Goal: Task Accomplishment & Management: Use online tool/utility

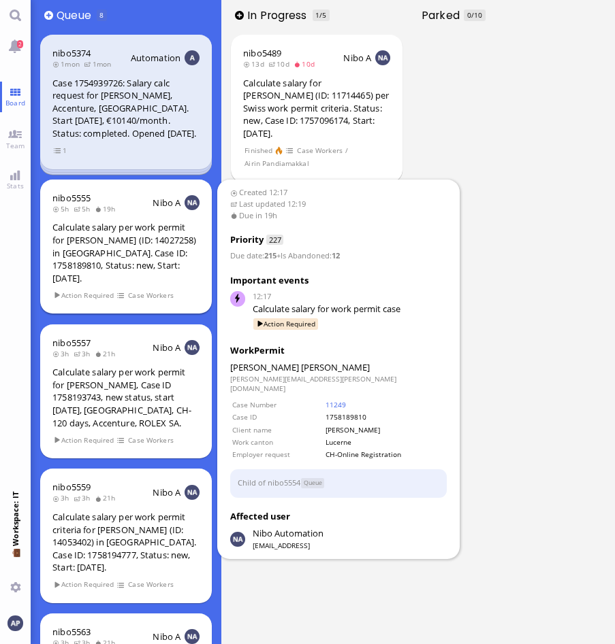
click at [90, 250] on div "Calculate salary per work permit for [PERSON_NAME] (ID: 14027258) in [GEOGRAPHI…" at bounding box center [125, 252] width 147 height 63
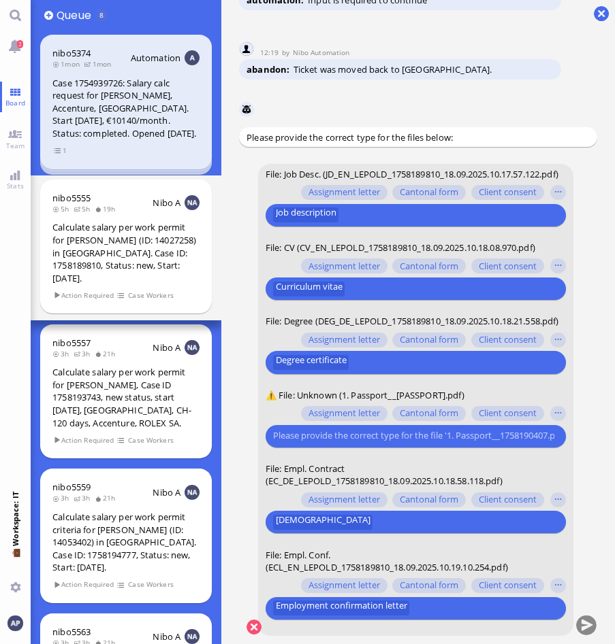
scroll to position [1, 0]
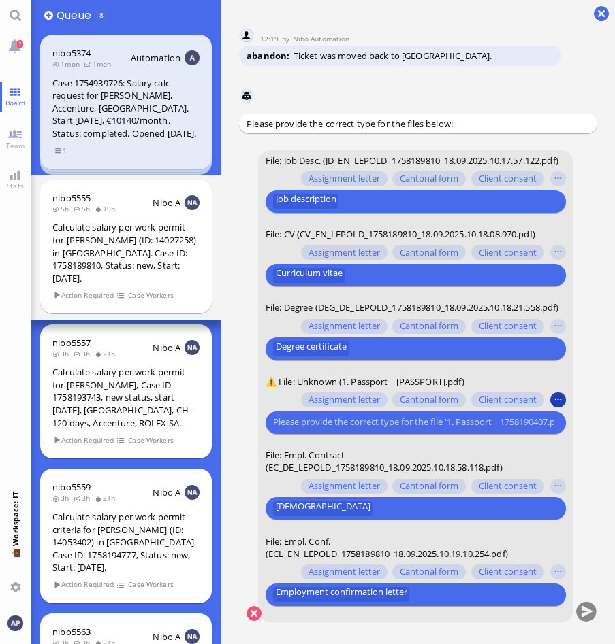
click at [557, 406] on button "button" at bounding box center [557, 400] width 15 height 15
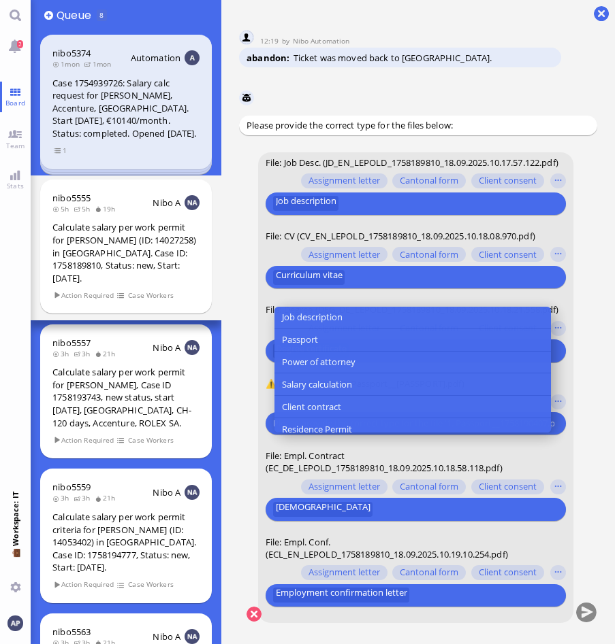
scroll to position [204, 0]
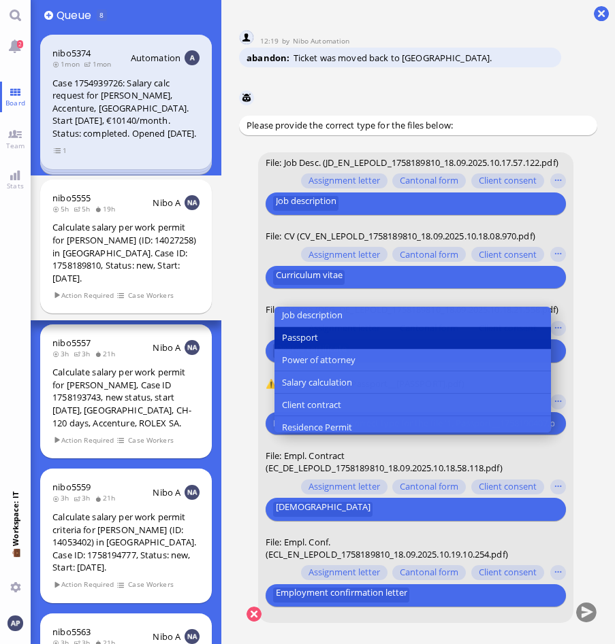
click at [335, 327] on button "Passport" at bounding box center [412, 338] width 276 height 22
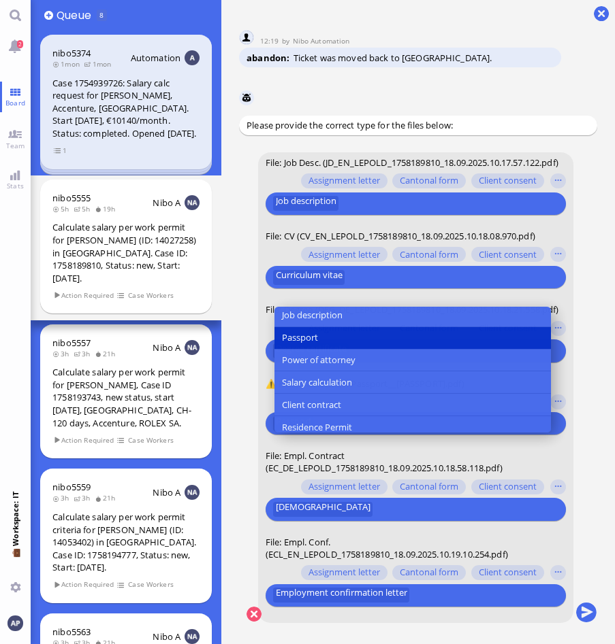
click at [330, 436] on form "File: Job Desc. (JD_EN_LEPOLD_1758189810_18.09.2025.10.17.57.122.pdf) Assignmen…" at bounding box center [415, 387] width 315 height 471
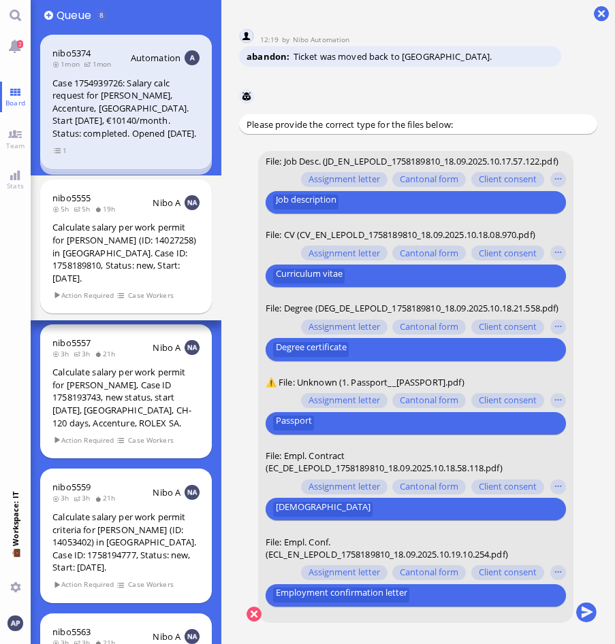
scroll to position [1, 0]
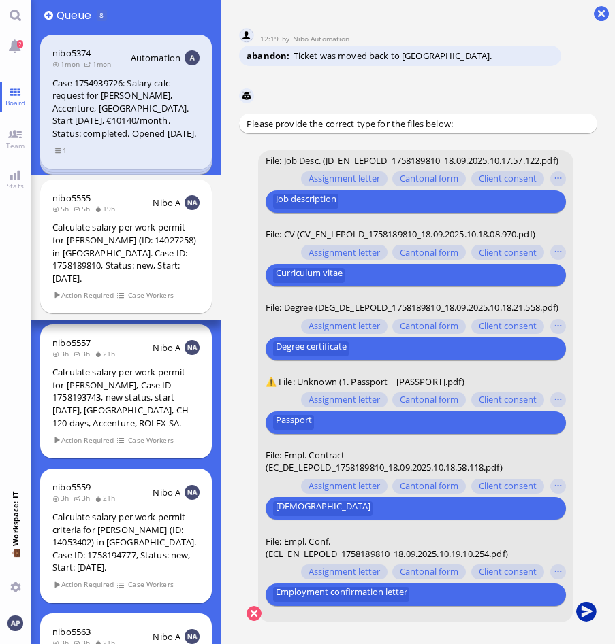
click at [587, 601] on button "submit" at bounding box center [586, 612] width 20 height 20
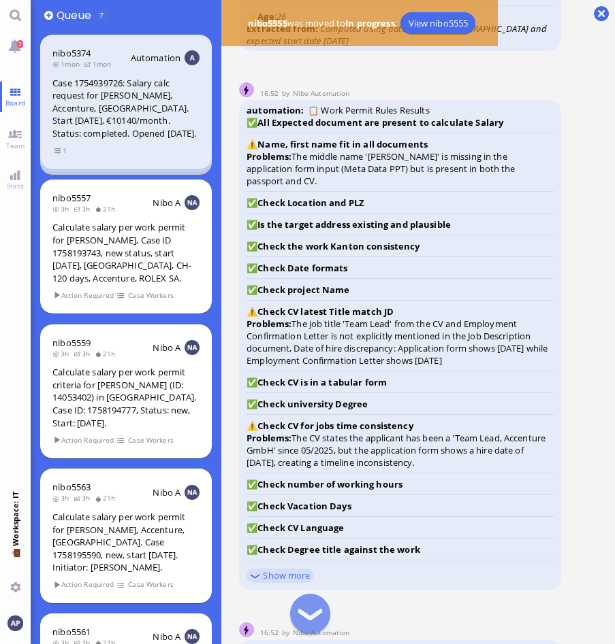
scroll to position [-1157, 0]
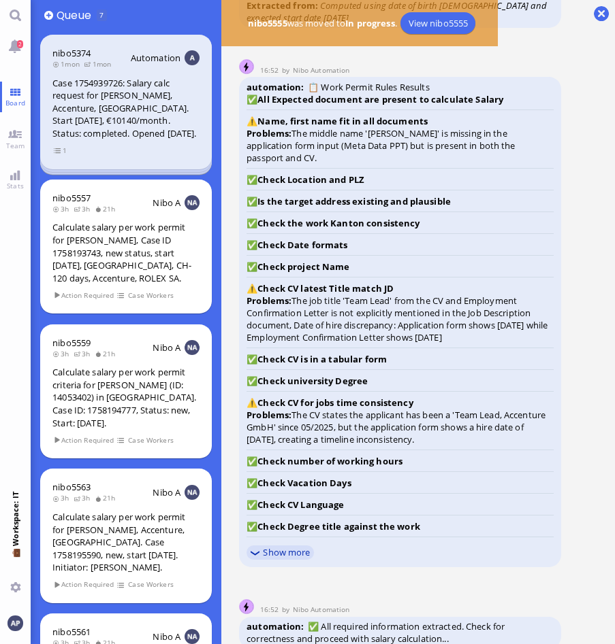
click at [282, 553] on link "Show more" at bounding box center [279, 553] width 67 height 14
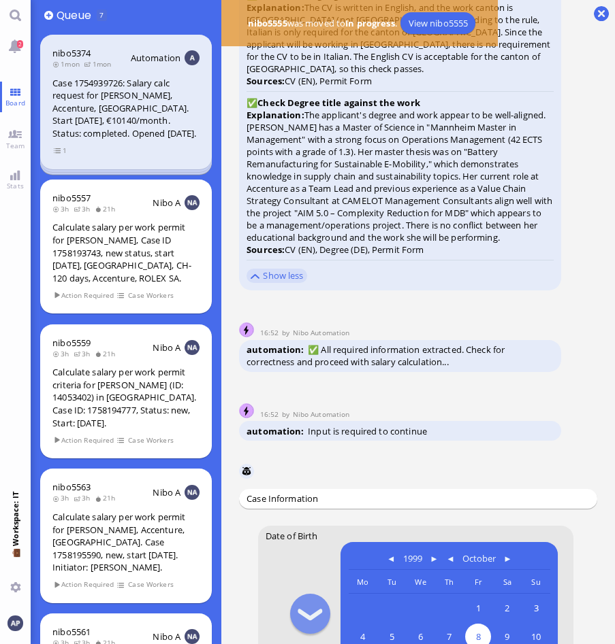
scroll to position [-811, 0]
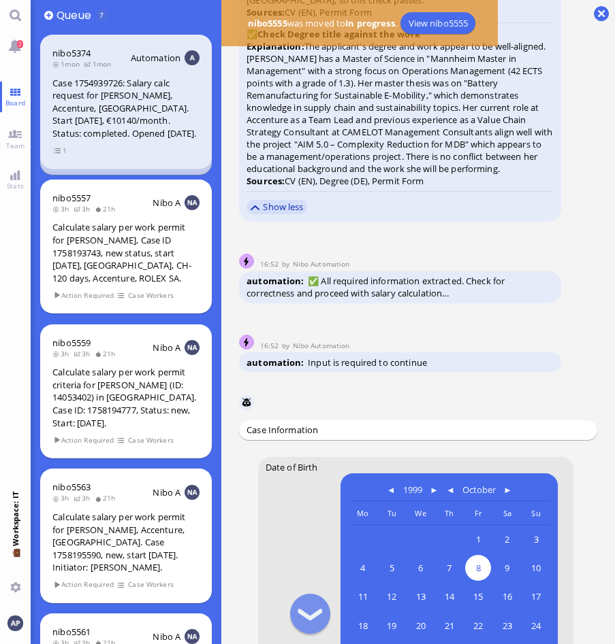
click at [274, 201] on link "Show less" at bounding box center [276, 207] width 61 height 14
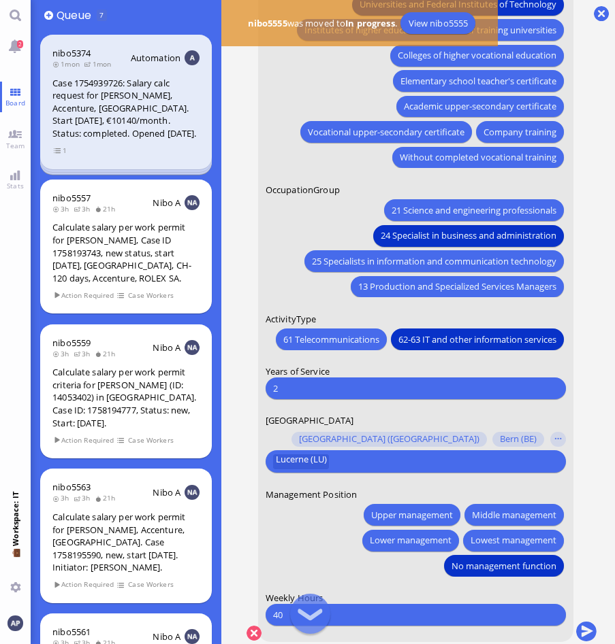
scroll to position [1, 0]
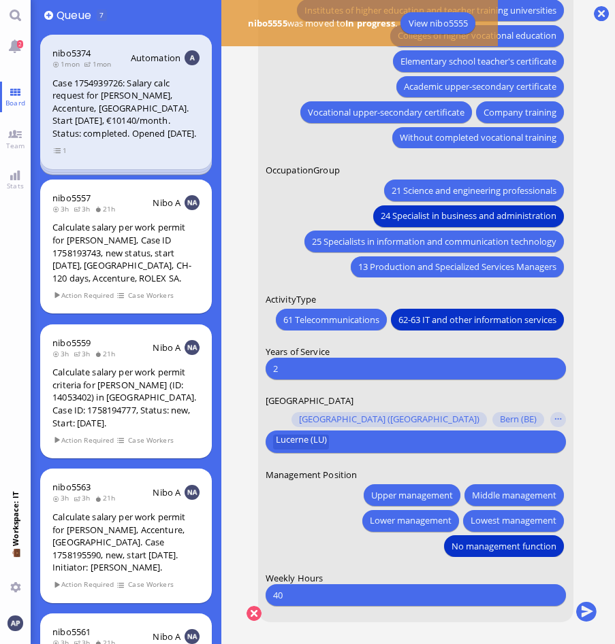
click at [318, 372] on input "2" at bounding box center [415, 369] width 284 height 14
click at [583, 601] on button "submit" at bounding box center [586, 612] width 20 height 20
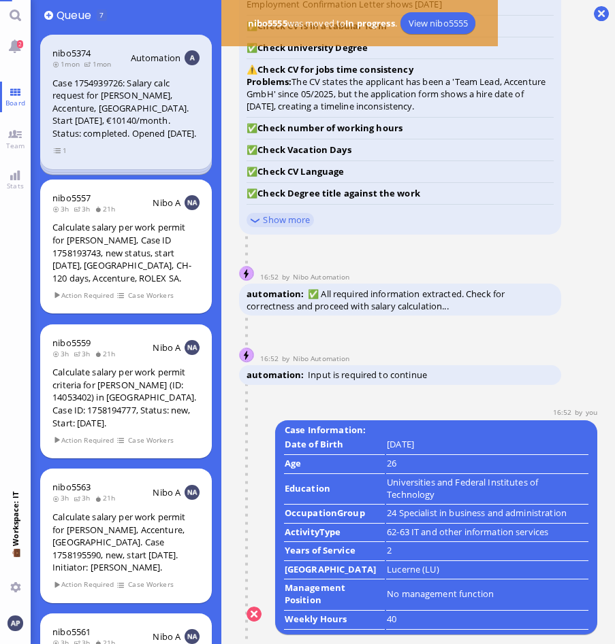
scroll to position [0, 0]
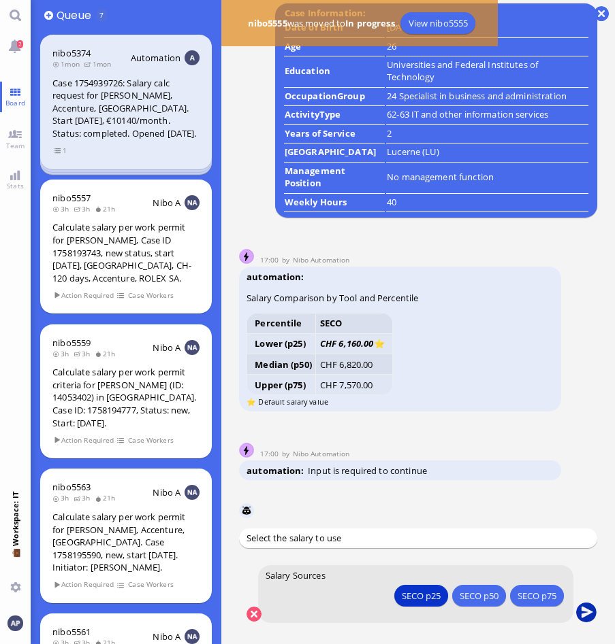
click at [586, 601] on button "submit" at bounding box center [586, 613] width 20 height 20
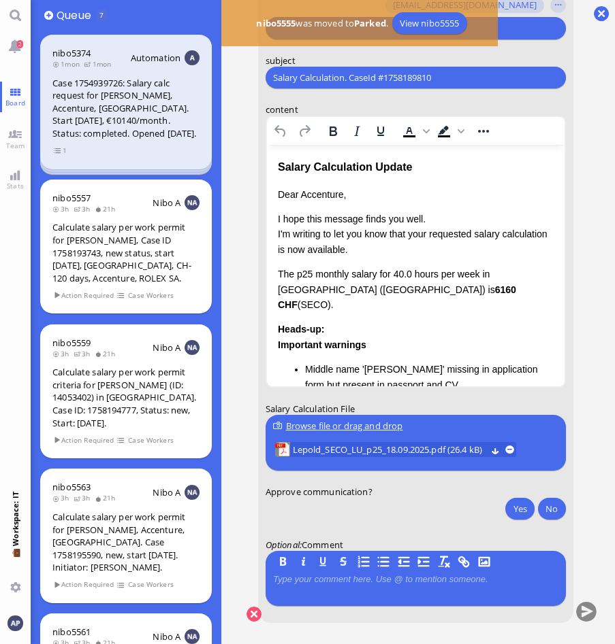
click at [267, 213] on html "Salary Calculation Update Dear Accenture, I hope this message finds you well. I…" at bounding box center [414, 390] width 297 height 491
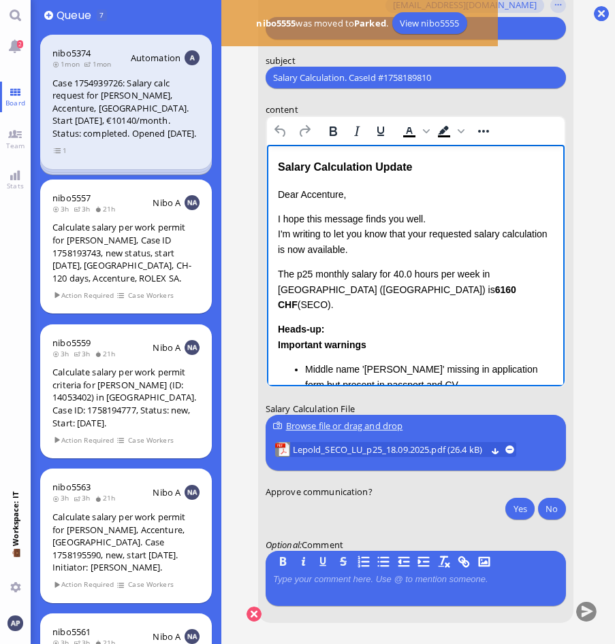
click at [341, 197] on p "Dear Accenture," at bounding box center [415, 194] width 276 height 15
click at [355, 236] on p "I hope this message finds you well. I'm writing to let you know that your reque…" at bounding box center [415, 235] width 276 height 46
click at [291, 233] on p "I hope this message finds you well. I'm writing to let you know that your reque…" at bounding box center [415, 235] width 276 height 46
drag, startPoint x: 389, startPoint y: 235, endPoint x: 274, endPoint y: 235, distance: 115.0
click at [274, 235] on html "Salary Calculation Update Dear [PERSON_NAME], I hope this message finds you wel…" at bounding box center [414, 390] width 297 height 491
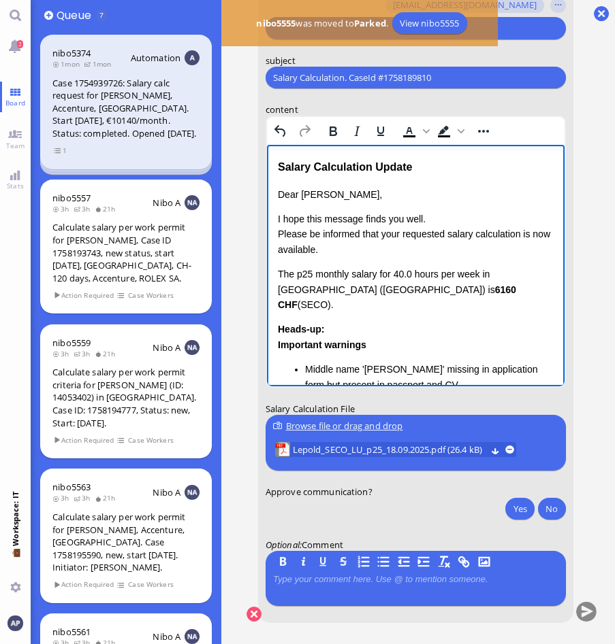
click at [389, 235] on p "I hope this message finds you well. Please be informed that your requested sala…" at bounding box center [415, 235] width 276 height 46
click at [514, 235] on p "I hope this message finds you well. Please be informed that the requested salar…" at bounding box center [415, 235] width 276 height 46
click at [297, 244] on p "I hope this message finds you well. Please be informed that the requested salar…" at bounding box center [415, 235] width 276 height 46
click at [294, 248] on p "I hope this message finds you well. Please be informed that the requested salar…" at bounding box center [415, 235] width 276 height 46
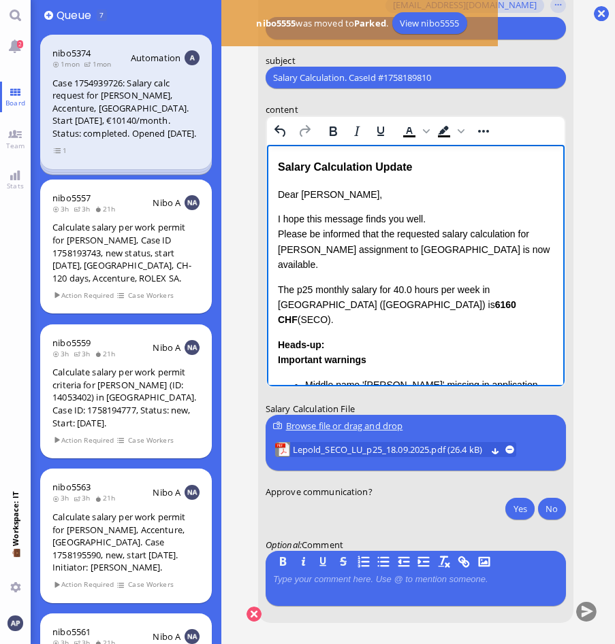
click at [495, 252] on p "I hope this message finds you well. Please be informed that the requested salar…" at bounding box center [415, 242] width 276 height 61
drag, startPoint x: 440, startPoint y: 293, endPoint x: 531, endPoint y: 423, distance: 157.8
click at [266, 276] on html "Salary Calculation Update Dear [PERSON_NAME], I hope this message finds you wel…" at bounding box center [414, 398] width 297 height 507
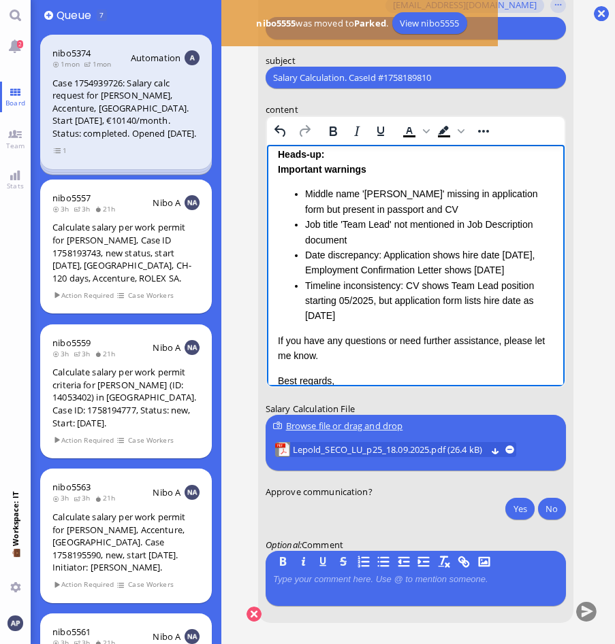
scroll to position [136, 0]
click at [437, 198] on li "Middle name '[PERSON_NAME]' missing in application form but present in passport…" at bounding box center [428, 201] width 248 height 31
click at [392, 218] on li "Job title 'Team Lead' not mentioned in Job Description document" at bounding box center [428, 231] width 248 height 31
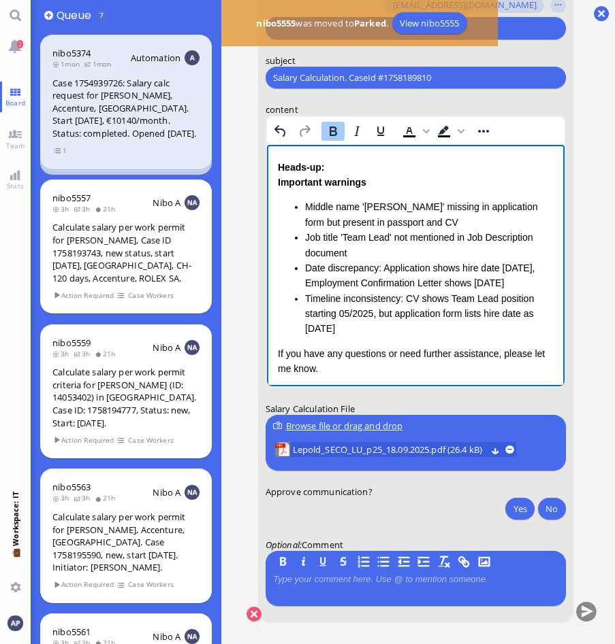
scroll to position [0, 0]
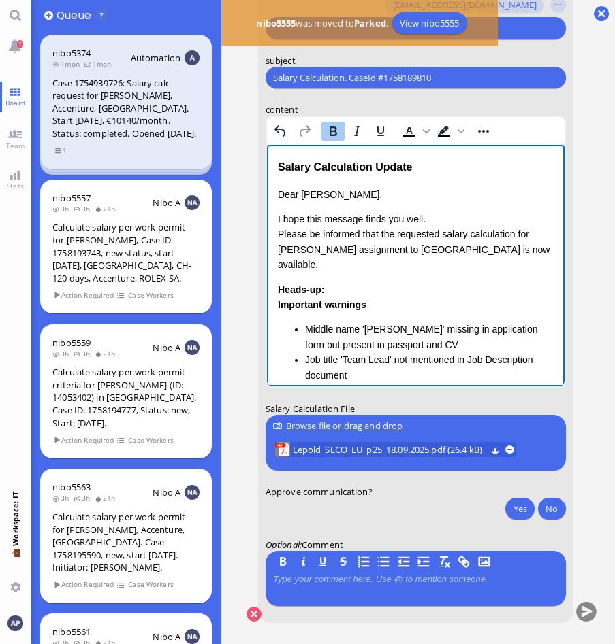
drag, startPoint x: 361, startPoint y: 312, endPoint x: 267, endPoint y: 275, distance: 101.5
click at [267, 275] on html "Salary Calculation Update Dear [PERSON_NAME], I hope this message finds you wel…" at bounding box center [414, 370] width 297 height 451
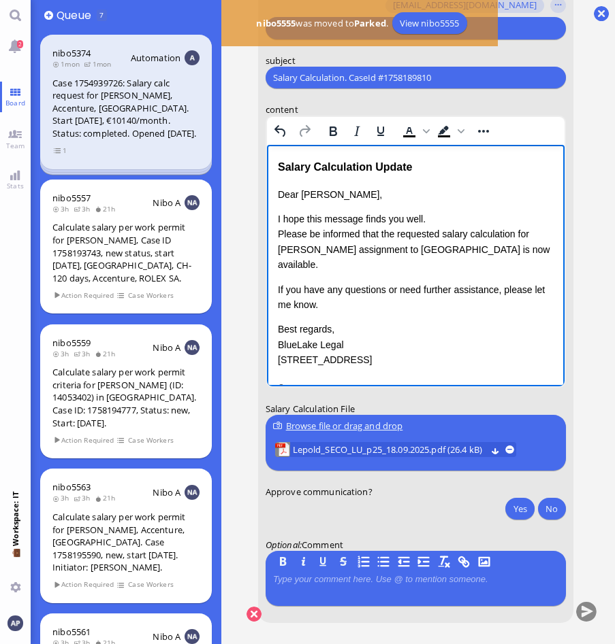
click at [349, 282] on p "If you have any questions or need further assistance, please let me know." at bounding box center [415, 297] width 276 height 31
click at [517, 248] on p "I hope this message finds you well. Please be informed that the requested salar…" at bounding box center [415, 242] width 276 height 61
click at [474, 219] on p "I hope this message finds you well. Please be informed that the requested salar…" at bounding box center [415, 242] width 276 height 61
drag, startPoint x: 494, startPoint y: 250, endPoint x: 428, endPoint y: 250, distance: 66.0
click at [428, 250] on p "I hope this message finds you well. Please be informed that the requested salar…" at bounding box center [415, 242] width 276 height 61
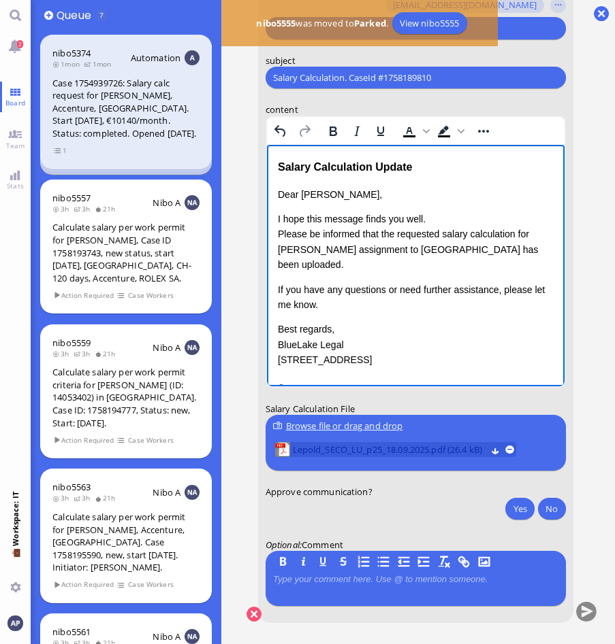
click at [348, 445] on span "Lepold_SECO_LU_p25_18.09.2025.pdf (26.4 kB)" at bounding box center [389, 450] width 193 height 15
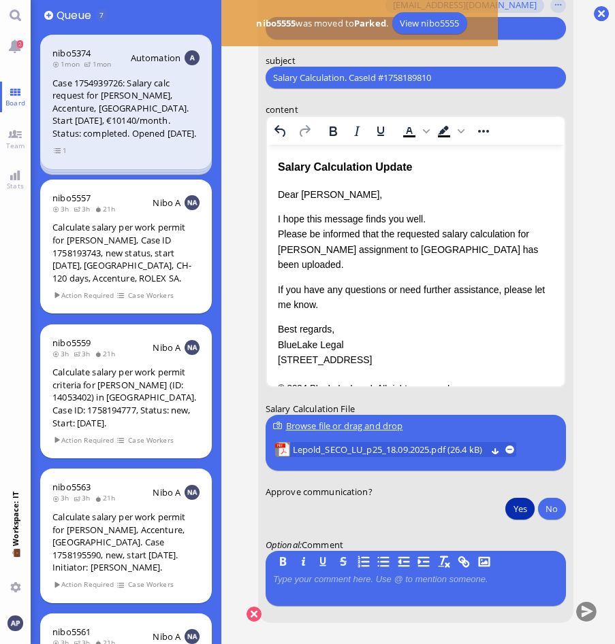
click at [515, 501] on button "Yes" at bounding box center [519, 509] width 29 height 22
click at [585, 601] on button "submit" at bounding box center [586, 613] width 20 height 20
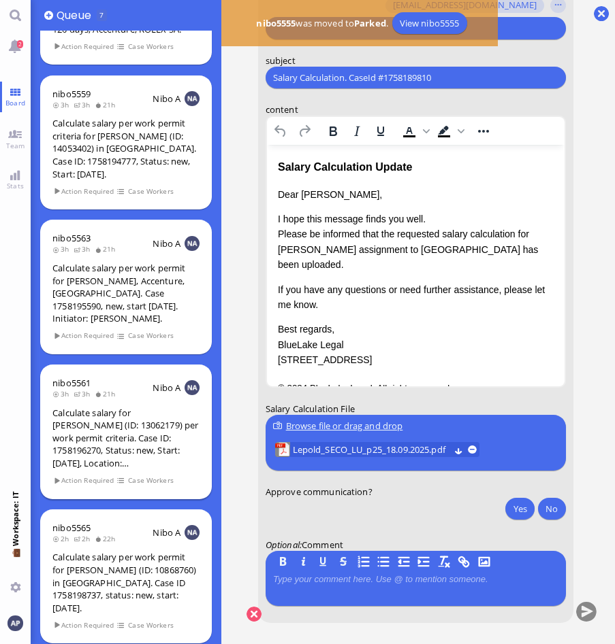
scroll to position [272, 0]
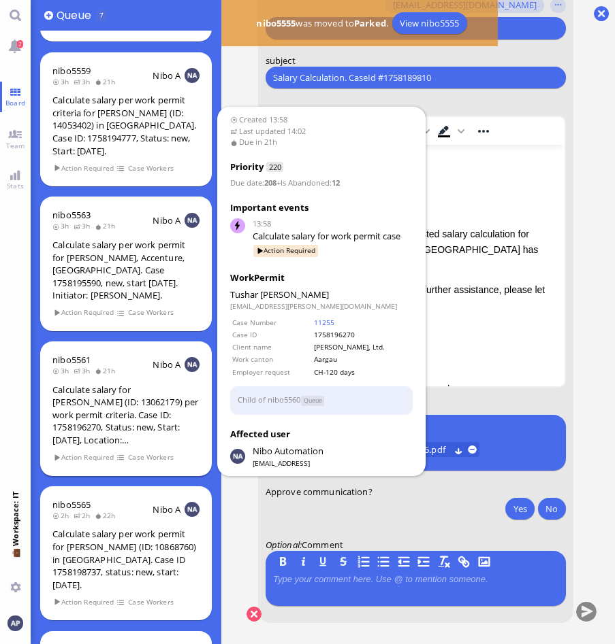
click at [131, 435] on div "Calculate salary for [PERSON_NAME] (ID: 13062179) per work permit criteria. Cas…" at bounding box center [125, 415] width 147 height 63
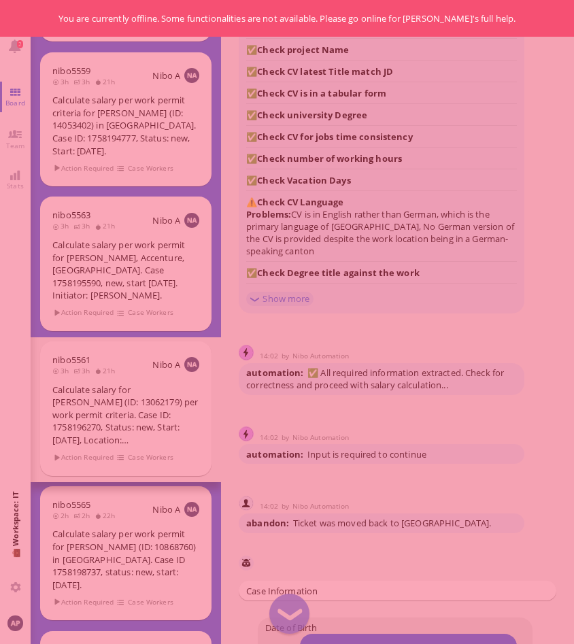
scroll to position [-1002, 0]
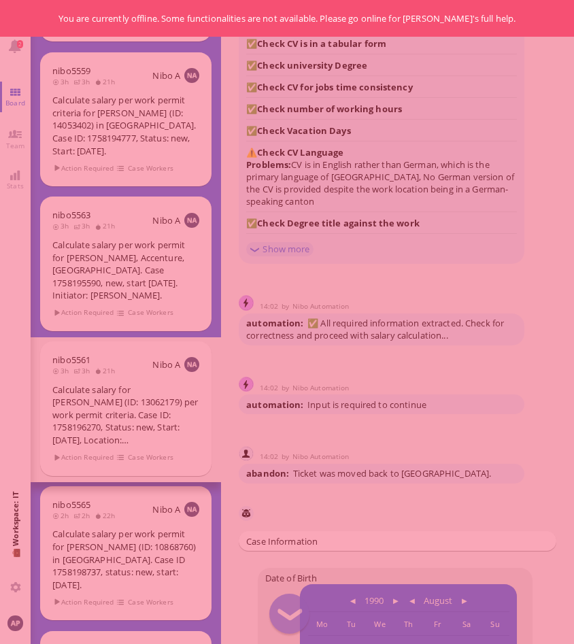
click at [413, 297] on div at bounding box center [287, 322] width 574 height 644
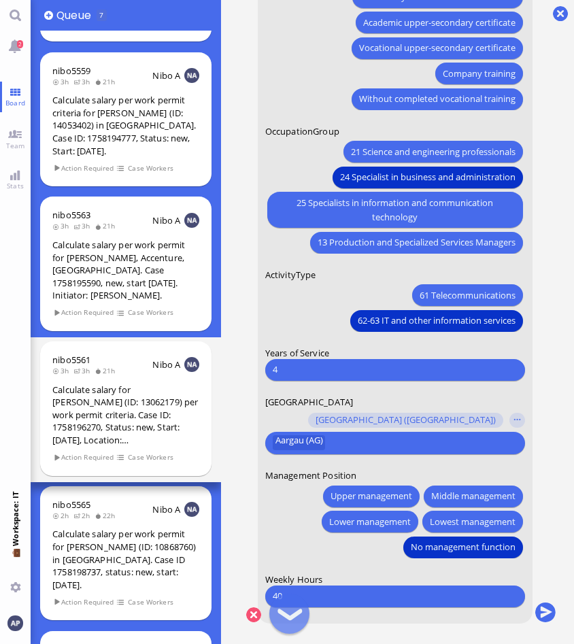
scroll to position [0, 0]
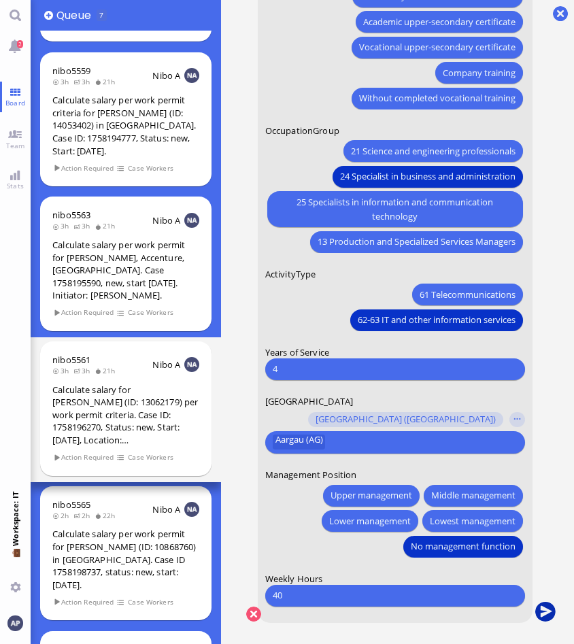
click at [546, 601] on button "submit" at bounding box center [546, 613] width 20 height 20
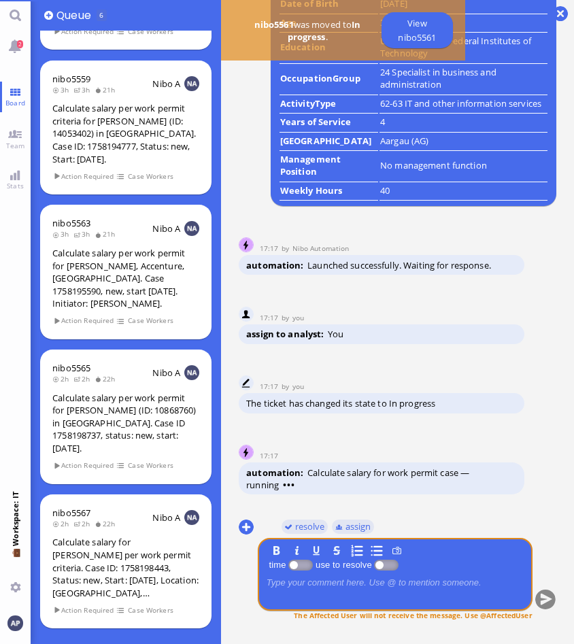
scroll to position [264, 0]
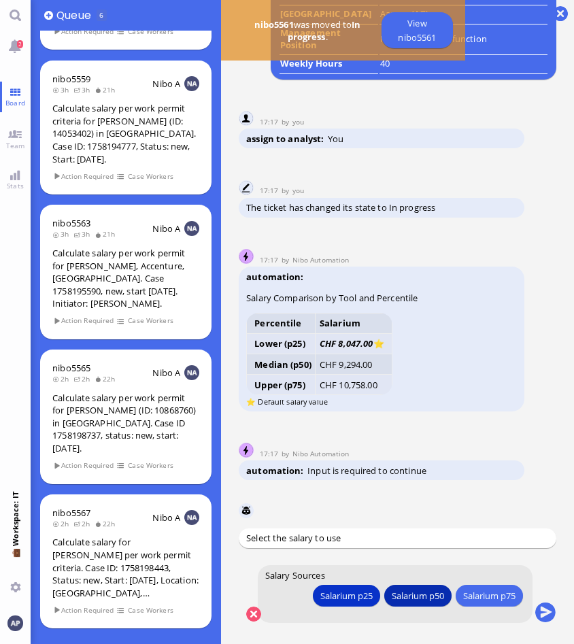
click at [410, 600] on div "Salarium p50" at bounding box center [418, 596] width 52 height 14
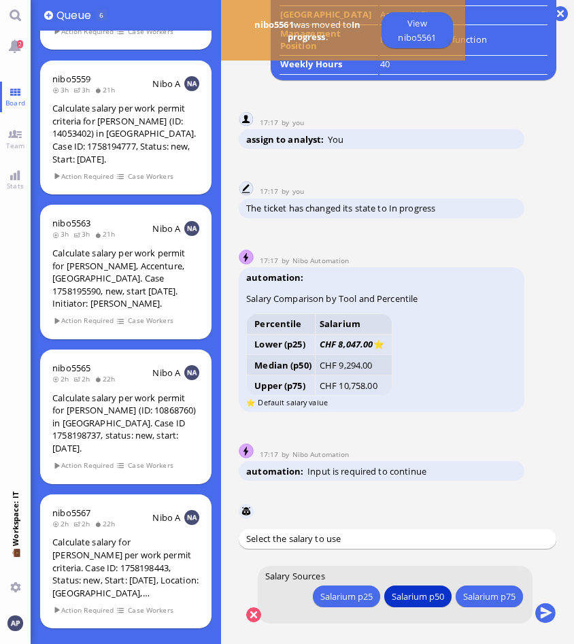
scroll to position [0, 0]
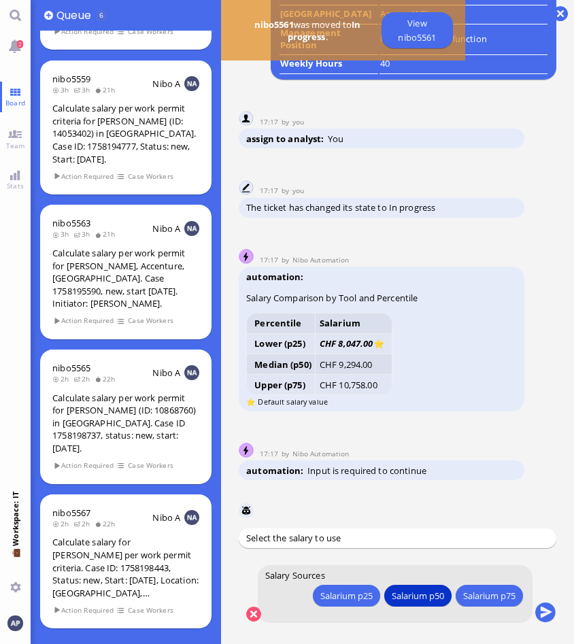
click at [440, 440] on conversation-line "17:17 by Nibo Automation Nibo Automation automation Input is required to contin…" at bounding box center [398, 456] width 318 height 54
click at [542, 601] on button "submit" at bounding box center [546, 613] width 20 height 20
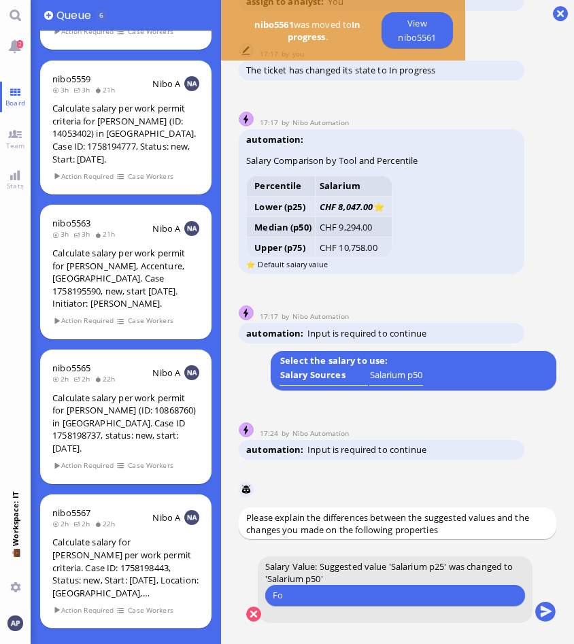
type input "F"
type input "T"
click at [351, 598] on input "text" at bounding box center [395, 596] width 244 height 14
type input "O"
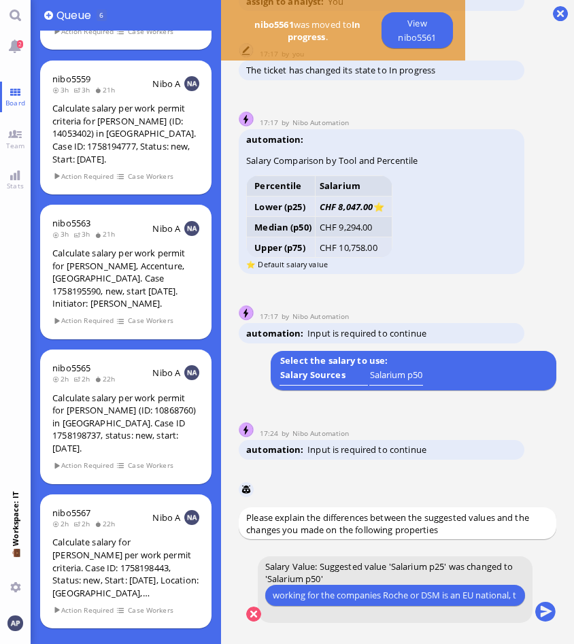
click at [372, 600] on input "in [GEOGRAPHIC_DATA] the new value is p50 except the employee working for the c…" at bounding box center [395, 596] width 244 height 14
click at [376, 601] on input "in [GEOGRAPHIC_DATA] the new value is p50 except the employee working for the c…" at bounding box center [395, 596] width 244 height 14
click at [352, 597] on input "in [GEOGRAPHIC_DATA] the new value is p50 except the employee working for the c…" at bounding box center [395, 596] width 244 height 14
type input "in [GEOGRAPHIC_DATA] the new default value is p50 except the employee working f…"
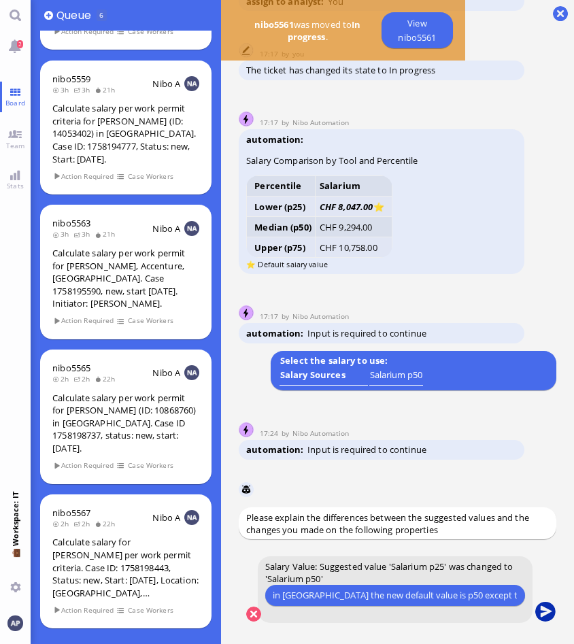
click at [544, 601] on button "submit" at bounding box center [546, 613] width 20 height 20
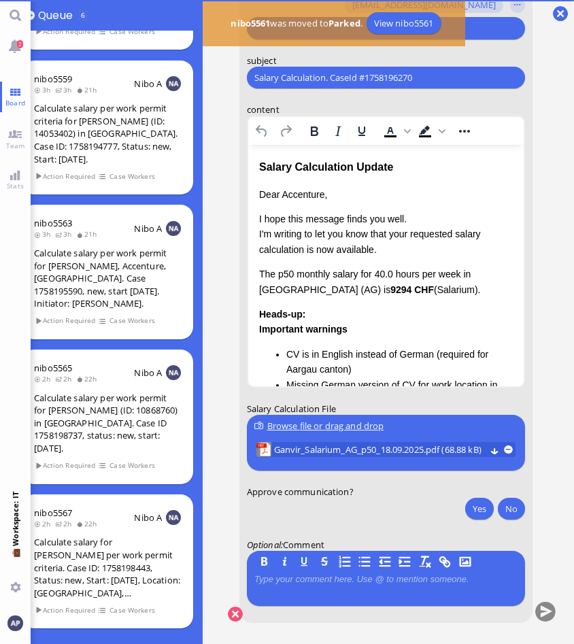
scroll to position [7, 36]
click at [301, 193] on p "Dear Accenture," at bounding box center [386, 194] width 254 height 15
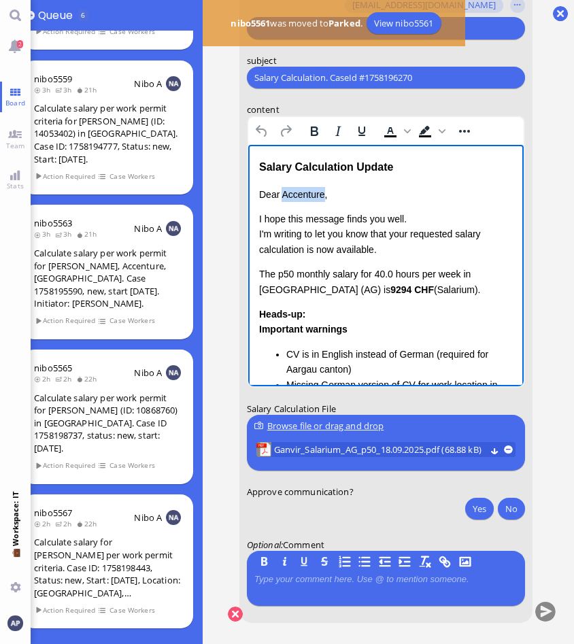
click at [301, 193] on p "Dear Accenture," at bounding box center [386, 194] width 254 height 15
click at [305, 233] on p "I hope this message finds you well. I'm writing to let you know that your reque…" at bounding box center [386, 235] width 254 height 46
drag, startPoint x: 369, startPoint y: 234, endPoint x: 254, endPoint y: 238, distance: 115.1
click at [254, 238] on html "Salary Calculation Update Dear [PERSON_NAME], I hope this message finds you wel…" at bounding box center [386, 345] width 276 height 400
click at [366, 235] on p "I hope this message finds you well. Please be informed that your requested sala…" at bounding box center [386, 235] width 254 height 46
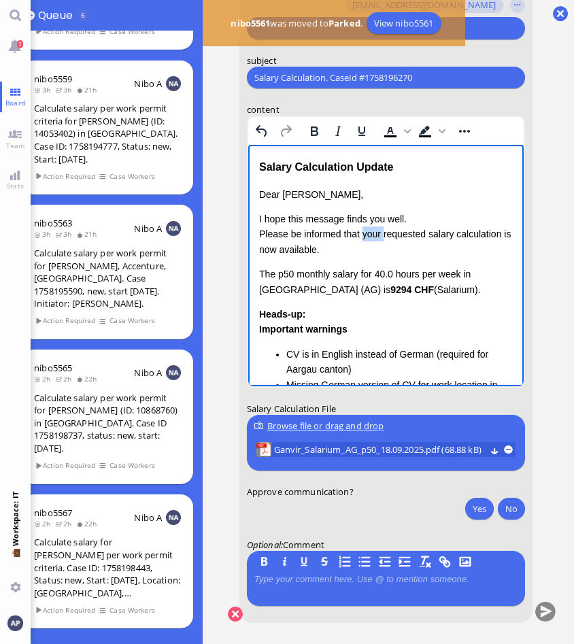
click at [366, 235] on p "I hope this message finds you well. Please be informed that your requested sala…" at bounding box center [386, 235] width 254 height 46
click at [493, 234] on p "I hope this message finds you well. Please be informed that the requested salar…" at bounding box center [386, 235] width 254 height 46
click at [276, 249] on p "I hope this message finds you well. Please be informed that the requested salar…" at bounding box center [386, 235] width 254 height 46
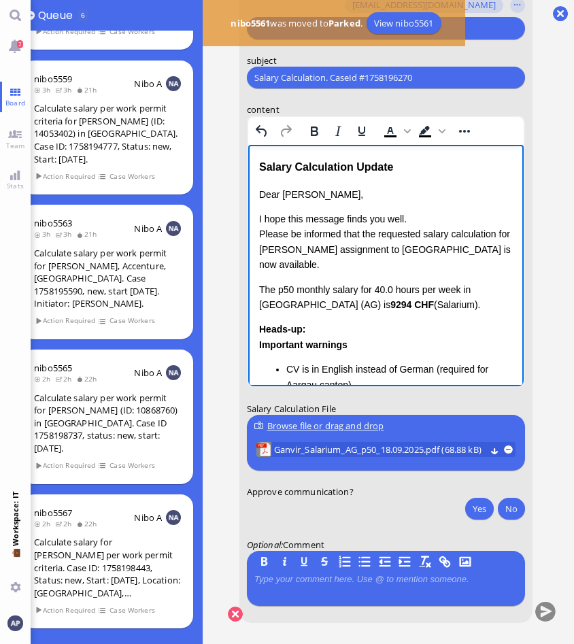
drag, startPoint x: 427, startPoint y: 290, endPoint x: 255, endPoint y: 272, distance: 173.1
click at [255, 272] on html "Salary Calculation Update Dear [PERSON_NAME], I hope this message finds you wel…" at bounding box center [386, 352] width 276 height 415
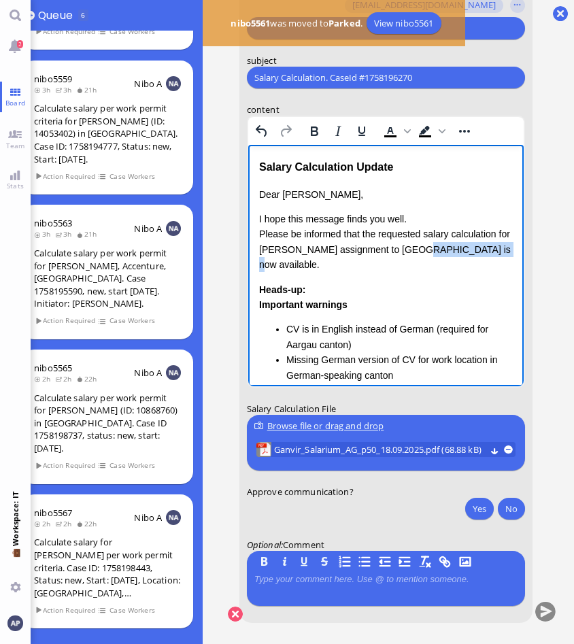
drag, startPoint x: 471, startPoint y: 245, endPoint x: 404, endPoint y: 250, distance: 67.5
click at [404, 250] on p "I hope this message finds you well. Please be informed that the requested salar…" at bounding box center [386, 242] width 254 height 61
click at [436, 282] on div "Heads-up: Important warnings CV is in English instead of German (required for A…" at bounding box center [386, 332] width 254 height 101
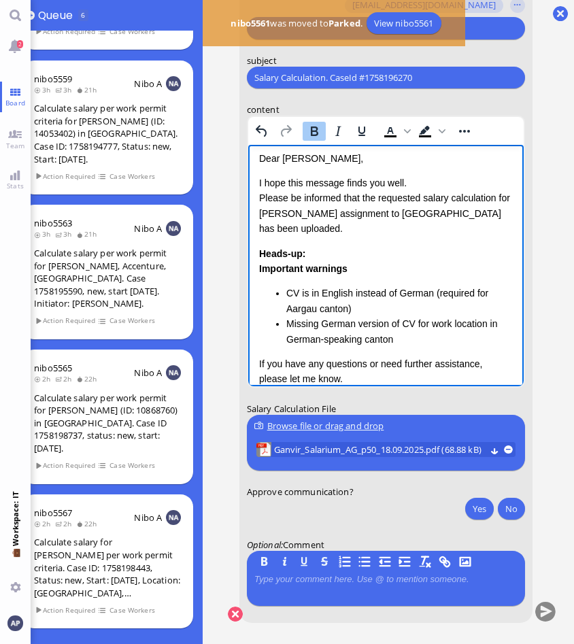
scroll to position [68, 0]
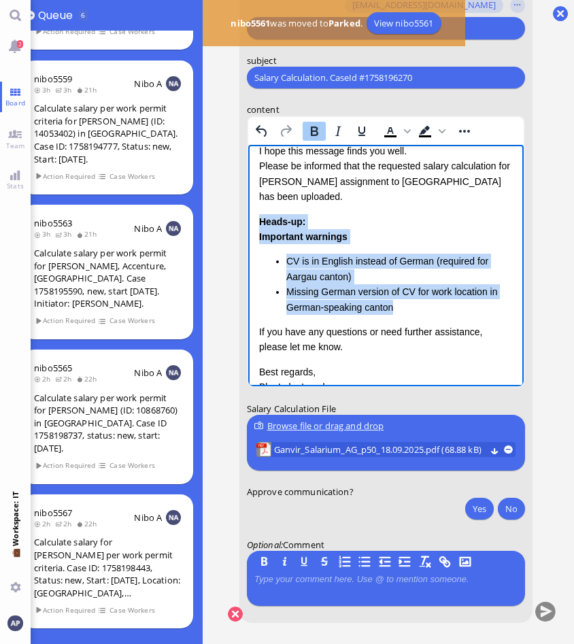
drag, startPoint x: 397, startPoint y: 289, endPoint x: 249, endPoint y: 210, distance: 168.0
click at [249, 210] on html "Salary Calculation Update Dear [PERSON_NAME], I hope this message finds you wel…" at bounding box center [386, 264] width 276 height 375
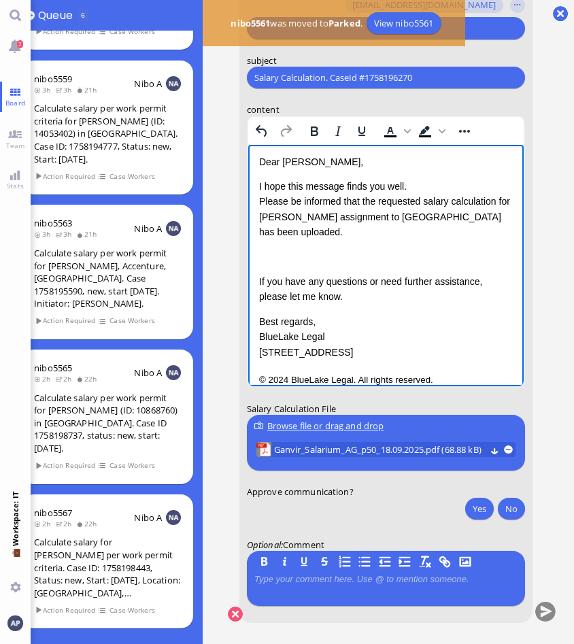
scroll to position [8, 0]
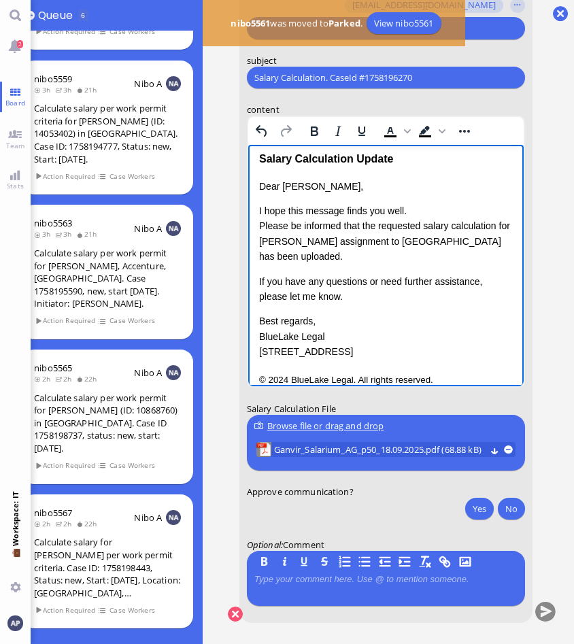
click at [427, 201] on div "Dear [PERSON_NAME], I hope this message finds you well. Please be informed that…" at bounding box center [386, 269] width 254 height 181
click at [312, 443] on span "Ganvir_Salarium_AG_p50_18.09.2025.pdf (68.88 kB)" at bounding box center [380, 450] width 212 height 15
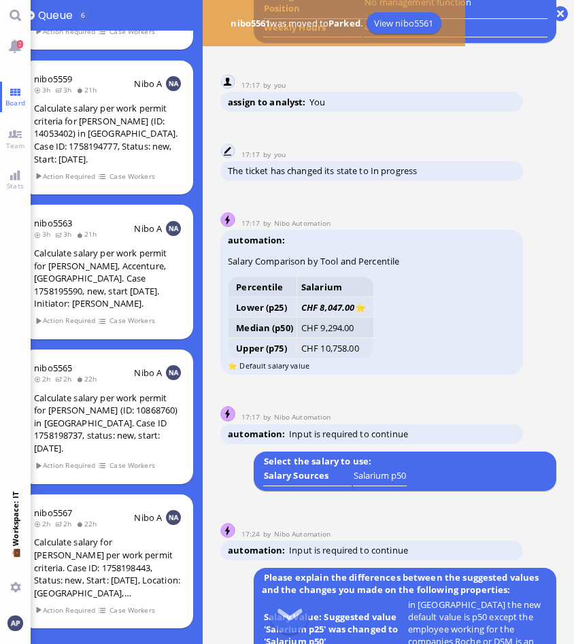
scroll to position [-884, 0]
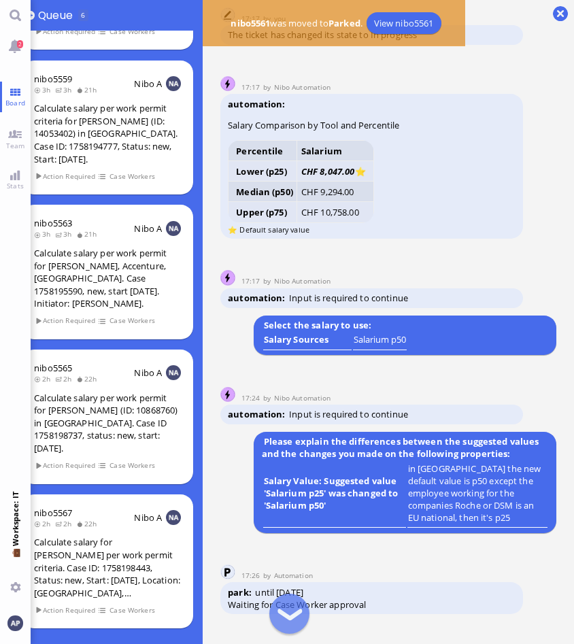
click at [308, 338] on td "Salary Sources" at bounding box center [307, 342] width 88 height 18
click at [263, 333] on td "Salary Sources" at bounding box center [307, 342] width 88 height 18
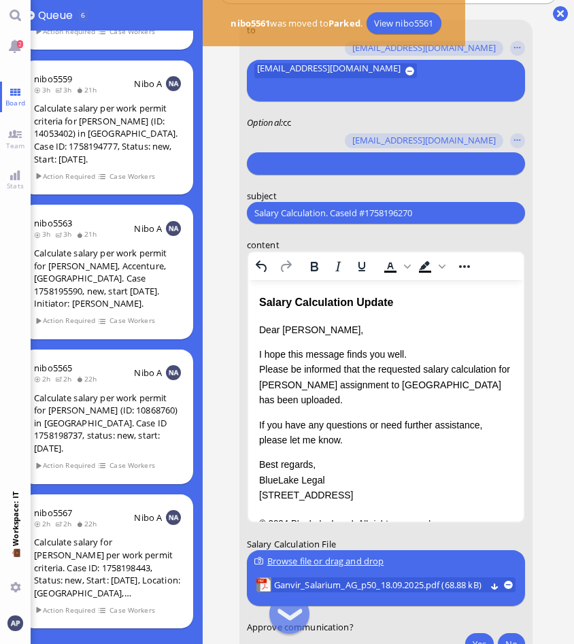
scroll to position [1, 0]
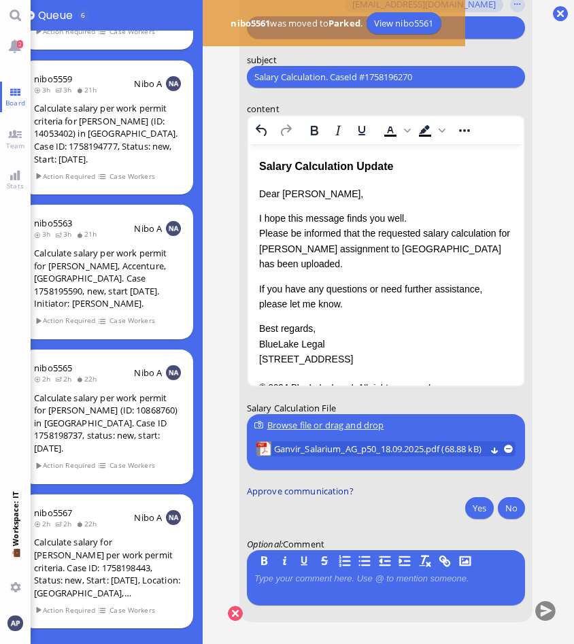
click at [282, 486] on span "Approve communication?" at bounding box center [300, 491] width 107 height 12
click at [329, 512] on runbook-parameter-input "Yes No" at bounding box center [386, 509] width 278 height 25
click at [291, 574] on p at bounding box center [386, 579] width 263 height 11
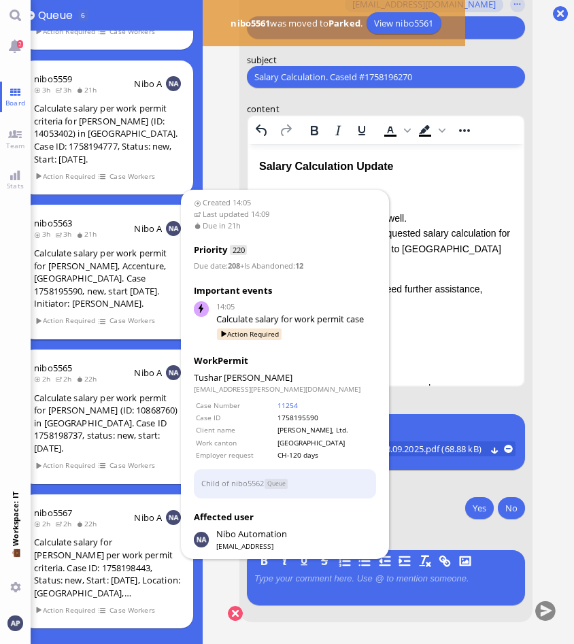
click at [75, 274] on div "Calculate salary per work permit for [PERSON_NAME], Accenture, [GEOGRAPHIC_DATA…" at bounding box center [107, 278] width 147 height 63
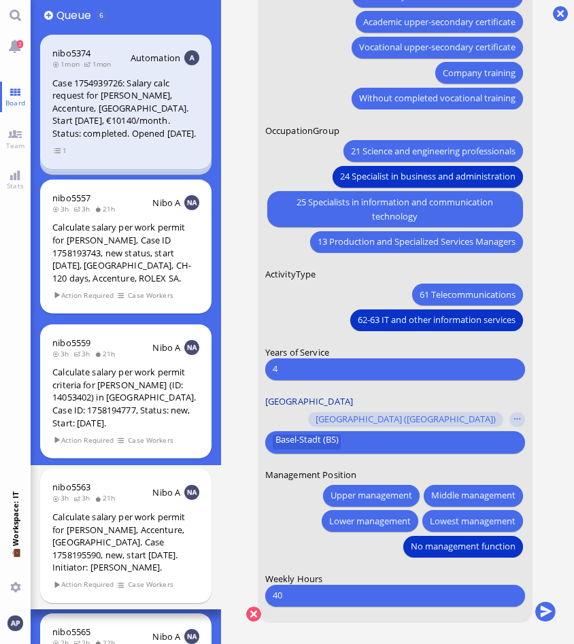
scroll to position [1, 0]
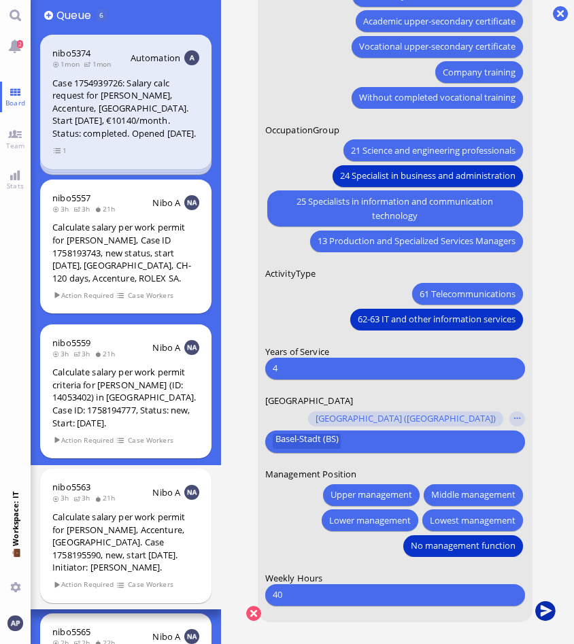
click at [544, 601] on button "submit" at bounding box center [546, 612] width 20 height 20
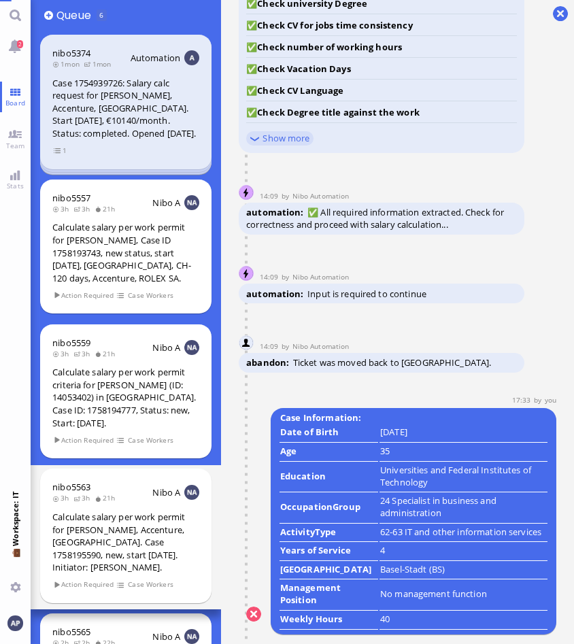
scroll to position [0, 0]
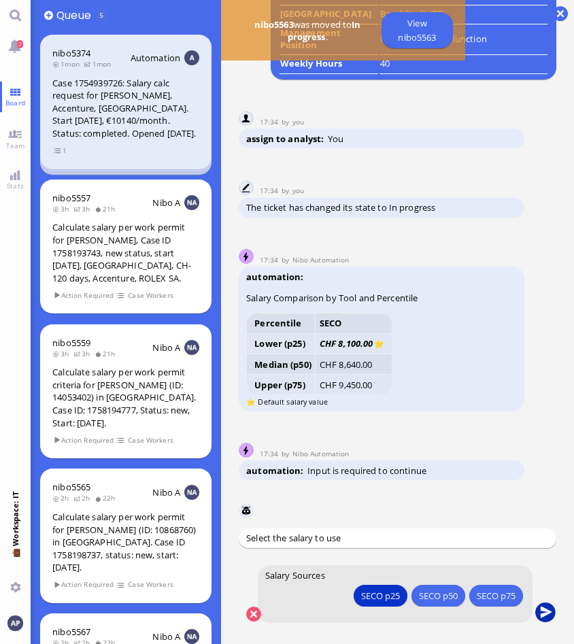
click at [551, 601] on button "submit" at bounding box center [546, 613] width 20 height 20
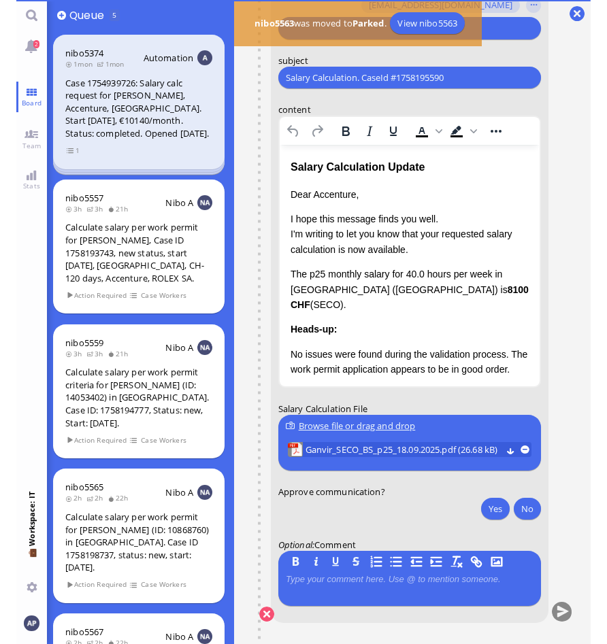
scroll to position [7, 20]
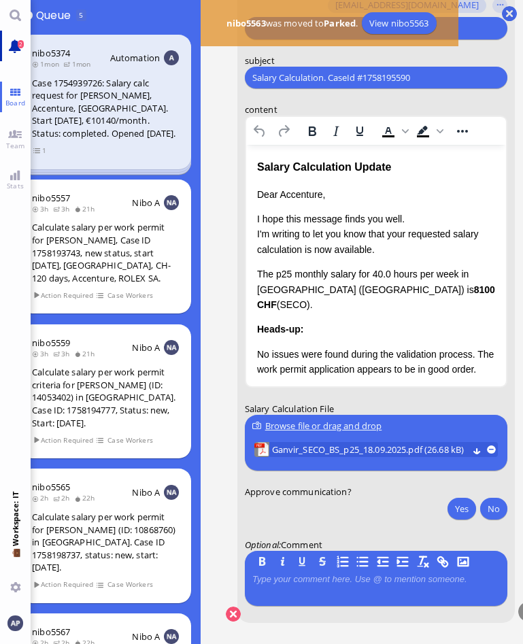
click at [24, 48] on link "2" at bounding box center [15, 46] width 31 height 31
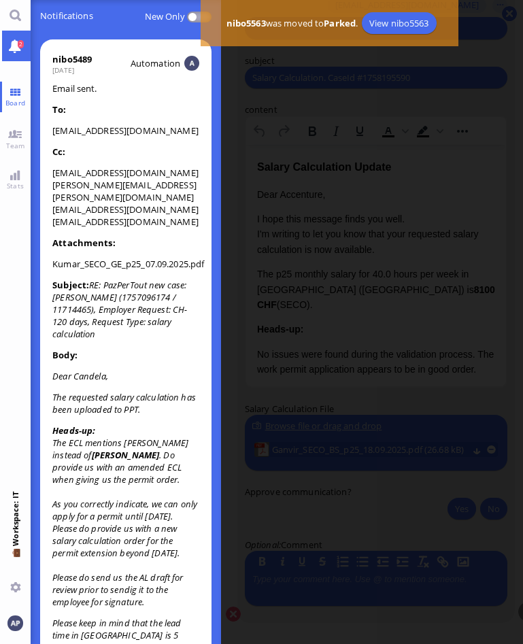
click at [355, 144] on div at bounding box center [277, 322] width 493 height 644
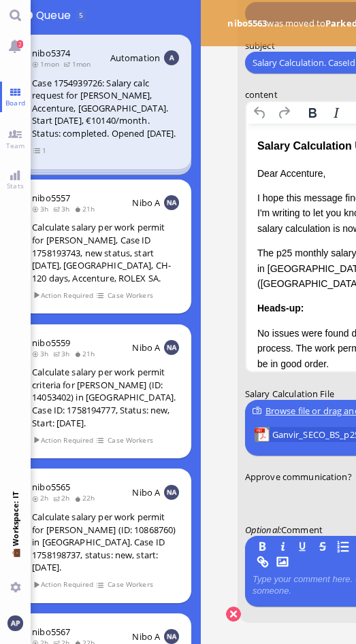
click at [227, 329] on conversation-line "You to [PERSON_NAME][EMAIL_ADDRESS][DOMAIN_NAME] [DOMAIN_NAME][EMAIL_ADDRESS][D…" at bounding box center [363, 254] width 290 height 771
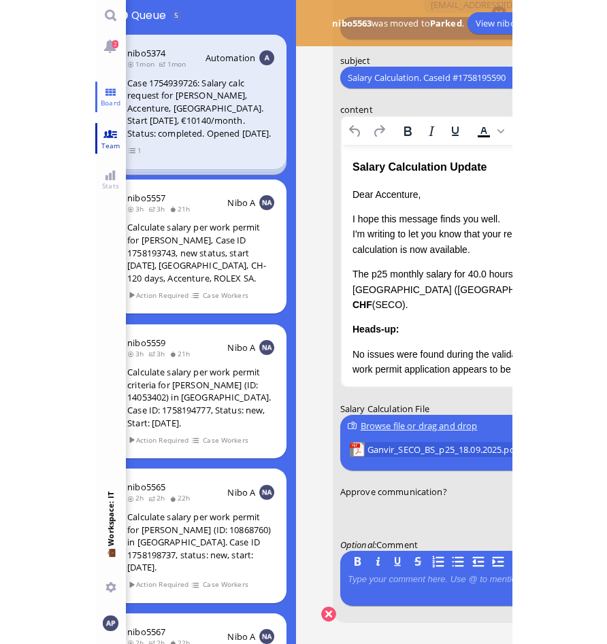
scroll to position [0, 0]
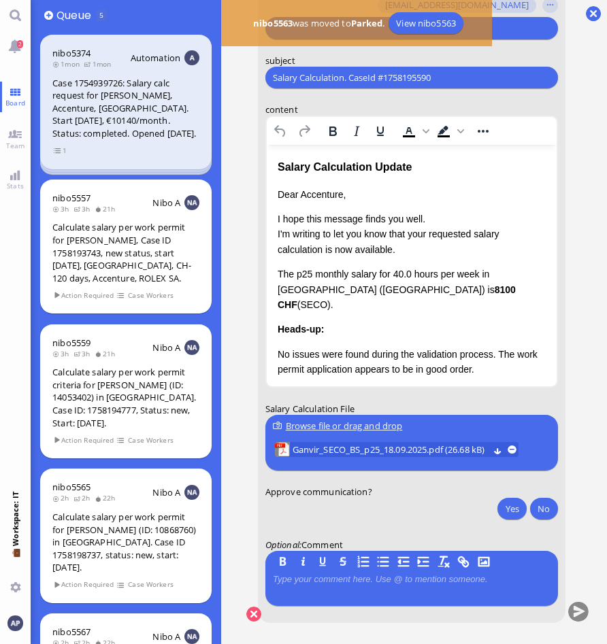
click at [322, 194] on p "Dear Accenture," at bounding box center [411, 194] width 268 height 15
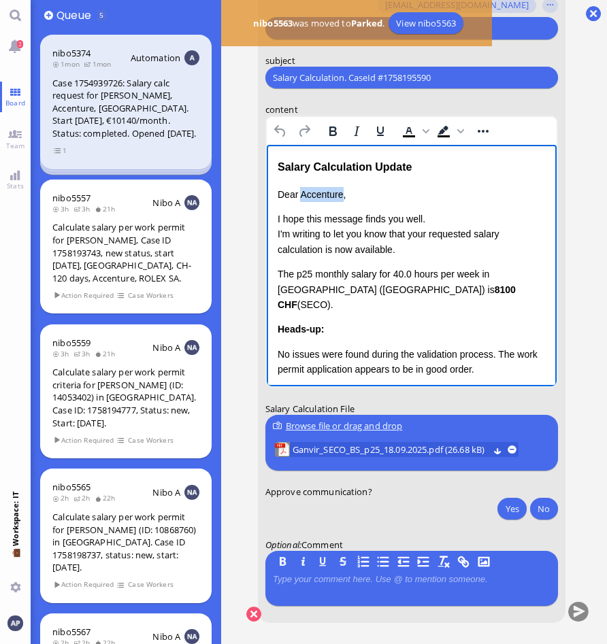
click at [322, 194] on p "Dear Accenture," at bounding box center [411, 194] width 268 height 15
drag, startPoint x: 276, startPoint y: 233, endPoint x: 391, endPoint y: 236, distance: 115.1
click at [391, 236] on p "I hope this message finds you well. I'm writing to let you know that your reque…" at bounding box center [411, 235] width 268 height 46
click at [392, 235] on p "I hope this message finds you well. Please be informed that your requested sala…" at bounding box center [411, 235] width 268 height 46
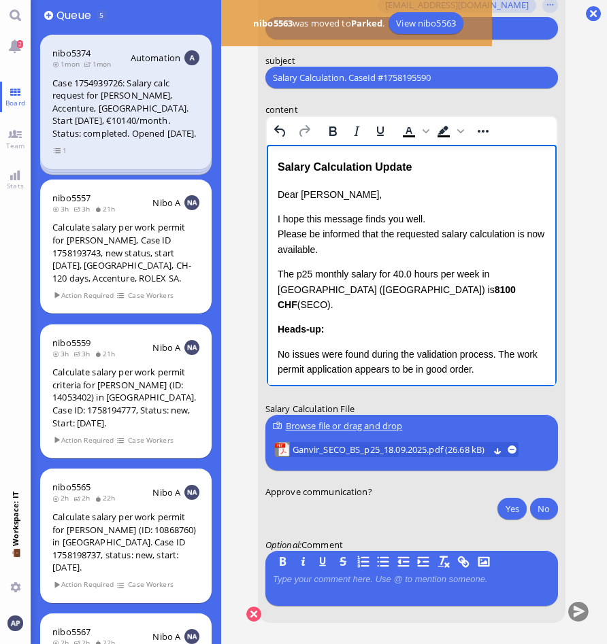
click at [513, 233] on p "I hope this message finds you well. Please be informed that the requested salar…" at bounding box center [411, 235] width 268 height 46
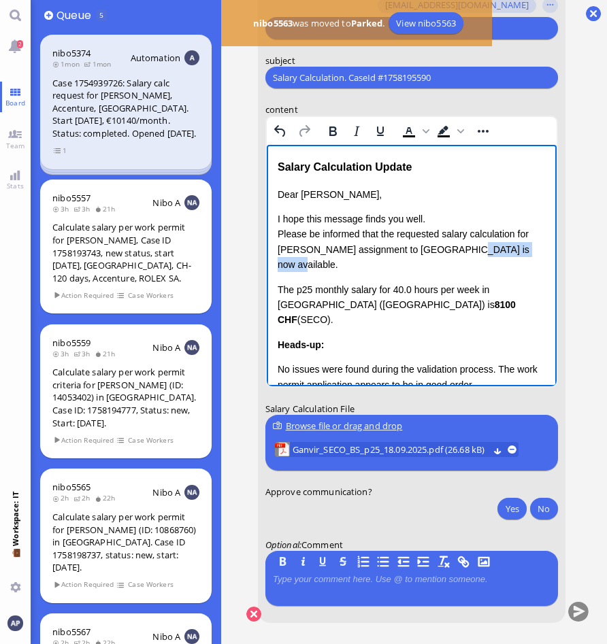
drag, startPoint x: 507, startPoint y: 251, endPoint x: 442, endPoint y: 252, distance: 65.3
click at [442, 252] on p "I hope this message finds you well. Please be informed that the requested salar…" at bounding box center [411, 242] width 268 height 61
drag, startPoint x: 432, startPoint y: 291, endPoint x: 274, endPoint y: 266, distance: 160.4
click at [274, 266] on html "Salary Calculation Update Dear [PERSON_NAME], I hope this message finds you wel…" at bounding box center [411, 337] width 290 height 384
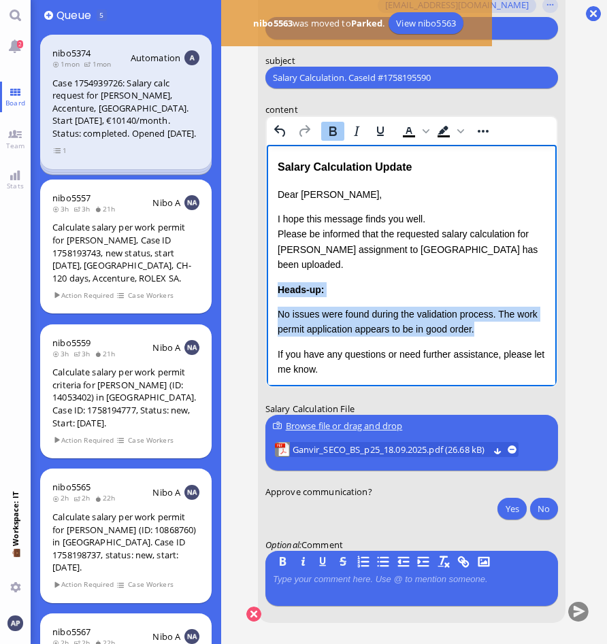
drag, startPoint x: 504, startPoint y: 316, endPoint x: 271, endPoint y: 280, distance: 235.4
click at [271, 280] on html "Salary Calculation Update Dear [PERSON_NAME], I hope this message finds you wel…" at bounding box center [411, 309] width 290 height 329
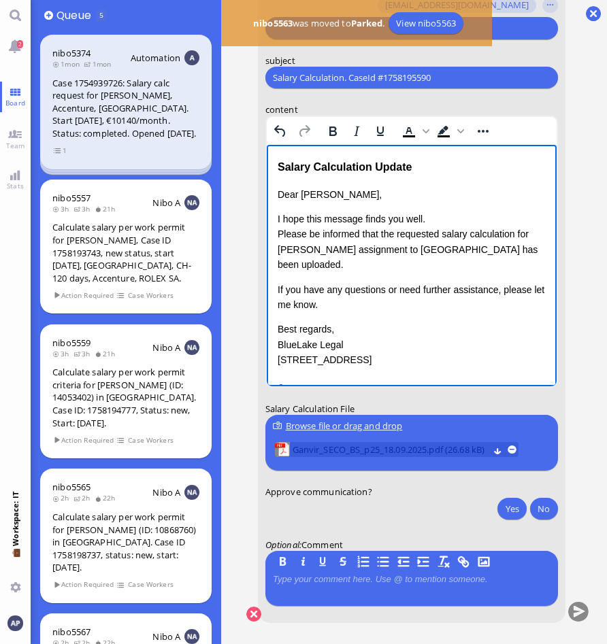
click at [382, 452] on span "Ganvir_SECO_BS_p25_18.09.2025.pdf (26.68 kB)" at bounding box center [391, 450] width 196 height 15
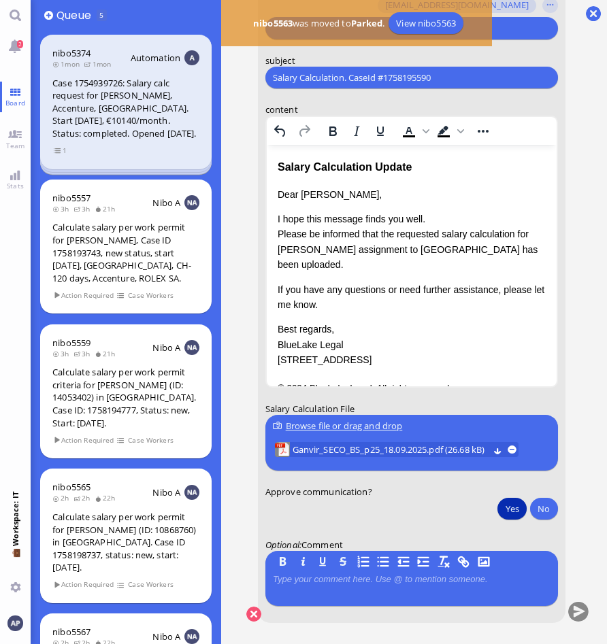
click at [505, 508] on button "Yes" at bounding box center [511, 509] width 29 height 22
click at [583, 601] on button "submit" at bounding box center [578, 613] width 20 height 20
click at [19, 41] on span "2" at bounding box center [21, 44] width 6 height 8
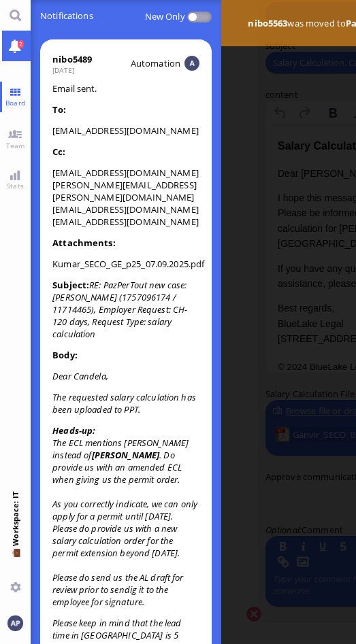
click at [7, 44] on link "2" at bounding box center [15, 46] width 31 height 31
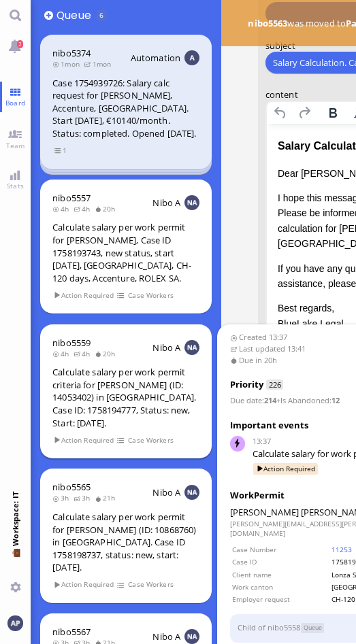
click at [122, 397] on div "Calculate salary per work permit criteria for [PERSON_NAME] (ID: 14053402) in […" at bounding box center [125, 397] width 147 height 63
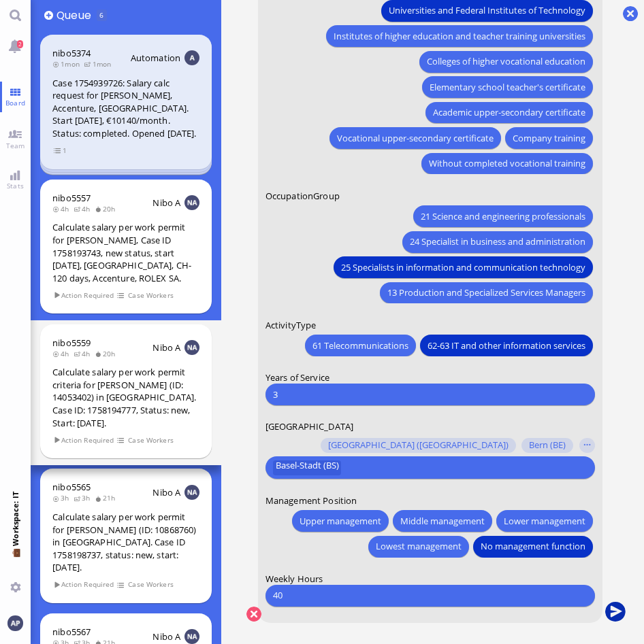
click at [614, 601] on button "submit" at bounding box center [615, 613] width 20 height 20
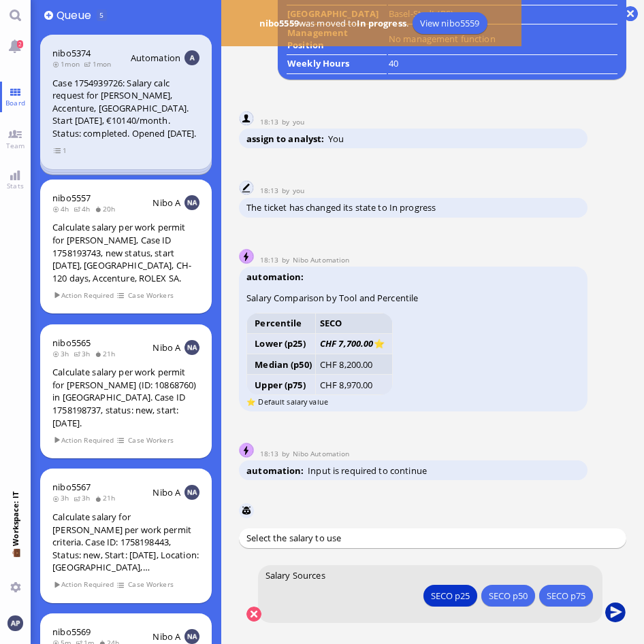
click at [612, 601] on button "submit" at bounding box center [615, 613] width 20 height 20
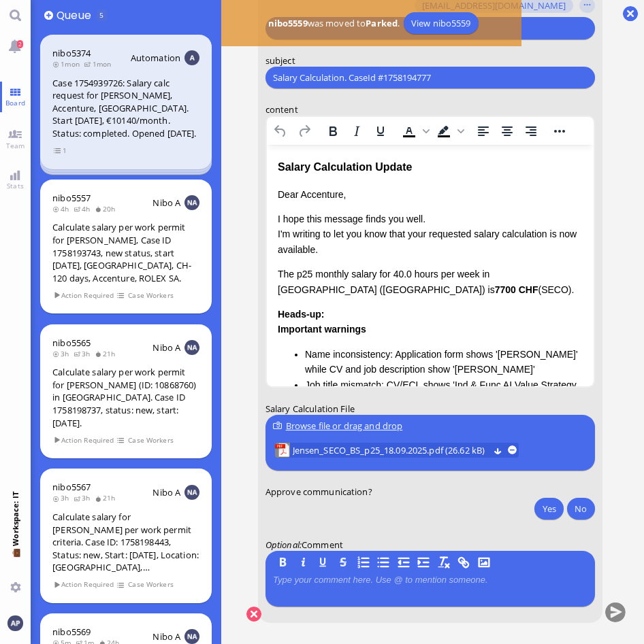
click at [318, 194] on p "Dear Accenture," at bounding box center [429, 194] width 305 height 15
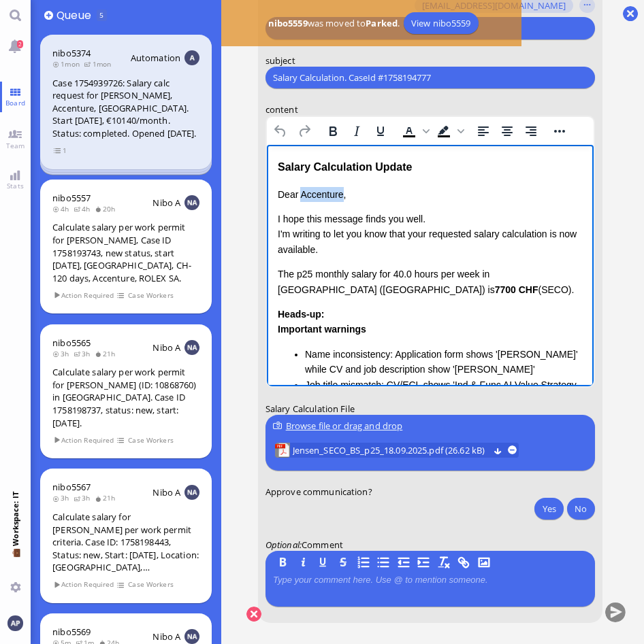
click at [318, 194] on p "Dear Accenture," at bounding box center [429, 194] width 305 height 15
click at [359, 244] on p "I hope this message finds you well. I'm writing to let you know that your reque…" at bounding box center [429, 235] width 305 height 46
click at [12, 46] on link "2" at bounding box center [15, 46] width 31 height 31
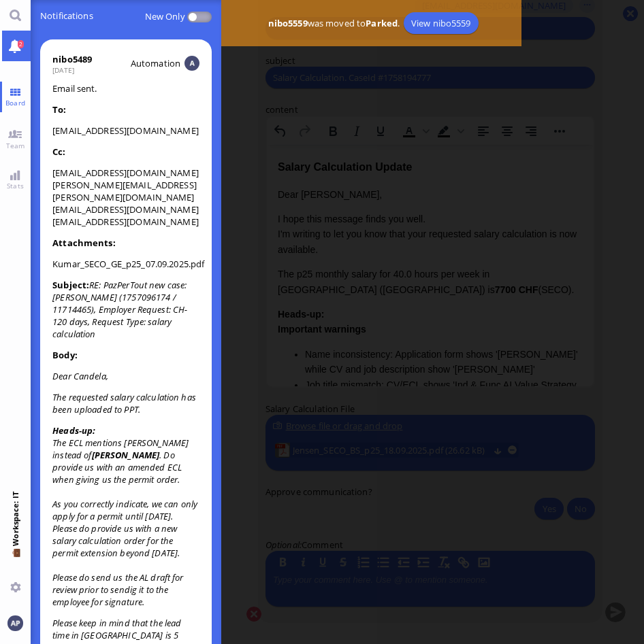
click at [12, 46] on link "2" at bounding box center [15, 46] width 31 height 31
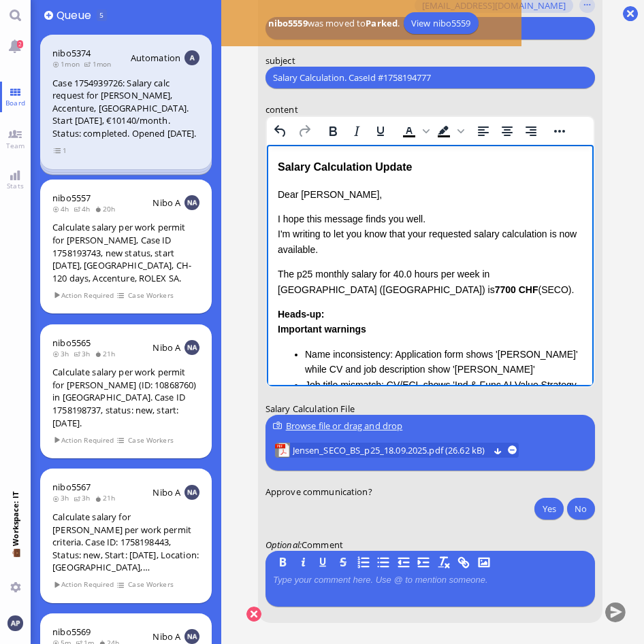
click at [374, 277] on p "The p25 monthly salary for 40.0 hours per week in [GEOGRAPHIC_DATA] (BS) is 770…" at bounding box center [429, 282] width 305 height 31
click at [353, 244] on p "I hope this message finds you well. I'm writing to let you know that your reque…" at bounding box center [429, 235] width 305 height 46
drag, startPoint x: 391, startPoint y: 231, endPoint x: 279, endPoint y: 231, distance: 111.6
click at [279, 231] on p "I hope this message finds you well. I'm writing to let you know that your reque…" at bounding box center [429, 235] width 305 height 46
click at [384, 231] on p "I hope this message finds you well. Please be informed that your requested sala…" at bounding box center [429, 235] width 305 height 46
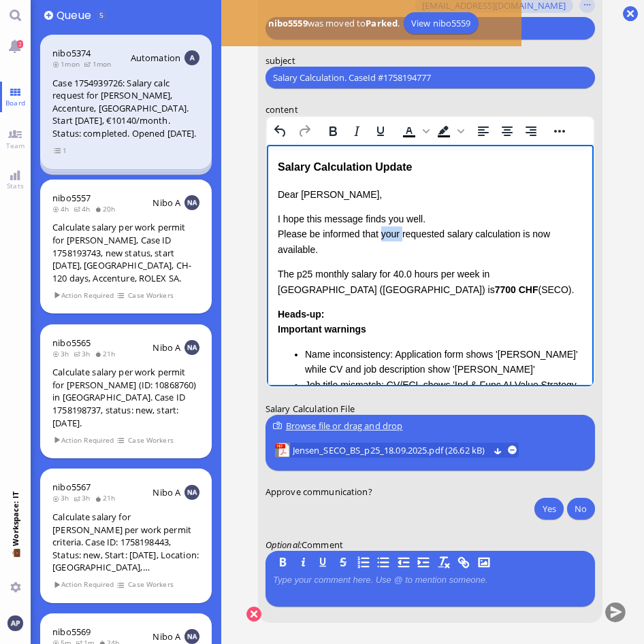
click at [384, 231] on p "I hope this message finds you well. Please be informed that your requested sala…" at bounding box center [429, 235] width 305 height 46
click at [513, 231] on p "I hope this message finds you well. Please be informed that the requested salar…" at bounding box center [429, 235] width 305 height 46
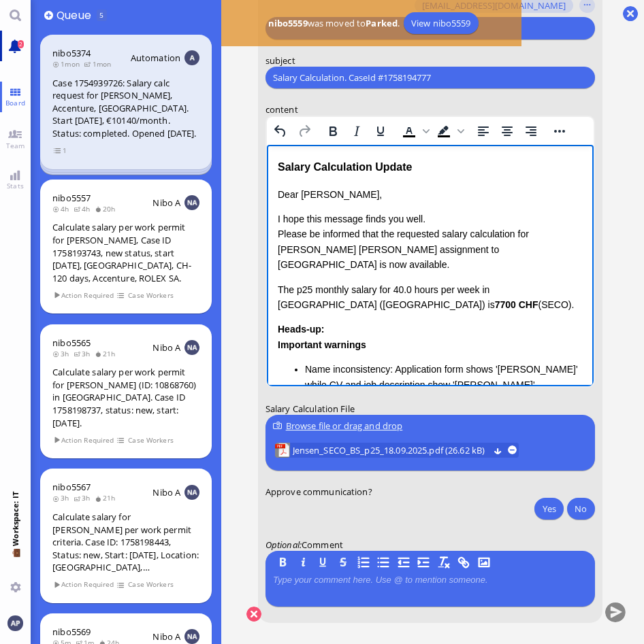
click at [10, 45] on link "2" at bounding box center [15, 46] width 31 height 31
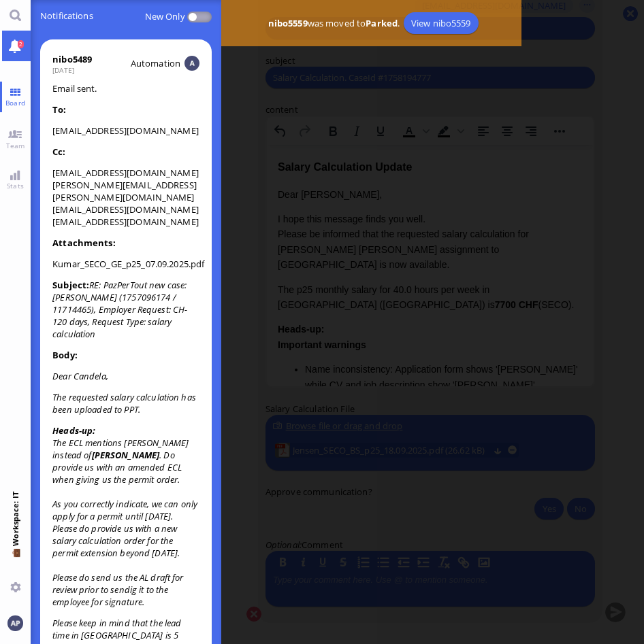
click at [10, 45] on link "2" at bounding box center [15, 46] width 31 height 31
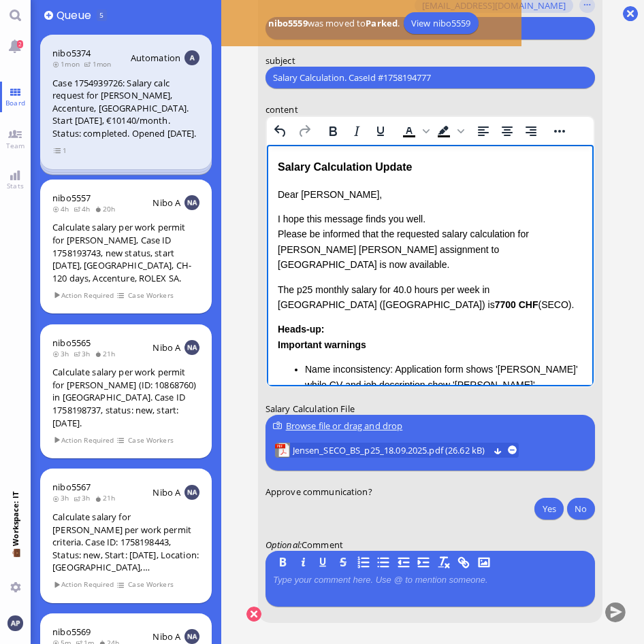
click at [499, 262] on div "Dear [PERSON_NAME], I hope this message finds you well. Please be informed that…" at bounding box center [429, 406] width 305 height 438
drag, startPoint x: 536, startPoint y: 248, endPoint x: 471, endPoint y: 248, distance: 64.6
click at [471, 248] on p "I hope this message finds you well. Please be informed that the requested salar…" at bounding box center [429, 242] width 305 height 61
drag, startPoint x: 391, startPoint y: 289, endPoint x: 278, endPoint y: 269, distance: 114.8
click at [278, 282] on p "The p25 monthly salary for 40.0 hours per week in [GEOGRAPHIC_DATA] (BS) is 770…" at bounding box center [429, 297] width 305 height 31
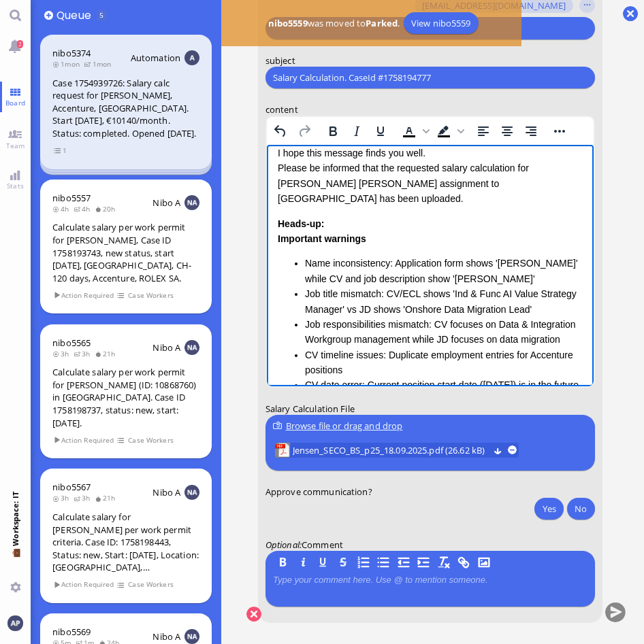
scroll to position [68, 0]
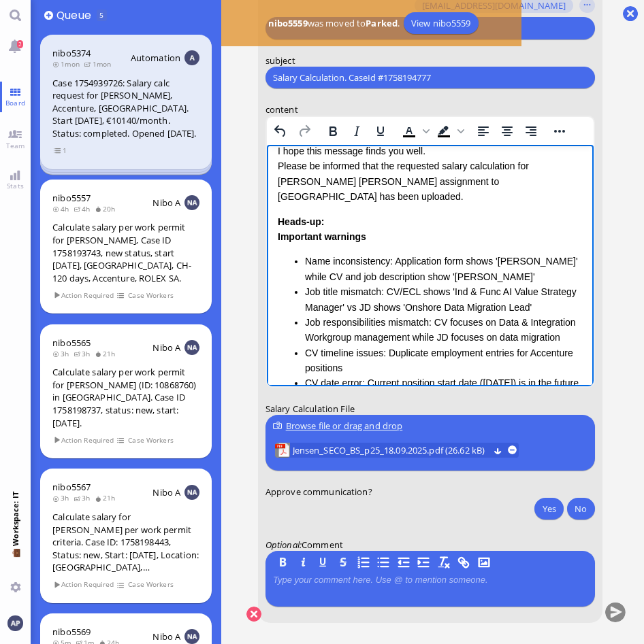
click at [508, 288] on li "Job title mismatch: CV/ECL shows 'Ind & Func AI Value Strategy Manager' vs JD s…" at bounding box center [443, 299] width 278 height 31
click at [428, 332] on li "Job responsibilities mismatch: CV focuses on Data & Integration Workgroup manag…" at bounding box center [443, 330] width 278 height 31
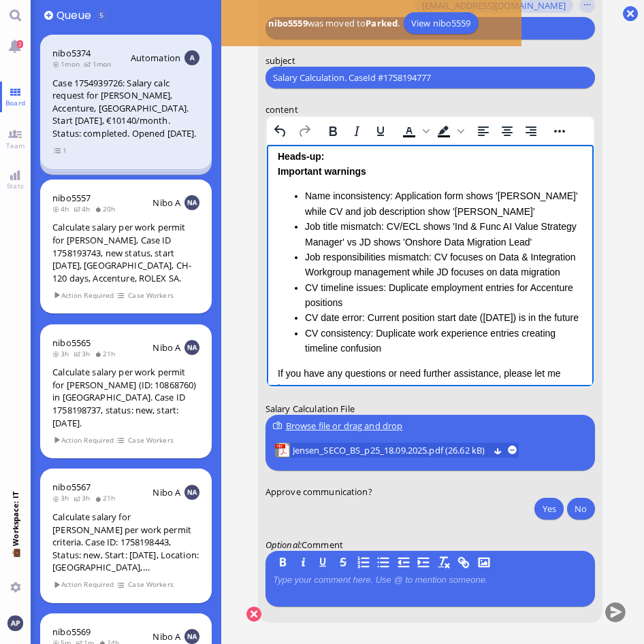
scroll to position [136, 0]
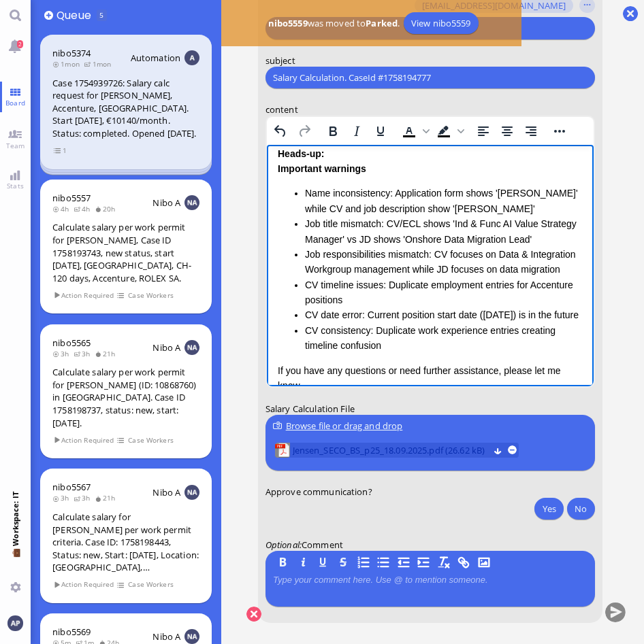
click at [402, 452] on span "Jensen_SECO_BS_p25_18.09.2025.pdf (26.62 kB)" at bounding box center [391, 450] width 196 height 15
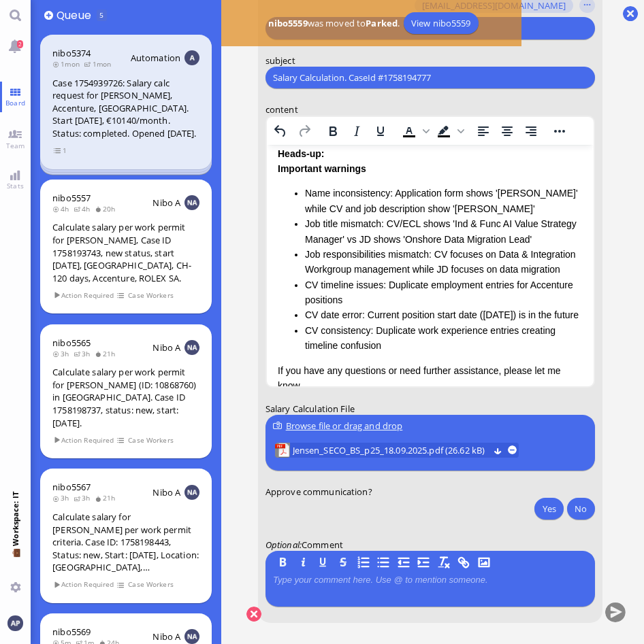
click at [304, 186] on li "Name inconsistency: Application form shows '[PERSON_NAME]' while CV and job des…" at bounding box center [443, 201] width 278 height 31
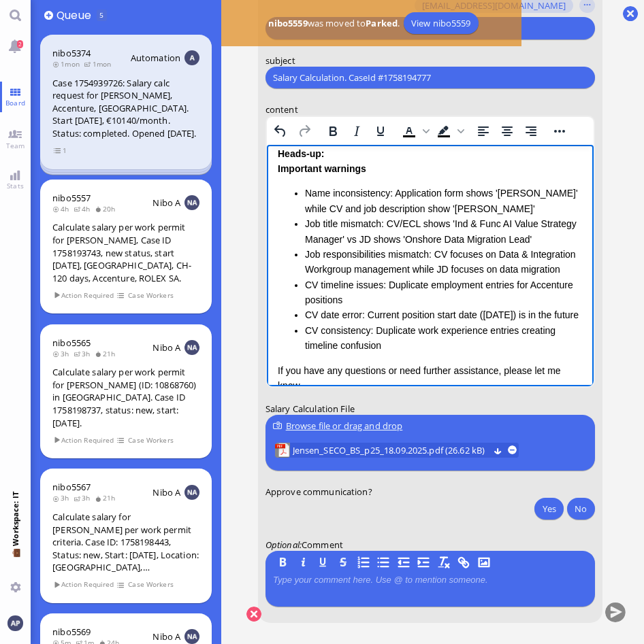
drag, startPoint x: 304, startPoint y: 177, endPoint x: 533, endPoint y: 195, distance: 229.3
click at [533, 195] on li "Name inconsistency: Application form shows '[PERSON_NAME]' while CV and job des…" at bounding box center [443, 201] width 278 height 31
click at [532, 223] on li "Job title mismatch: CV/ECL shows 'Ind & Func AI Value Strategy Manager' vs JD s…" at bounding box center [443, 231] width 278 height 31
click at [409, 269] on li "Job responsibilities mismatch: CV focuses on Data & Integration Workgroup manag…" at bounding box center [443, 262] width 278 height 31
drag, startPoint x: 459, startPoint y: 291, endPoint x: 456, endPoint y: 301, distance: 11.2
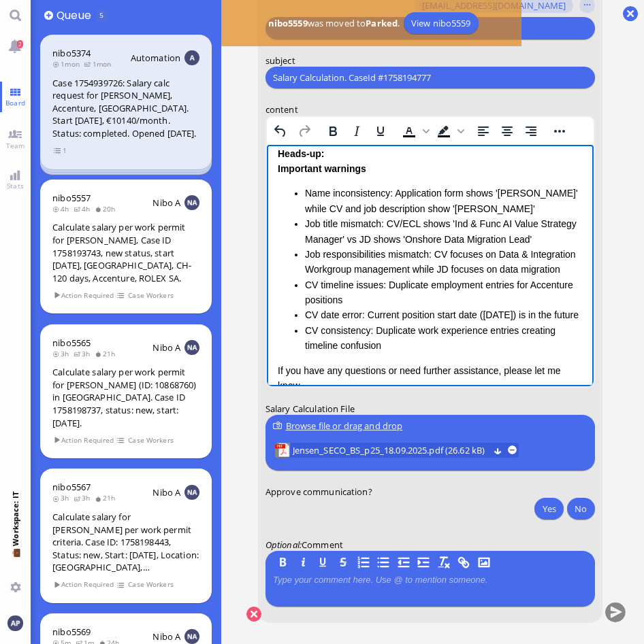
click at [459, 291] on li "CV timeline issues: Duplicate employment entries for Accenture positions" at bounding box center [443, 293] width 278 height 31
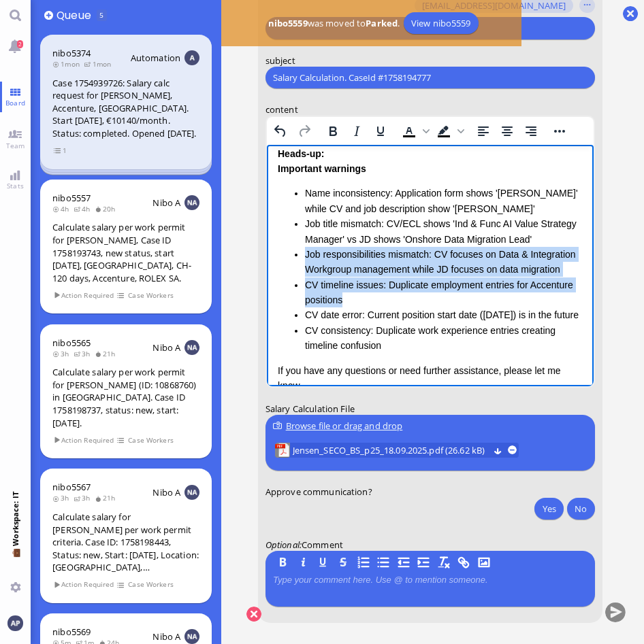
drag, startPoint x: 350, startPoint y: 297, endPoint x: 283, endPoint y: 244, distance: 85.4
click at [283, 244] on ul "Name inconsistency: Application form shows '[PERSON_NAME]' while CV and job des…" at bounding box center [429, 269] width 305 height 167
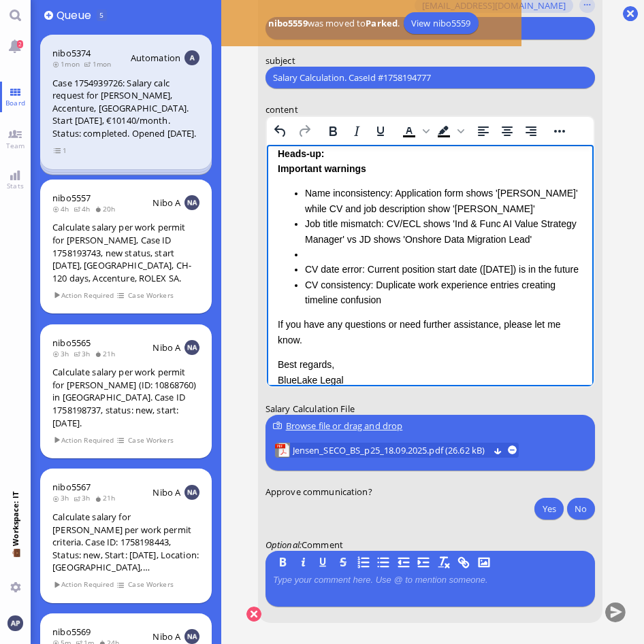
click at [352, 271] on li "CV date error: Current position start date ([DATE]) is in the future" at bounding box center [443, 269] width 278 height 15
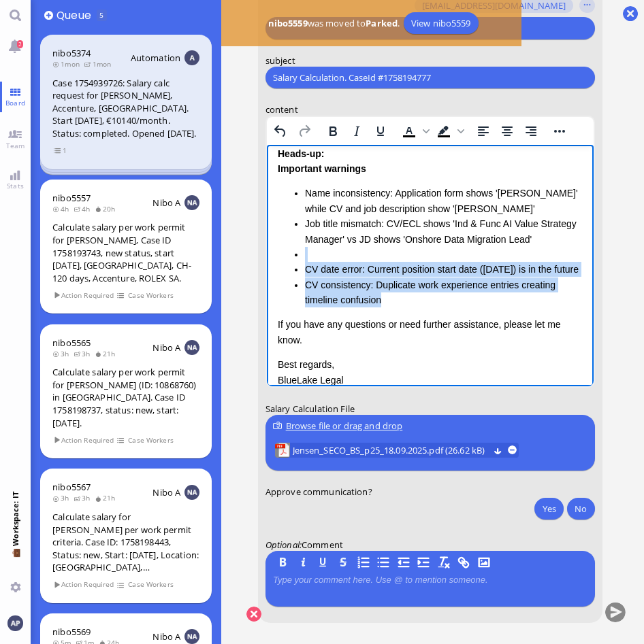
drag, startPoint x: 393, startPoint y: 299, endPoint x: 291, endPoint y: 240, distance: 117.1
click at [291, 240] on ul "Name inconsistency: Application form shows '[PERSON_NAME]' while CV and job des…" at bounding box center [429, 247] width 305 height 122
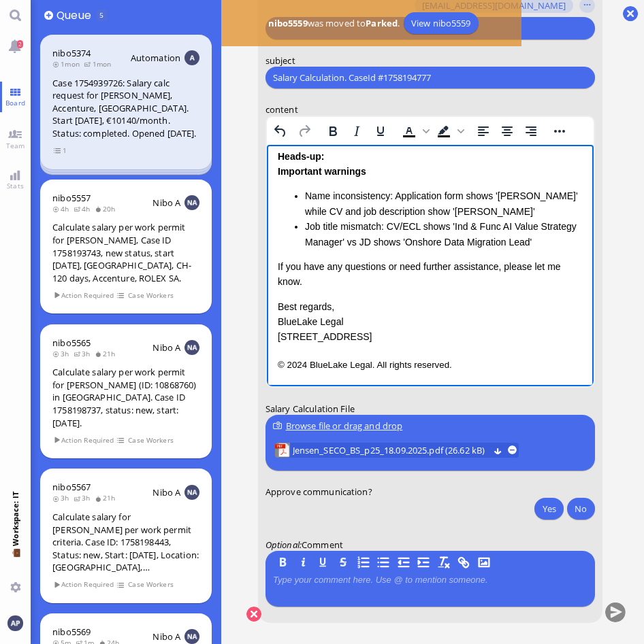
scroll to position [118, 0]
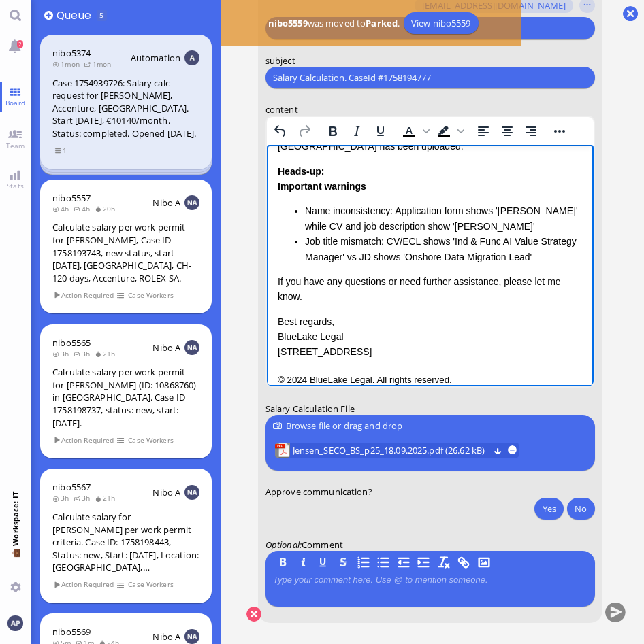
drag, startPoint x: 533, startPoint y: 208, endPoint x: 266, endPoint y: 198, distance: 266.9
click at [266, 198] on html "Salary Calculation Update Dear [PERSON_NAME], I hope this message finds you wel…" at bounding box center [429, 214] width 327 height 375
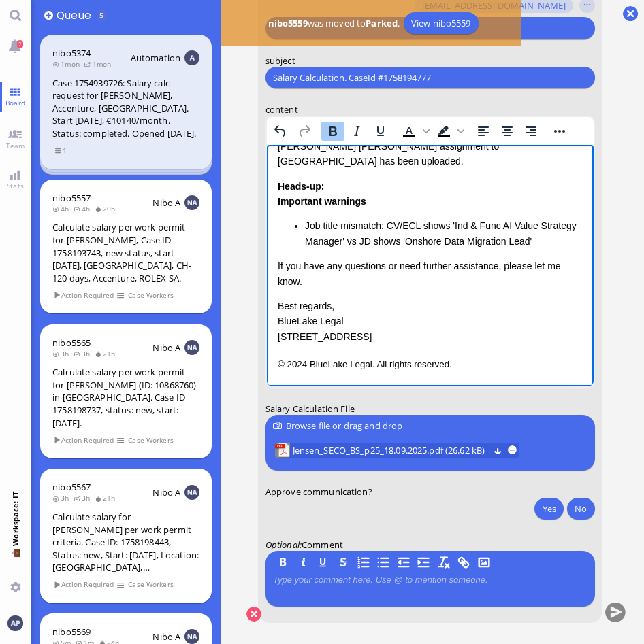
scroll to position [88, 0]
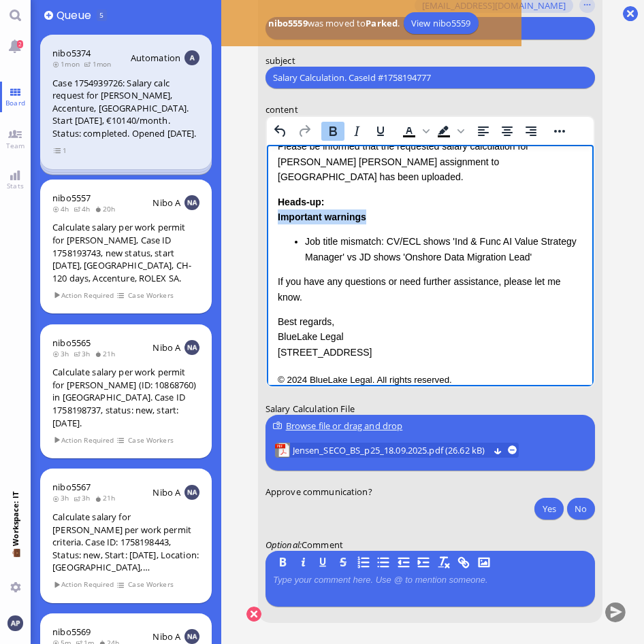
drag, startPoint x: 374, startPoint y: 203, endPoint x: 276, endPoint y: 203, distance: 98.0
click at [276, 203] on html "Salary Calculation Update Dear [PERSON_NAME], I hope this message finds you wel…" at bounding box center [429, 229] width 327 height 345
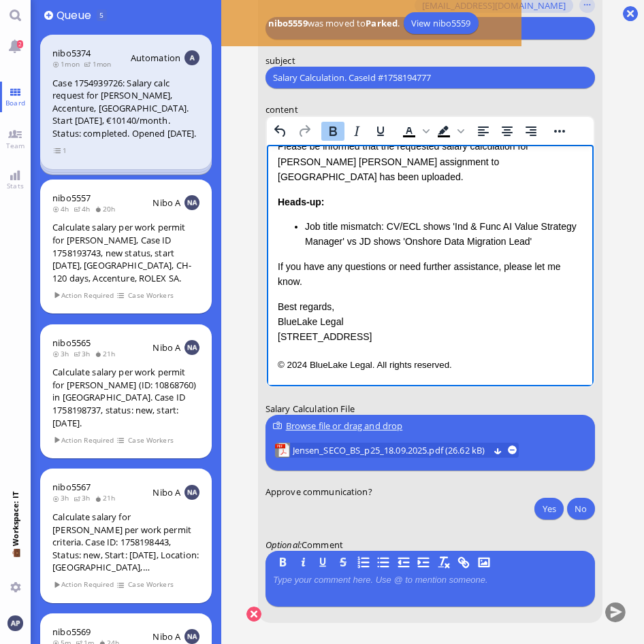
scroll to position [73, 0]
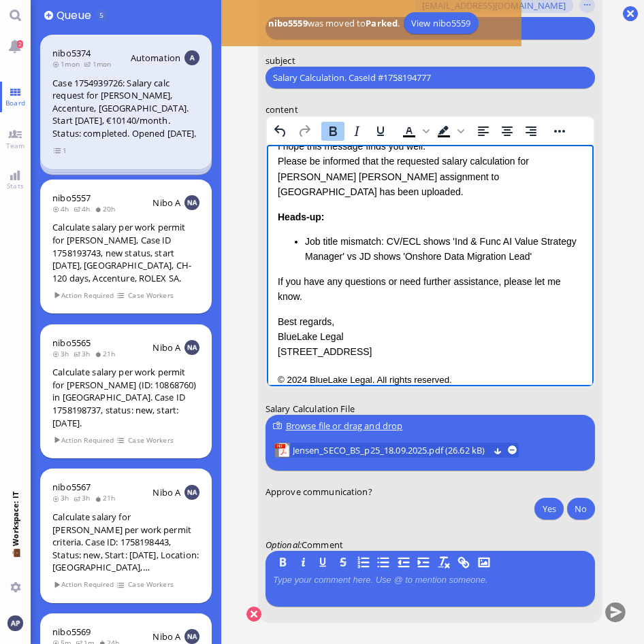
click at [411, 210] on div "Heads-up: Job title mismatch: CV/ECL shows 'Ind & Func AI Value Strategy Manage…" at bounding box center [429, 237] width 305 height 55
click at [551, 239] on li "Job title mismatch: CV/ECL shows 'Ind & Func AI Value Strategy Manager' vs JD s…" at bounding box center [443, 249] width 278 height 31
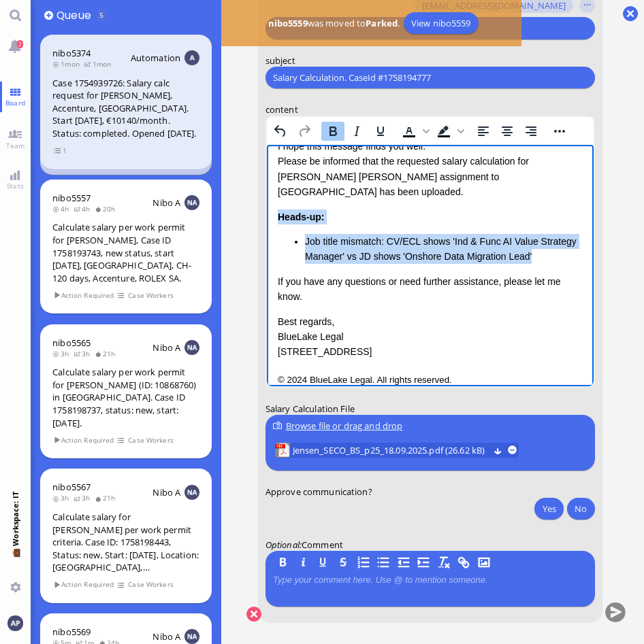
drag, startPoint x: 378, startPoint y: 238, endPoint x: 250, endPoint y: 204, distance: 132.2
click at [266, 204] on html "Salary Calculation Update Dear [PERSON_NAME], I hope this message finds you wel…" at bounding box center [429, 236] width 327 height 329
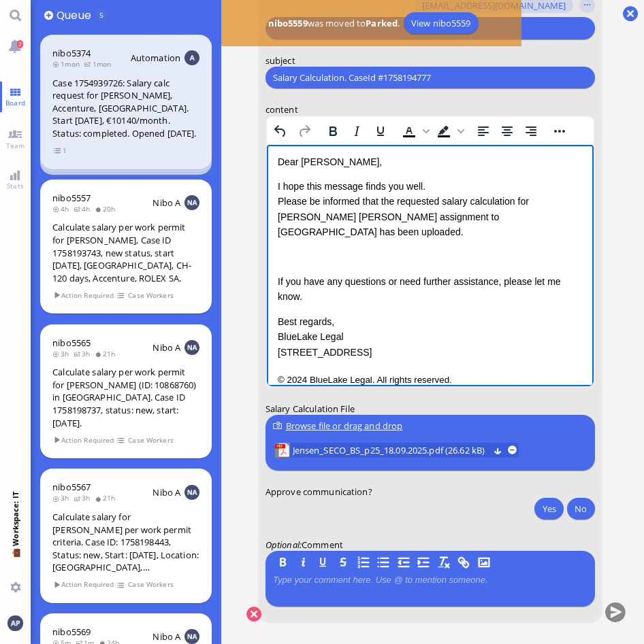
scroll to position [8, 0]
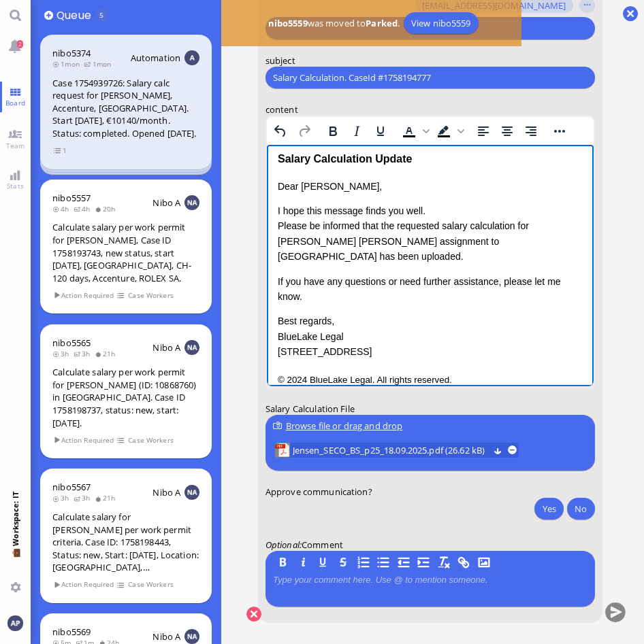
click at [504, 227] on p "I hope this message finds you well. Please be informed that the requested salar…" at bounding box center [429, 233] width 305 height 61
click at [470, 248] on p "I hope this message finds you well. Please be informed that the requested salar…" at bounding box center [429, 233] width 305 height 61
click at [487, 257] on div "Dear [PERSON_NAME], I hope this message finds you well. Please be informed that…" at bounding box center [429, 269] width 305 height 181
click at [451, 279] on p "If you have any questions or need further assistance, please let me know." at bounding box center [429, 289] width 305 height 31
click at [546, 503] on button "Yes" at bounding box center [548, 509] width 29 height 22
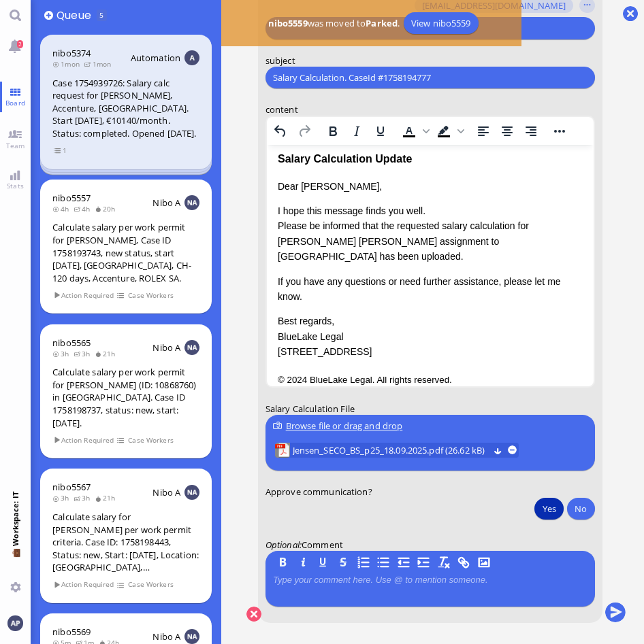
click at [342, 276] on p "If you have any questions or need further assistance, please let me know." at bounding box center [429, 289] width 305 height 31
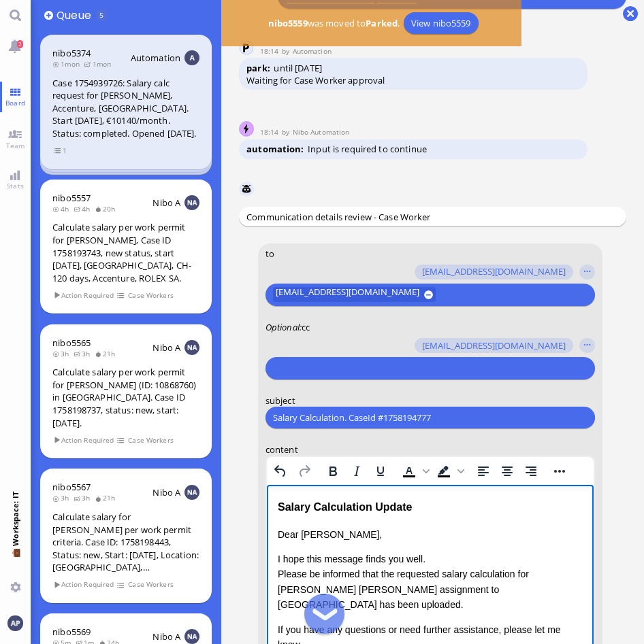
scroll to position [1, 0]
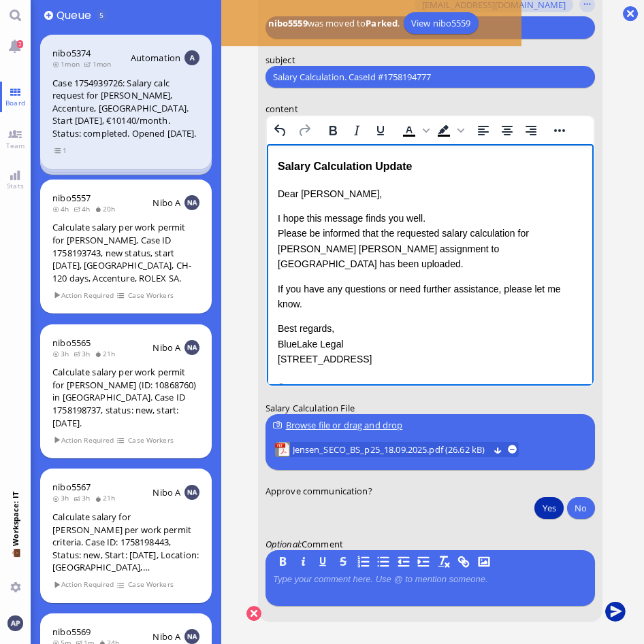
click at [607, 601] on button "submit" at bounding box center [615, 612] width 20 height 20
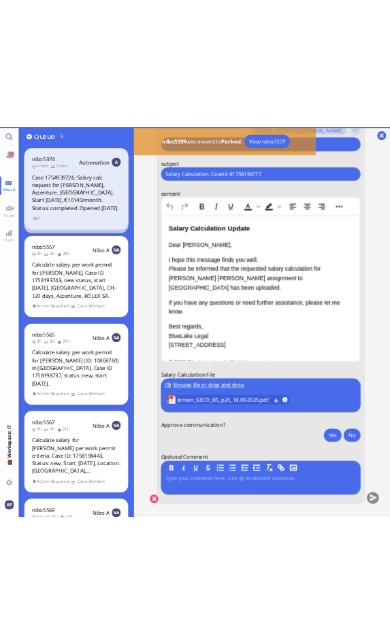
scroll to position [0, 0]
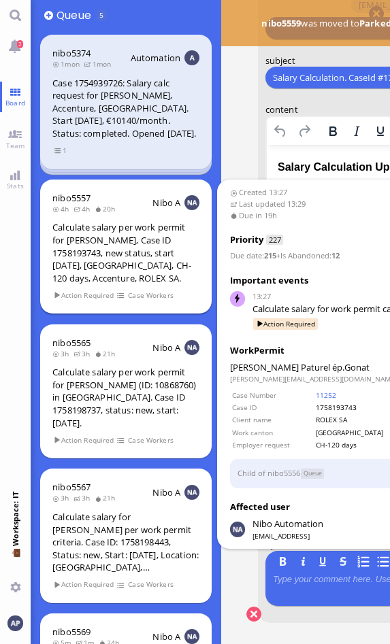
click at [112, 259] on div "Calculate salary per work permit for [PERSON_NAME], Case ID 1758193743, new sta…" at bounding box center [125, 252] width 147 height 63
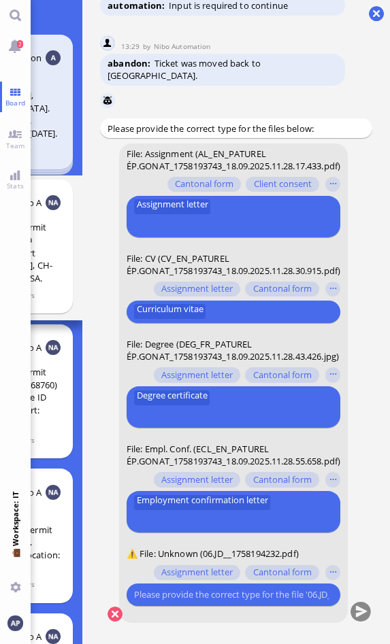
scroll to position [10, 160]
click at [329, 566] on button "button" at bounding box center [332, 573] width 15 height 15
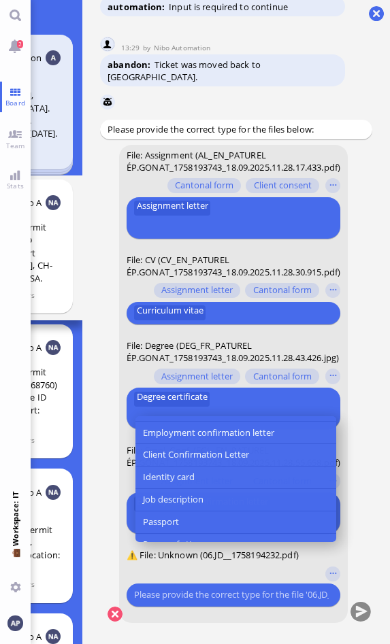
scroll to position [136, 0]
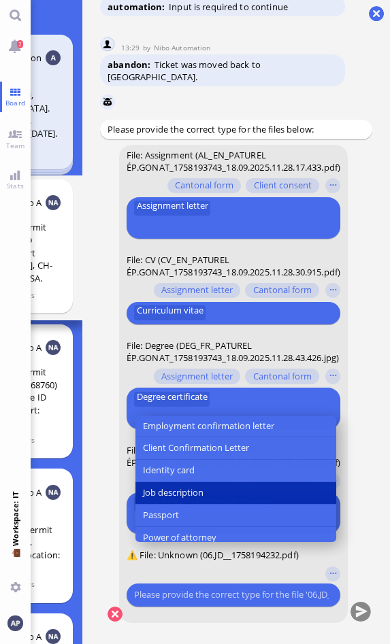
click at [191, 505] on button "Job description" at bounding box center [235, 493] width 201 height 22
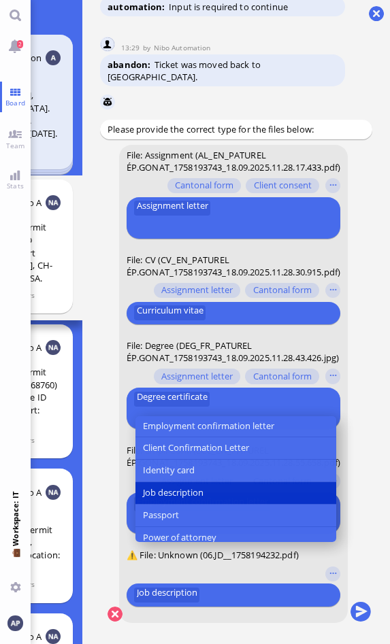
click at [358, 547] on conversation-line "You File: Assignment (AL_EN_PATUREL ÉP.GONAT_1758193743_18.09.2025.11.28.17.433…" at bounding box center [236, 392] width 272 height 495
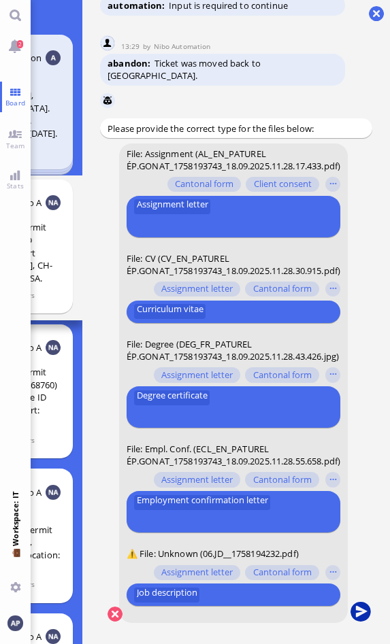
click at [353, 601] on button "submit" at bounding box center [360, 613] width 20 height 20
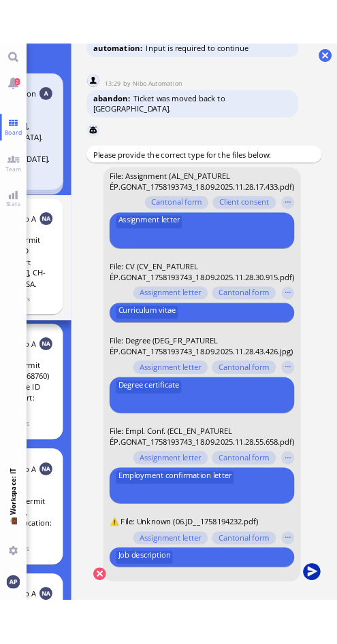
scroll to position [0, 0]
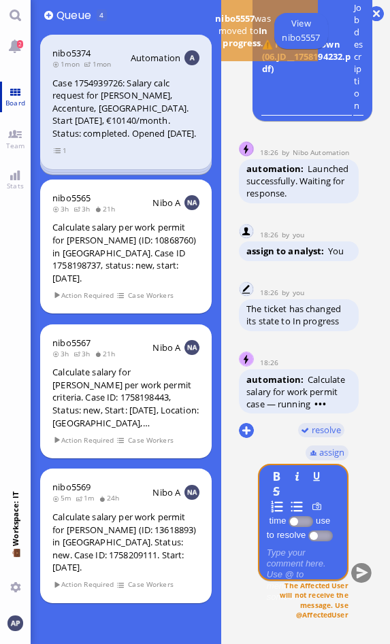
click at [18, 88] on link "Board" at bounding box center [15, 97] width 31 height 31
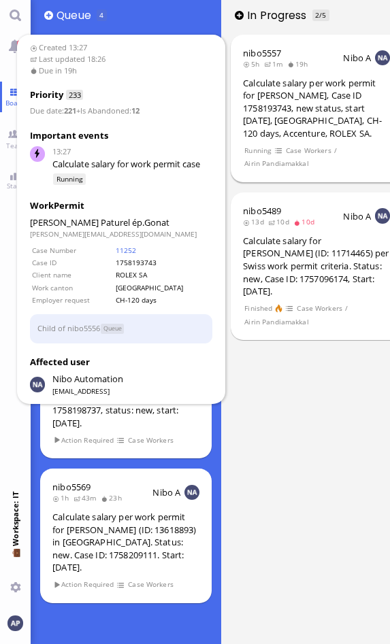
click at [326, 103] on div "Calculate salary per work permit for [PERSON_NAME], Case ID 1758193743, new sta…" at bounding box center [316, 108] width 147 height 63
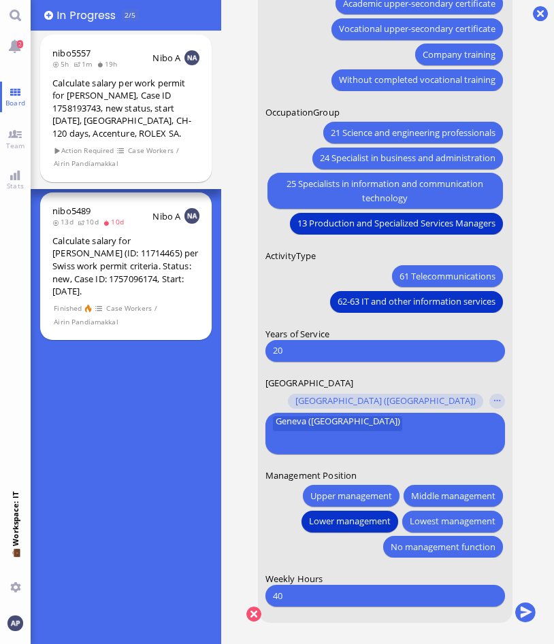
click at [287, 358] on input "20" at bounding box center [385, 351] width 224 height 14
click at [462, 521] on span "Lowest management" at bounding box center [453, 521] width 86 height 14
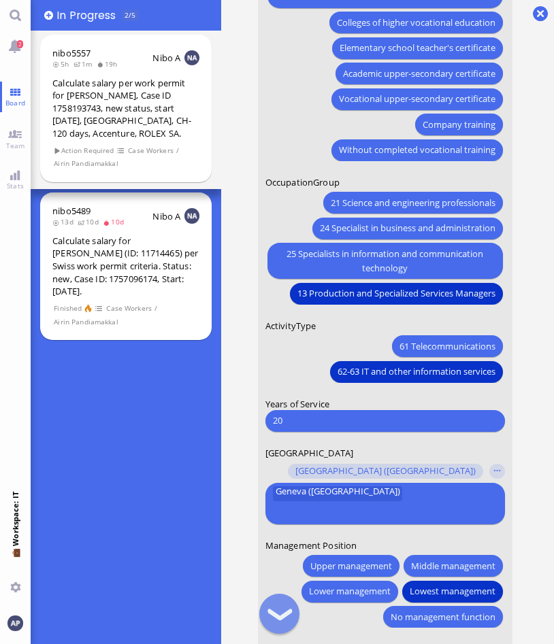
scroll to position [-68, 0]
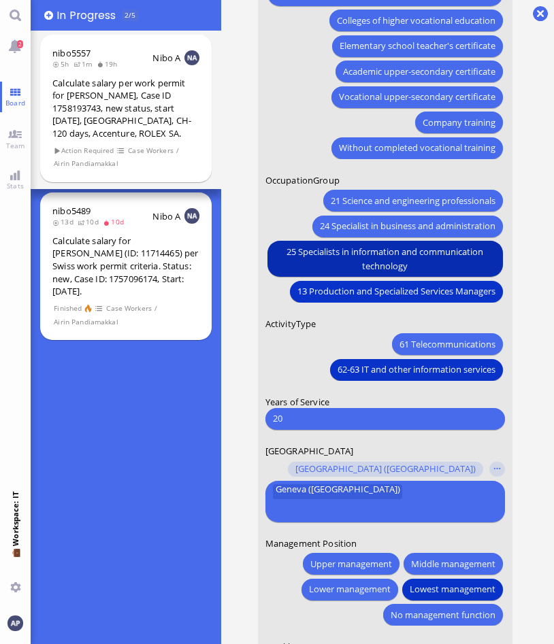
click at [424, 274] on span "25 Specialists in information and communication technology" at bounding box center [385, 259] width 220 height 29
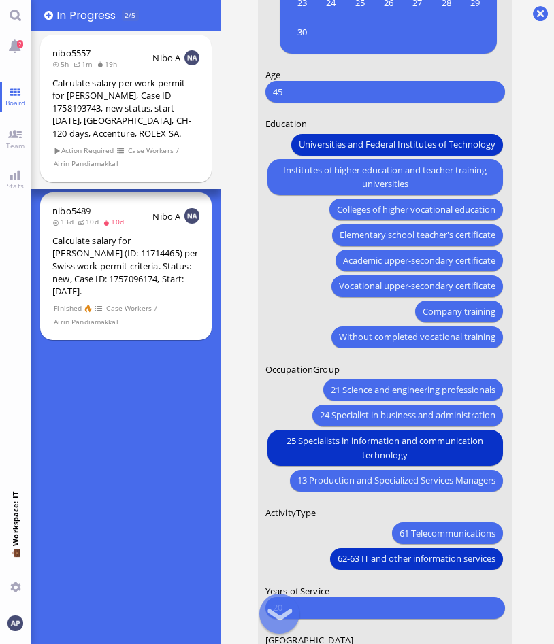
scroll to position [1, 0]
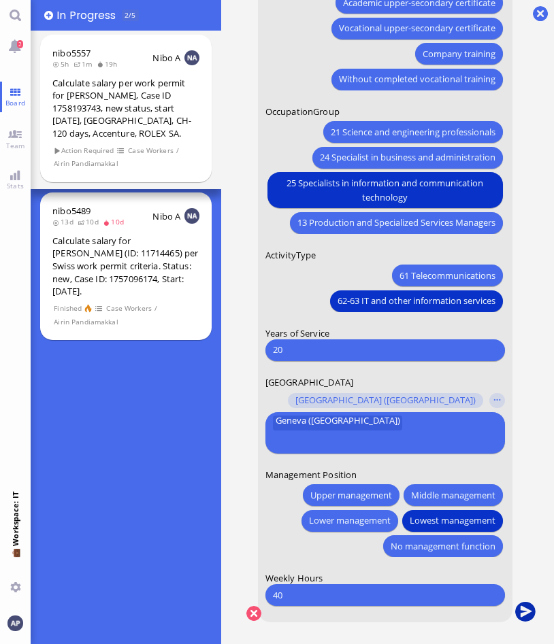
click at [526, 601] on button "submit" at bounding box center [525, 612] width 20 height 20
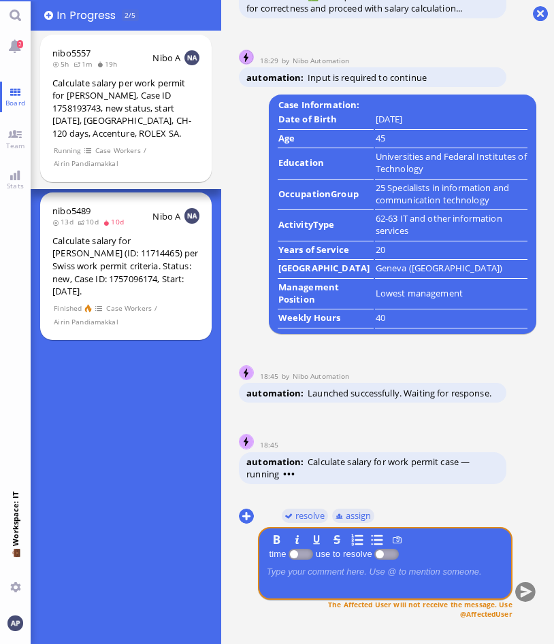
scroll to position [0, 0]
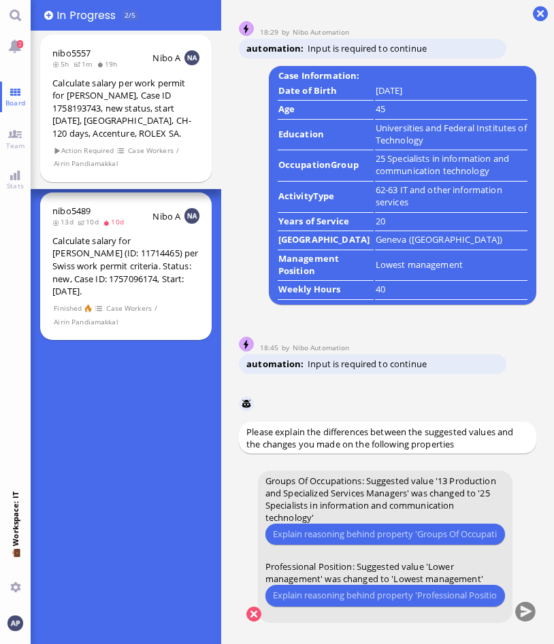
click at [386, 595] on input "text" at bounding box center [385, 596] width 224 height 14
click at [365, 535] on input "text" at bounding box center [385, 534] width 224 height 14
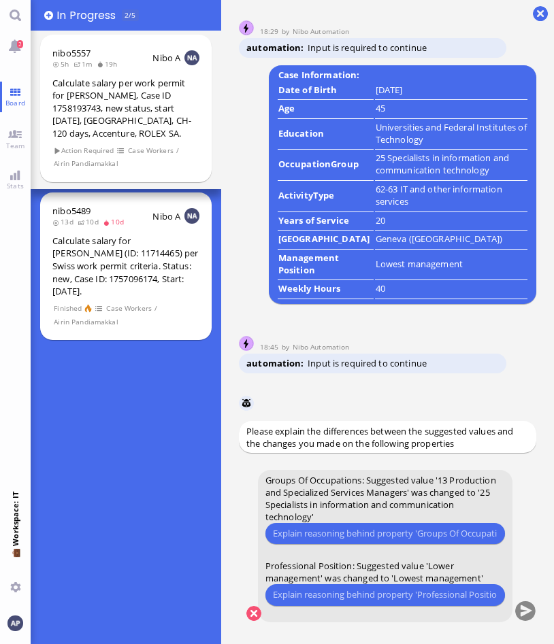
click at [368, 551] on form "Groups Of Occupations: Suggested value '13 Production and Specialized Services …" at bounding box center [385, 546] width 255 height 152
click at [370, 527] on input "text" at bounding box center [385, 534] width 224 height 14
click at [385, 600] on input "text" at bounding box center [385, 595] width 224 height 14
click at [414, 536] on input "text" at bounding box center [385, 534] width 224 height 14
type input "M"
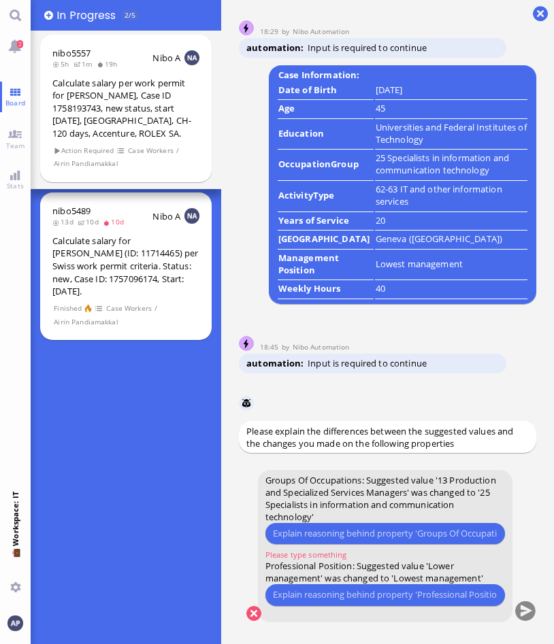
click at [301, 535] on input "text" at bounding box center [385, 534] width 224 height 14
type input "F"
type input "ECL and CV state the role of "Manager" which corresponds in [GEOGRAPHIC_DATA] t…"
click at [301, 535] on input "ECL and CV state the role of "Manager" which corresponds in [GEOGRAPHIC_DATA] t…" at bounding box center [385, 534] width 224 height 14
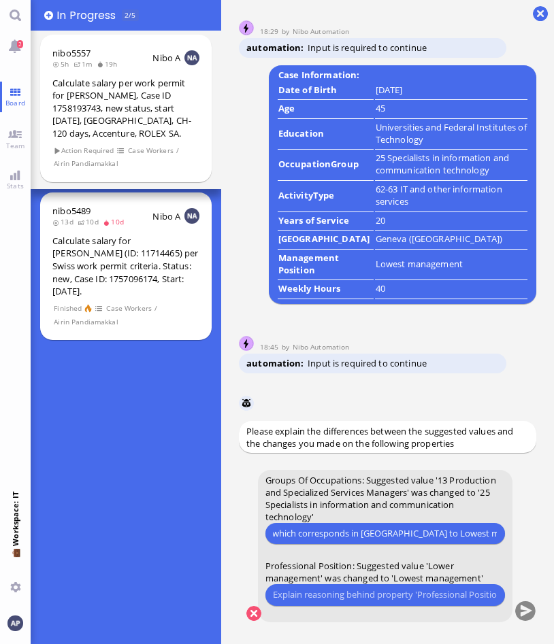
click at [301, 535] on input "ECL and CV state the role of "Manager" which corresponds in [GEOGRAPHIC_DATA] t…" at bounding box center [385, 534] width 224 height 14
click at [340, 593] on input "text" at bounding box center [385, 595] width 224 height 14
paste input "ECL and CV state the role of "Manager" which corresponds in [GEOGRAPHIC_DATA] t…"
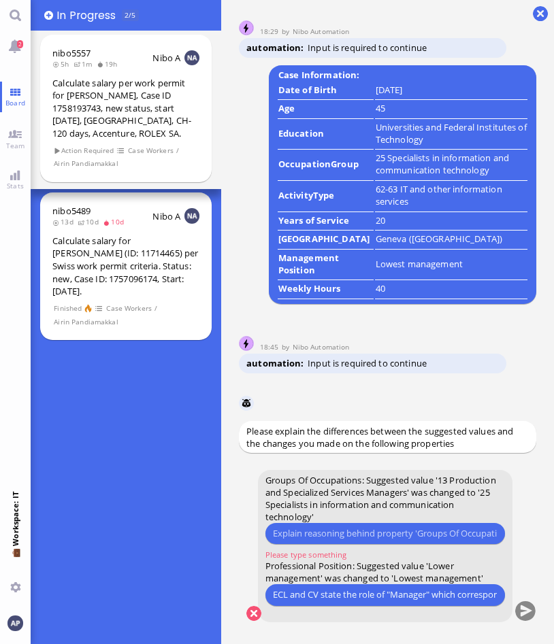
scroll to position [0, 159]
click at [350, 526] on div "Please type something" at bounding box center [385, 534] width 240 height 22
click at [354, 525] on div "Please type something" at bounding box center [385, 534] width 240 height 22
click at [359, 538] on input "text" at bounding box center [385, 534] width 224 height 14
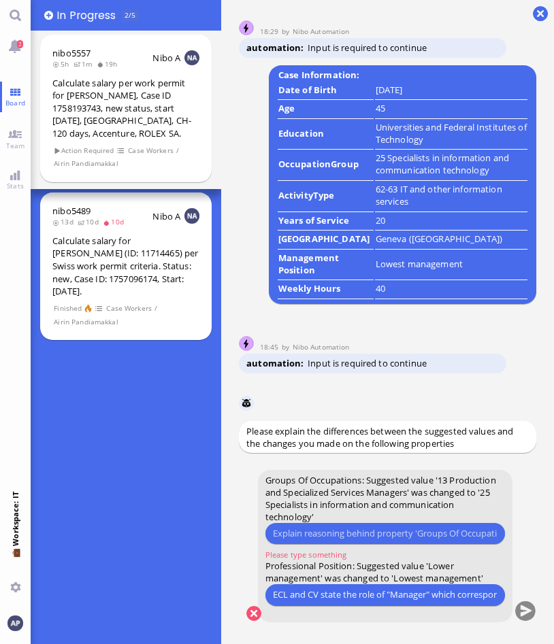
drag, startPoint x: 431, startPoint y: 597, endPoint x: 441, endPoint y: 599, distance: 9.7
click at [432, 597] on input "ECL and CV state the role of "Manager" which corresponds in [GEOGRAPHIC_DATA] t…" at bounding box center [385, 595] width 224 height 14
type input "ECL and CV state the role of "Manager" (not Senior Manager) which corresponds i…"
click at [352, 529] on input "text" at bounding box center [385, 534] width 224 height 14
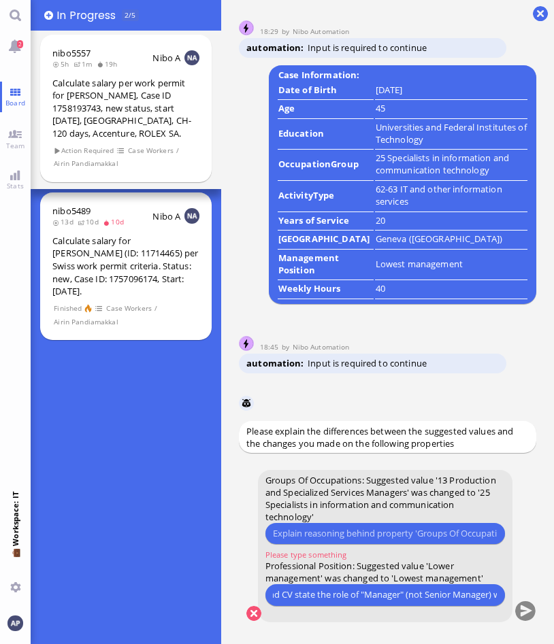
scroll to position [0, 0]
type input "E"
click at [466, 531] on input "Degree in Information technology, role in JD" at bounding box center [385, 534] width 224 height 14
click at [483, 527] on input "Degree in Information technology, role in JD as" at bounding box center [385, 534] width 224 height 14
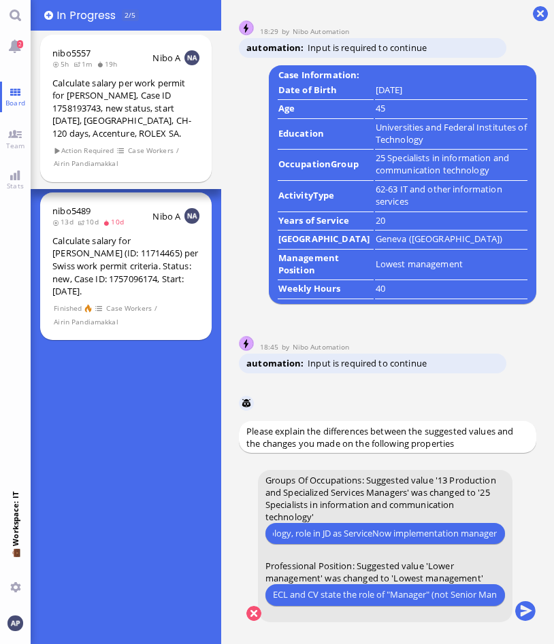
drag, startPoint x: 497, startPoint y: 533, endPoint x: 392, endPoint y: 537, distance: 104.9
click at [392, 537] on input "Degree in Information technology, role in JD as ServiceNow implementation manag…" at bounding box center [385, 534] width 224 height 14
click at [443, 536] on input "Degree in Information technology, role in JD as ServiceNow" at bounding box center [385, 534] width 224 height 14
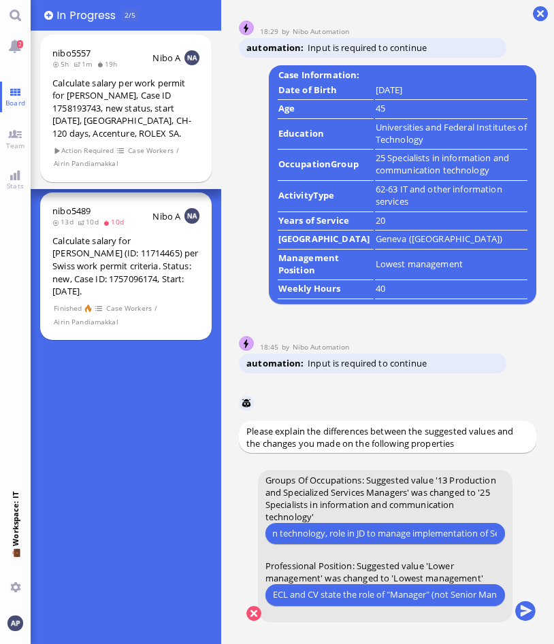
click at [481, 535] on input "Degree in Information technology, role in JD to manage implementation of Servic…" at bounding box center [385, 534] width 224 height 14
type input "Degree in Information technology, role in JD to manage implementation of Servic…"
click at [525, 601] on button "submit" at bounding box center [525, 612] width 20 height 20
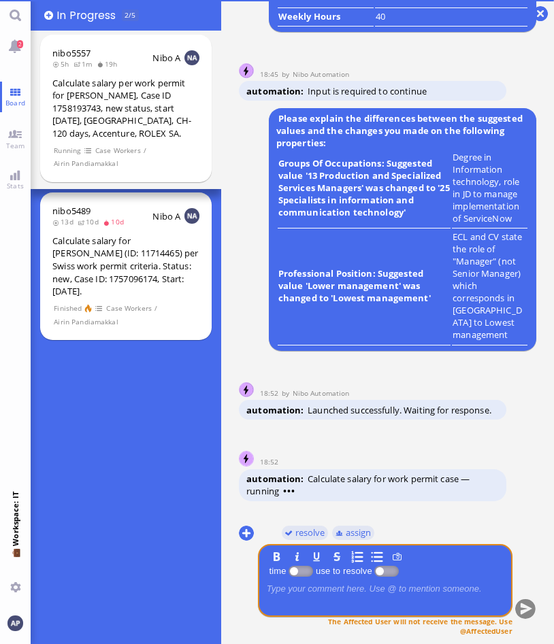
scroll to position [0, 0]
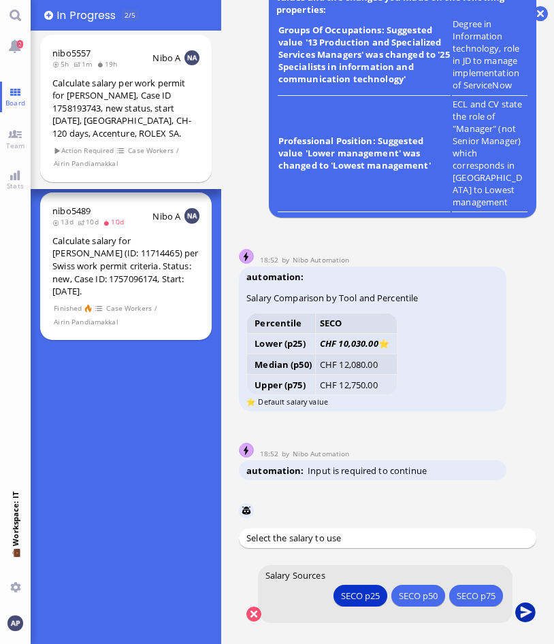
click at [531, 601] on button "submit" at bounding box center [525, 613] width 20 height 20
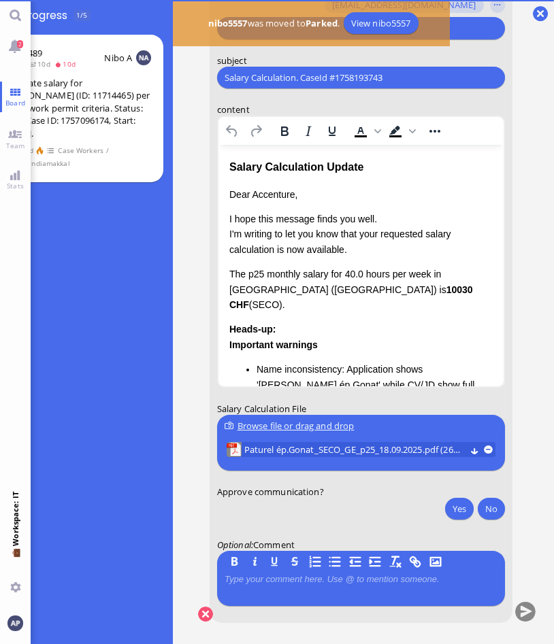
scroll to position [7, 59]
click at [277, 195] on p "Dear Accenture," at bounding box center [360, 194] width 263 height 15
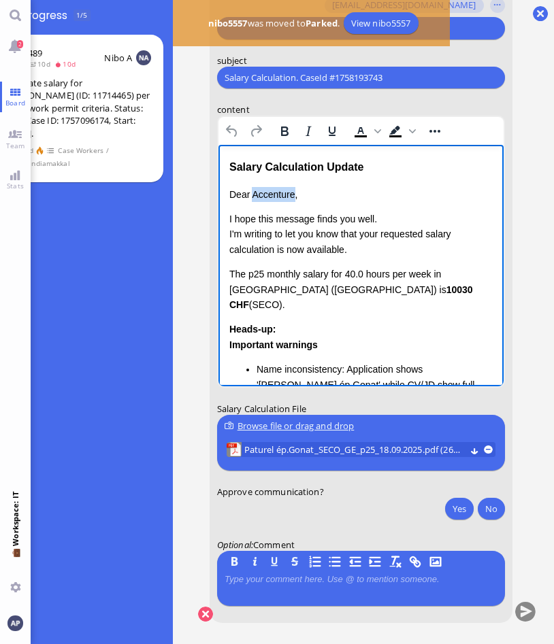
click at [277, 195] on p "Dear Accenture," at bounding box center [360, 194] width 263 height 15
drag, startPoint x: 340, startPoint y: 233, endPoint x: 223, endPoint y: 233, distance: 117.7
click at [223, 233] on html "Salary Calculation Update Dear [PERSON_NAME], I hope this message finds you wel…" at bounding box center [360, 383] width 285 height 476
click at [344, 233] on p "I hope this message finds you well. Please be informed that your requested sala…" at bounding box center [360, 235] width 263 height 46
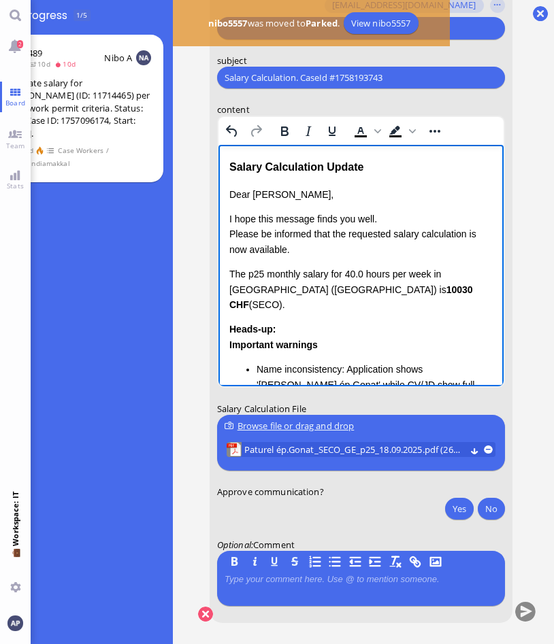
click at [463, 231] on p "I hope this message finds you well. Please be informed that the requested salar…" at bounding box center [360, 235] width 263 height 46
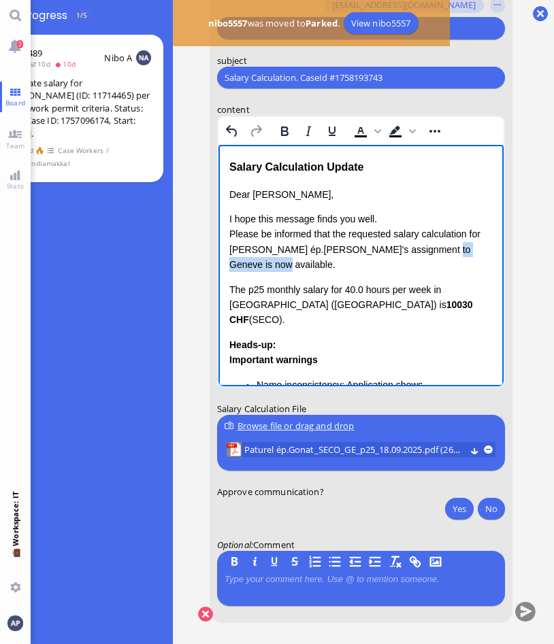
drag, startPoint x: 265, startPoint y: 263, endPoint x: 420, endPoint y: 256, distance: 155.3
click at [420, 256] on p "I hope this message finds you well. Please be informed that the requested salar…" at bounding box center [360, 242] width 263 height 61
drag, startPoint x: 389, startPoint y: 303, endPoint x: 223, endPoint y: 290, distance: 166.6
click at [223, 290] on html "Salary Calculation Update Dear [PERSON_NAME], I hope this message finds you wel…" at bounding box center [360, 390] width 285 height 491
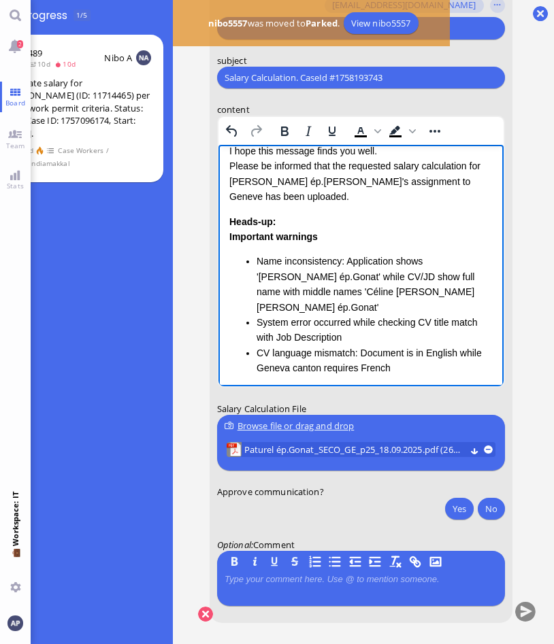
scroll to position [136, 0]
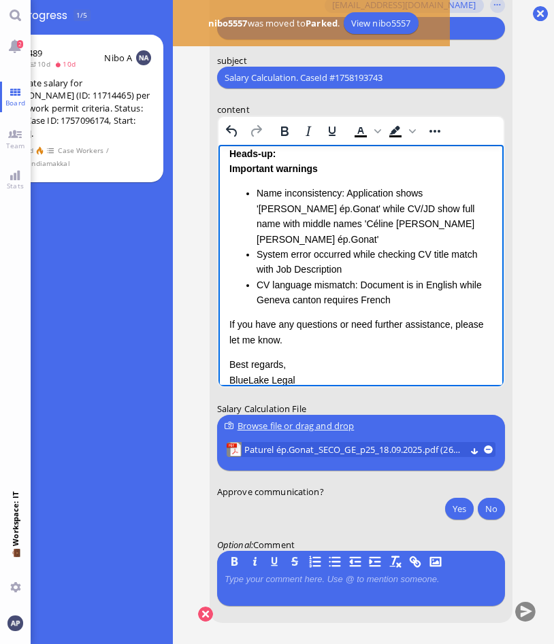
click at [375, 274] on li "System error occurred while checking CV title match with Job Description" at bounding box center [374, 262] width 236 height 31
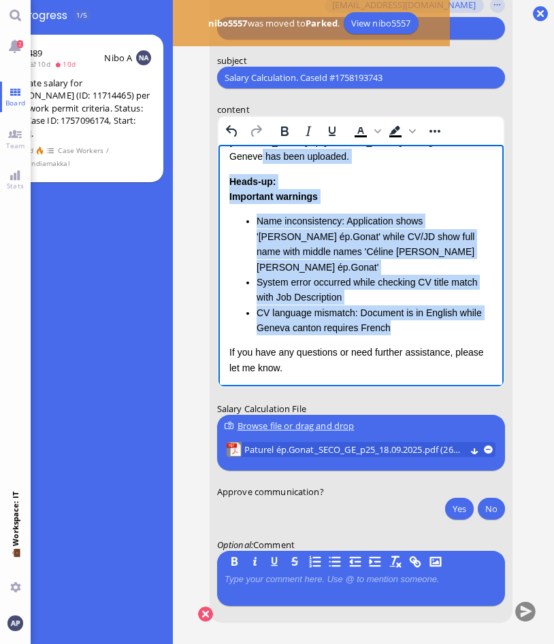
scroll to position [101, 0]
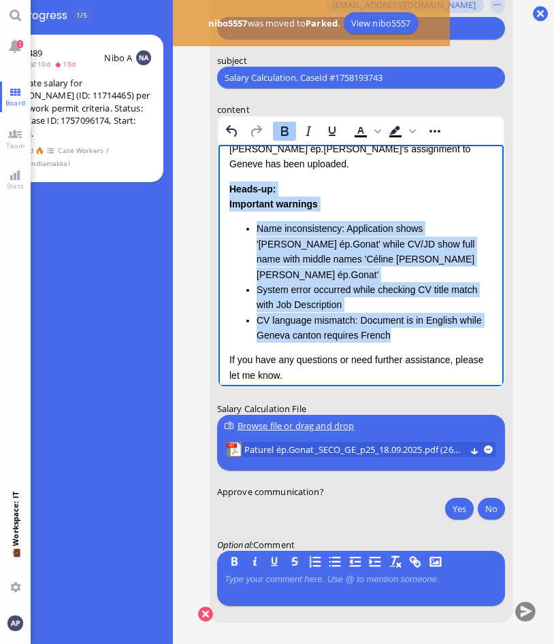
drag, startPoint x: 401, startPoint y: 306, endPoint x: 225, endPoint y: 191, distance: 209.9
click at [225, 191] on html "Salary Calculation Update Dear [PERSON_NAME], I hope this message finds you wel…" at bounding box center [360, 262] width 285 height 436
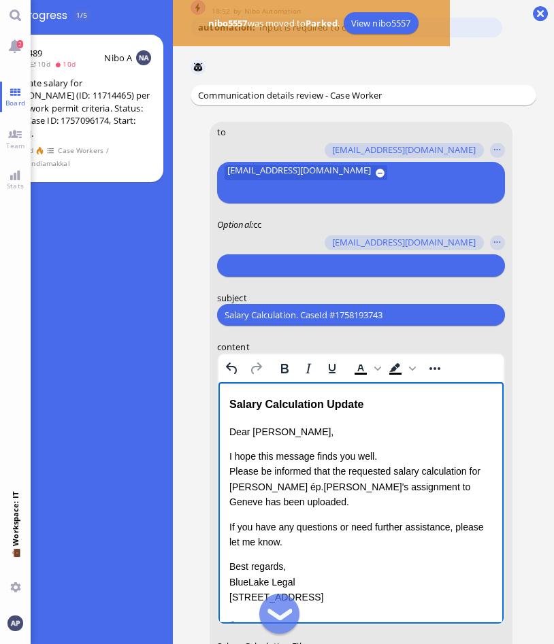
scroll to position [-68, 0]
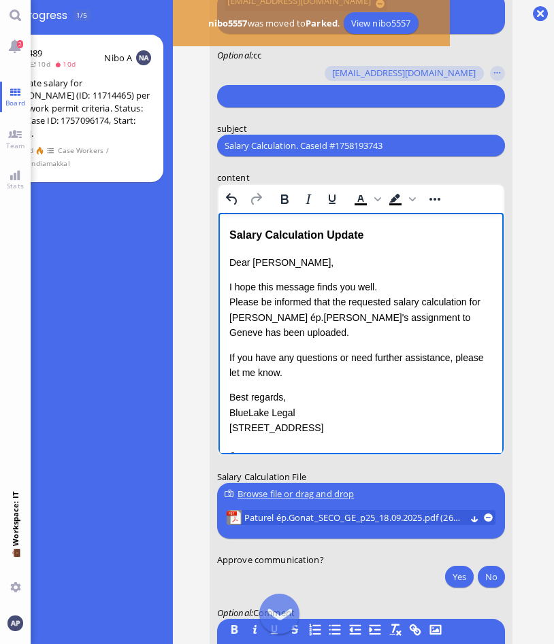
click at [416, 319] on p "I hope this message finds you well. Please be informed that the requested salar…" at bounding box center [360, 310] width 263 height 61
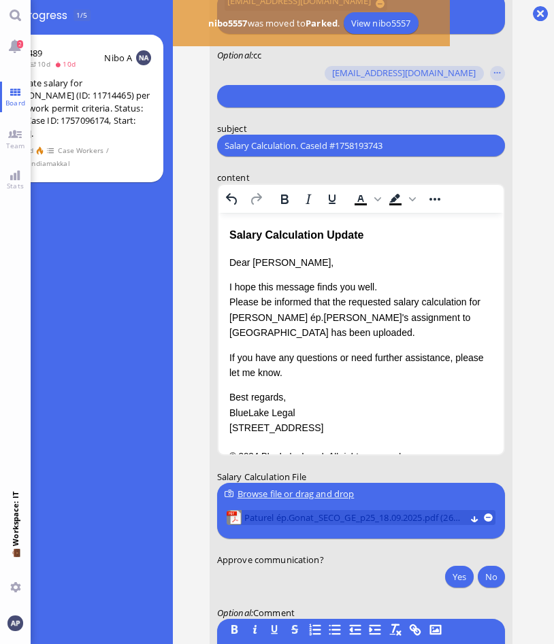
click at [306, 511] on span "Paturel ép.Gonat_SECO_GE_p25_18.09.2025.pdf (26.41 kB)" at bounding box center [354, 518] width 221 height 15
click at [337, 319] on p "I hope this message finds you well. Please be informed that the requested salar…" at bounding box center [360, 310] width 263 height 61
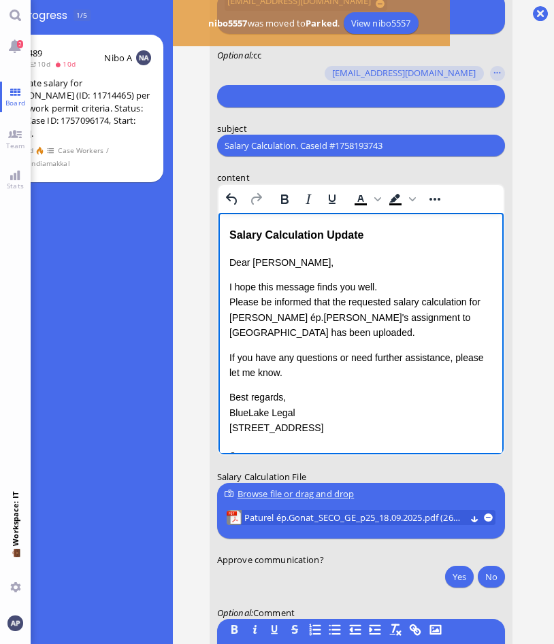
click at [327, 342] on div "Dear [PERSON_NAME], I hope this message finds you well. Please be informed that…" at bounding box center [360, 345] width 263 height 181
click at [445, 574] on button "Yes" at bounding box center [459, 577] width 29 height 22
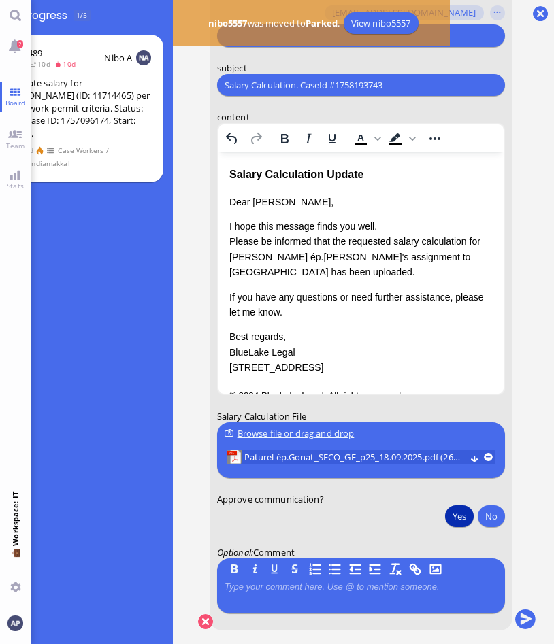
scroll to position [1, 0]
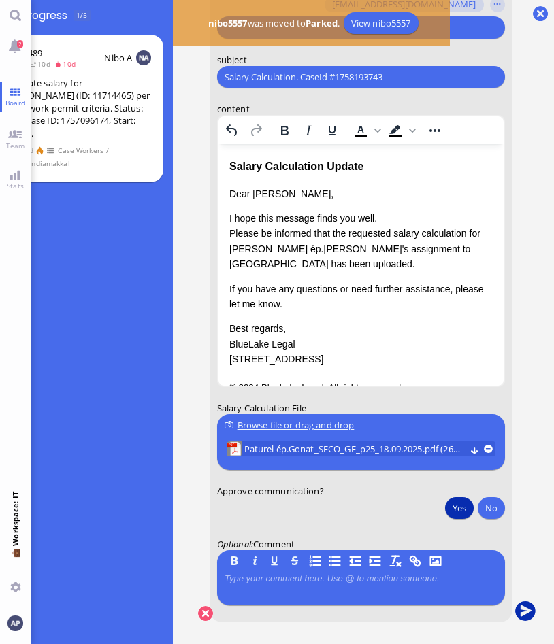
click at [515, 601] on button "submit" at bounding box center [525, 612] width 20 height 20
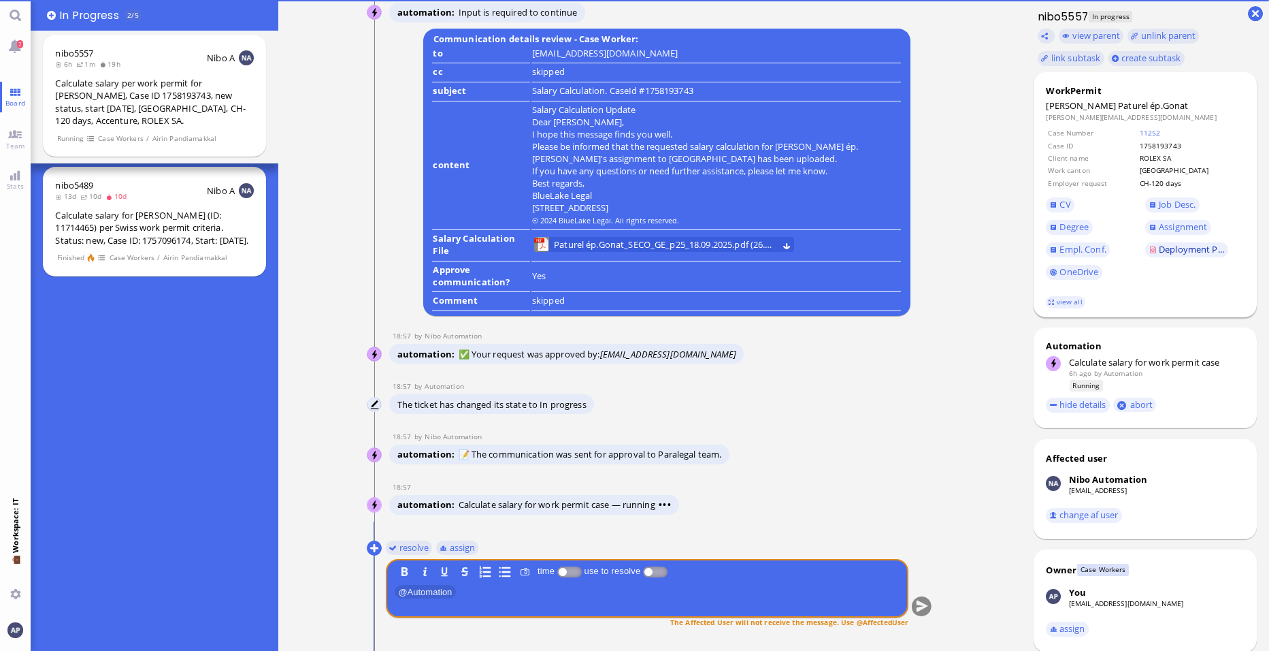
scroll to position [136, 0]
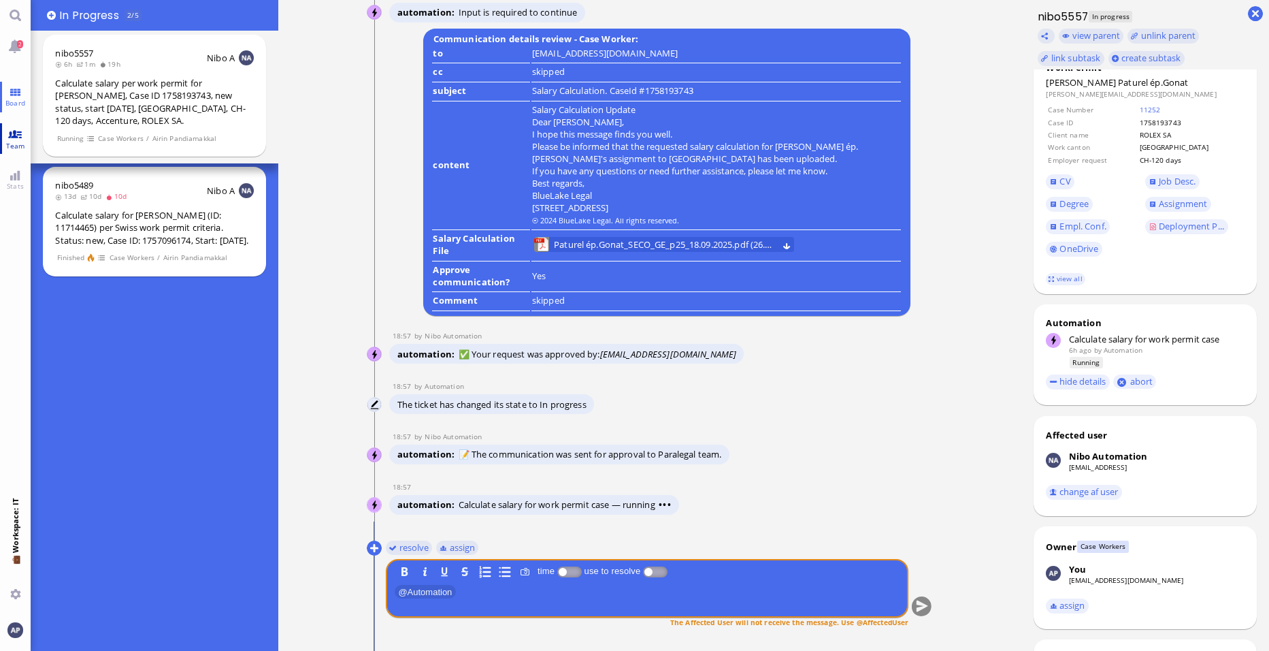
click at [10, 129] on link "Team" at bounding box center [15, 138] width 31 height 31
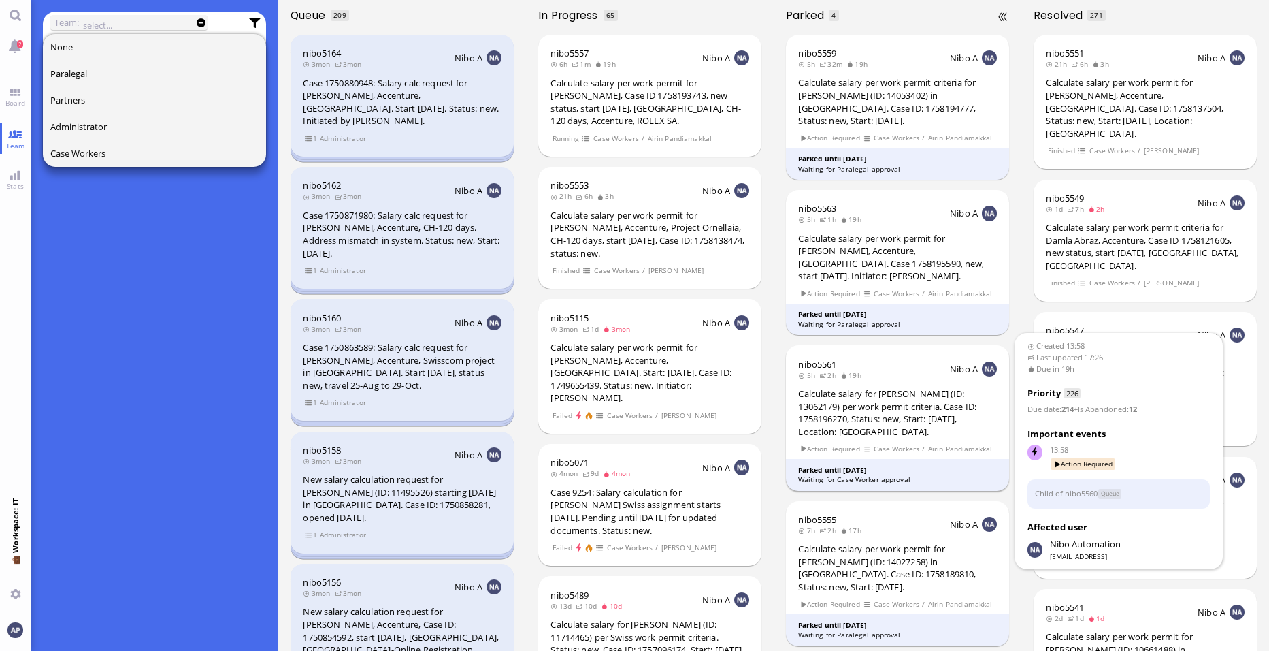
click at [614, 387] on div "Calculate salary for [PERSON_NAME] (ID: 13062179) per work permit criteria. Cas…" at bounding box center [897, 412] width 198 height 50
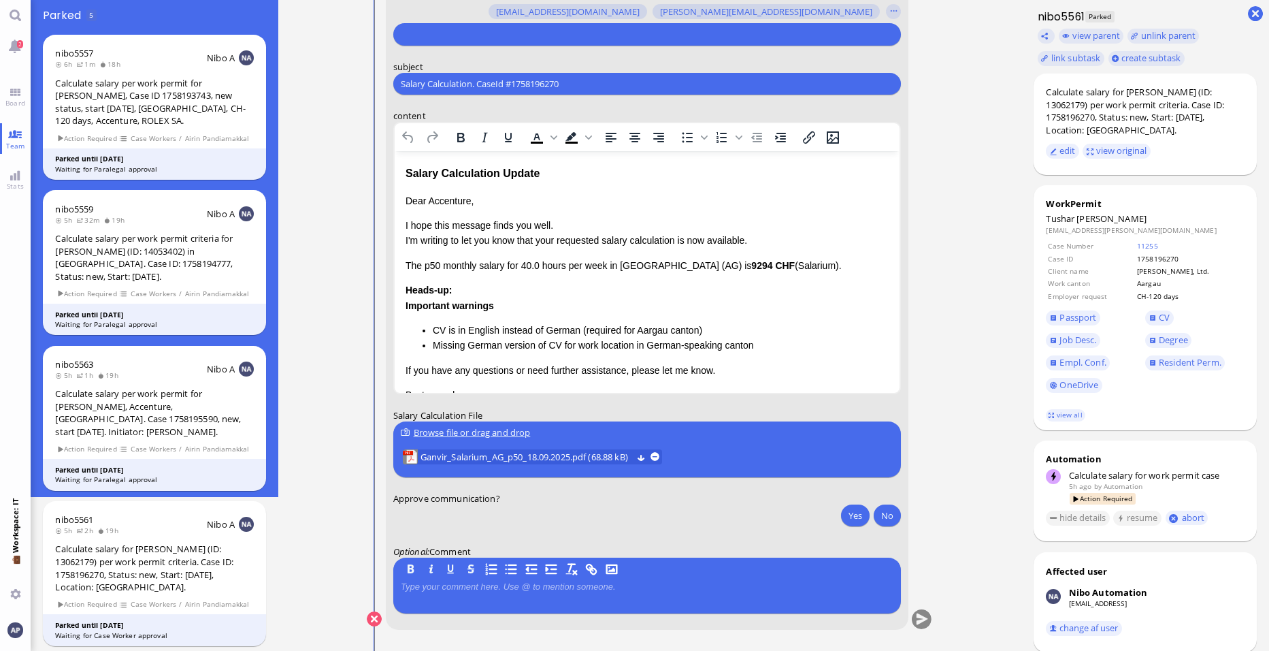
click at [614, 299] on div "Important warnings CV is in English instead of German (required for Aargau cant…" at bounding box center [647, 325] width 483 height 55
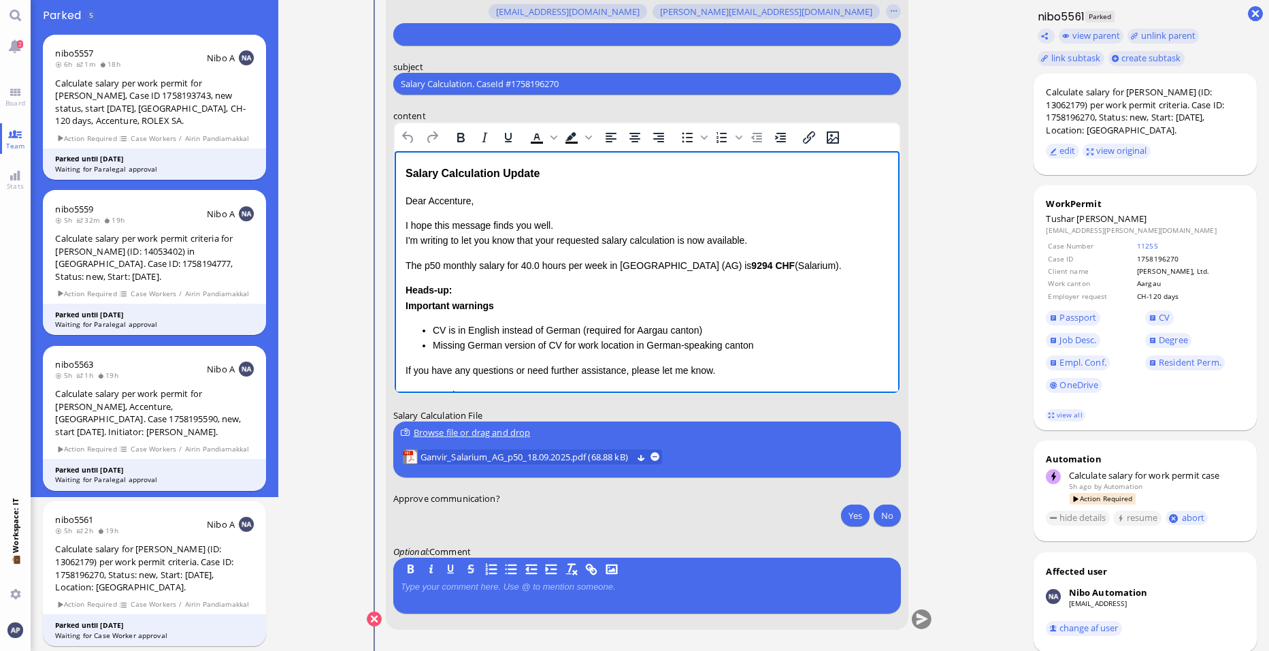
drag, startPoint x: 809, startPoint y: 269, endPoint x: 380, endPoint y: 265, distance: 429.4
click at [395, 265] on html "Salary Calculation Update Dear Accenture, I hope this message finds you well. I…" at bounding box center [647, 313] width 505 height 324
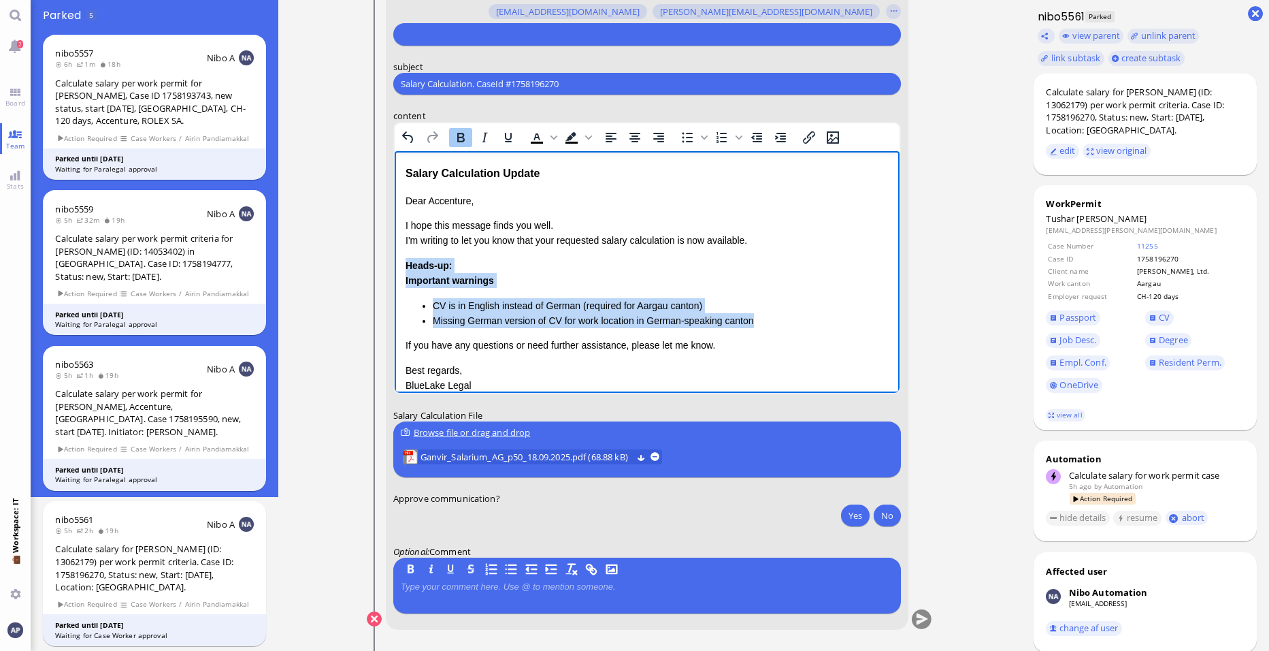
drag, startPoint x: 764, startPoint y: 325, endPoint x: 408, endPoint y: 258, distance: 362.9
click at [408, 258] on div "Heads-up: Important warnings CV is in English instead of German (required for A…" at bounding box center [647, 293] width 483 height 71
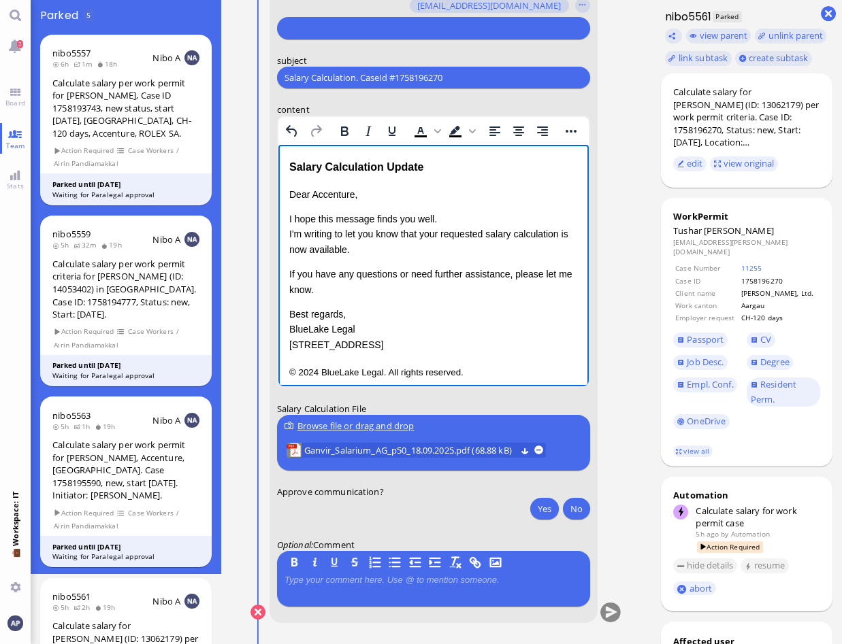
click at [333, 197] on p "Dear Accenture," at bounding box center [433, 194] width 289 height 15
drag, startPoint x: 400, startPoint y: 232, endPoint x: 281, endPoint y: 231, distance: 119.1
click at [281, 231] on html "Salary Calculation Update Dear [PERSON_NAME], I hope this message finds you wel…" at bounding box center [433, 270] width 310 height 250
click at [397, 230] on p "I hope this message finds you well. Please be informed that your requested sala…" at bounding box center [433, 235] width 289 height 46
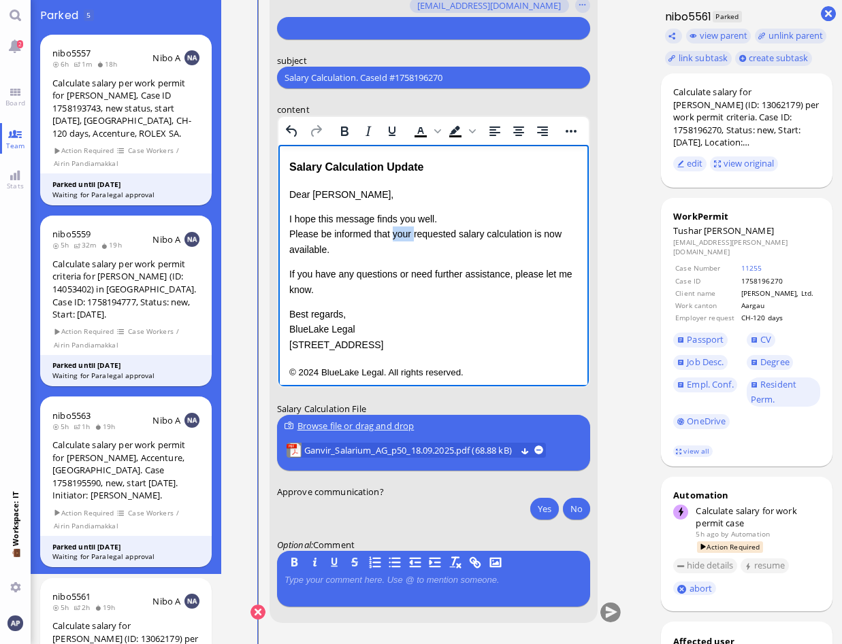
click at [397, 230] on p "I hope this message finds you well. Please be informed that your requested sala…" at bounding box center [433, 235] width 289 height 46
click at [523, 233] on p "I hope this message finds you well. Please be informed that the requested salar…" at bounding box center [433, 235] width 289 height 46
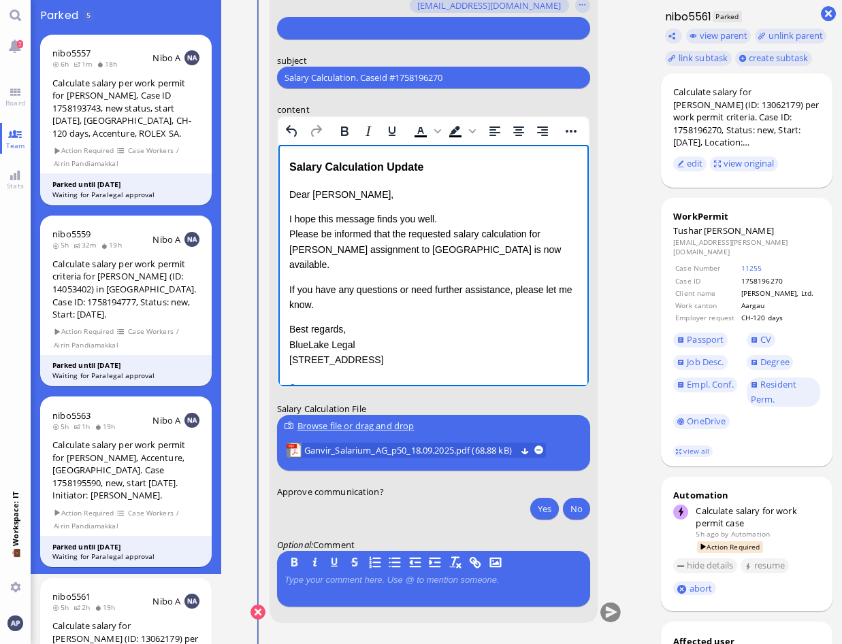
click at [378, 287] on p "If you have any questions or need further assistance, please let me know." at bounding box center [433, 297] width 289 height 31
drag, startPoint x: 485, startPoint y: 250, endPoint x: 420, endPoint y: 251, distance: 64.7
click at [420, 251] on p "I hope this message finds you well. Please be informed that the requested salar…" at bounding box center [433, 242] width 289 height 61
click at [408, 236] on p "I hope this message finds you well. Please be informed that the requested salar…" at bounding box center [433, 242] width 289 height 61
click at [512, 247] on p "I hope this message finds you well. Please be informed that the requested salar…" at bounding box center [433, 242] width 289 height 61
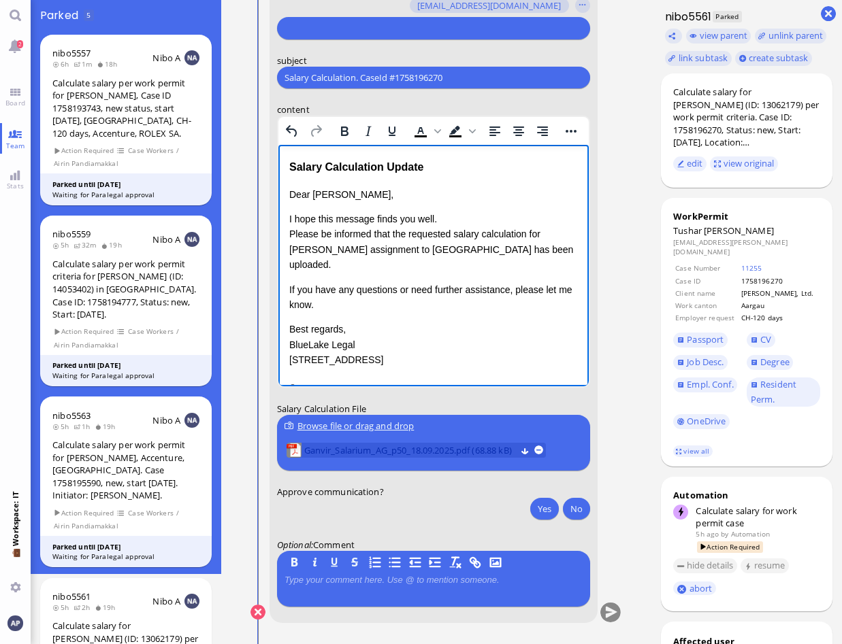
click at [472, 455] on span "Ganvir_Salarium_AG_p50_18.09.2025.pdf (68.88 kB)" at bounding box center [410, 450] width 212 height 15
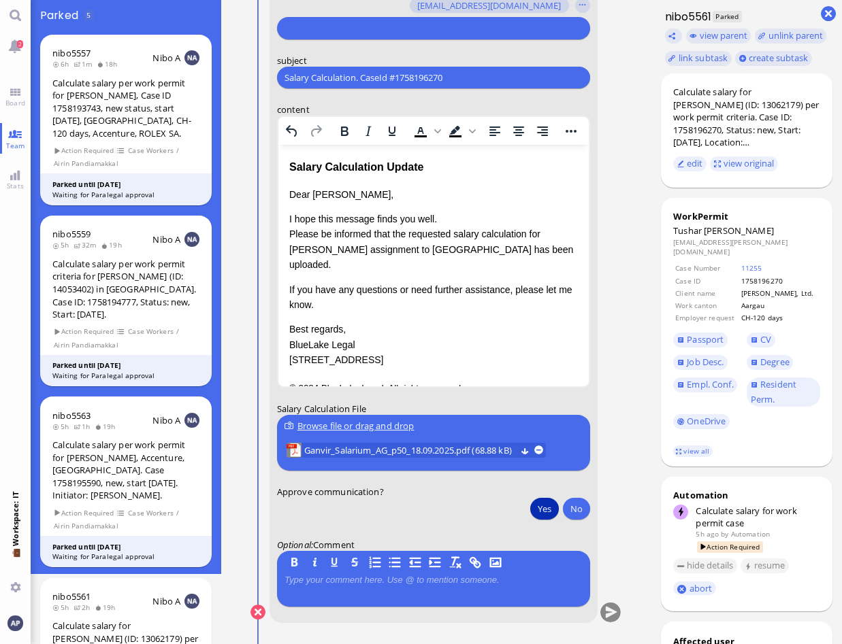
click at [541, 509] on button "Yes" at bounding box center [544, 509] width 29 height 22
click at [606, 601] on button "submit" at bounding box center [611, 613] width 20 height 20
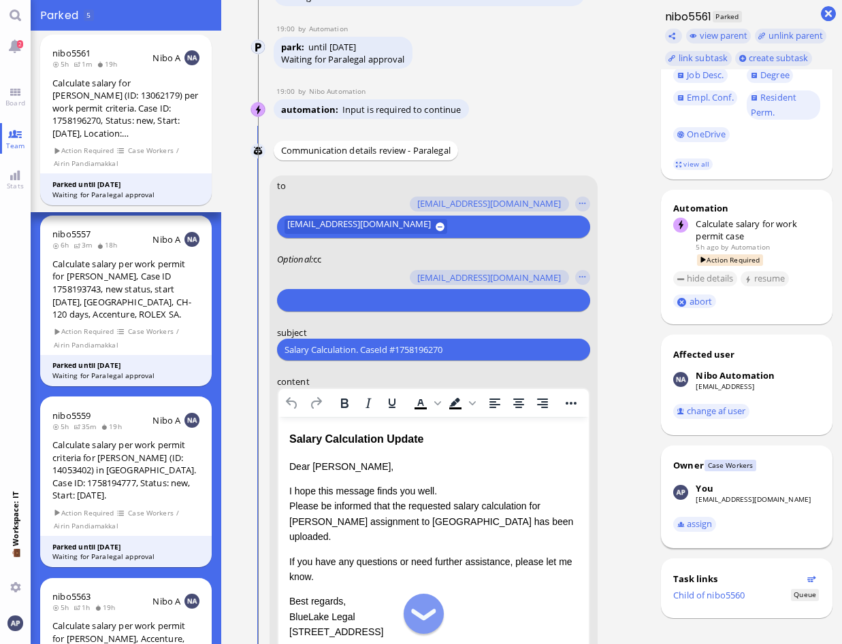
scroll to position [304, 0]
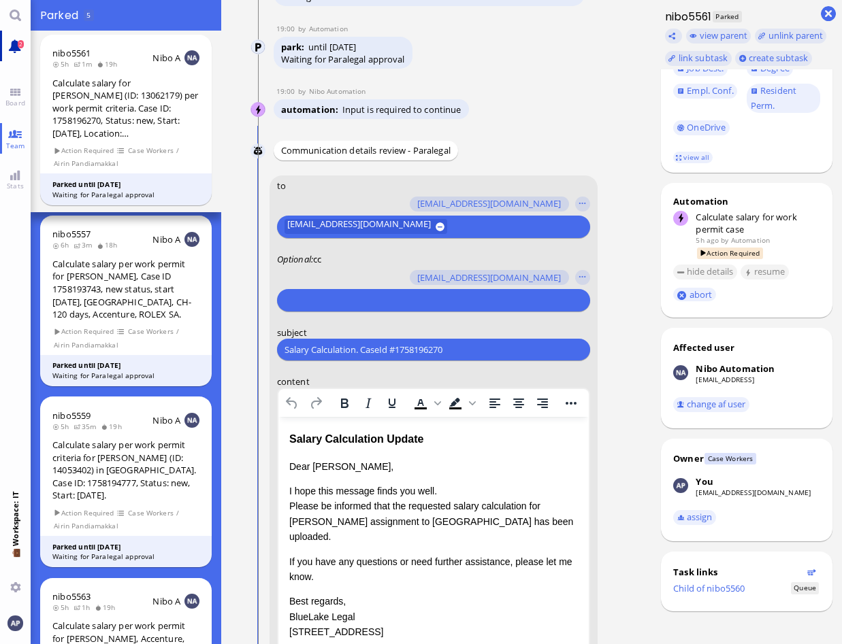
click at [21, 50] on link "2" at bounding box center [15, 46] width 31 height 31
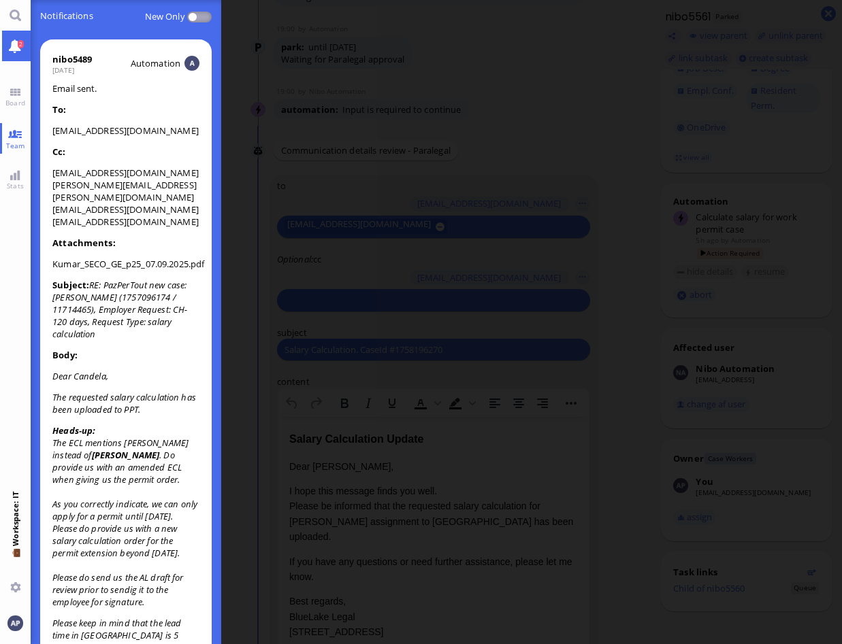
click at [199, 16] on span at bounding box center [199, 17] width 24 height 11
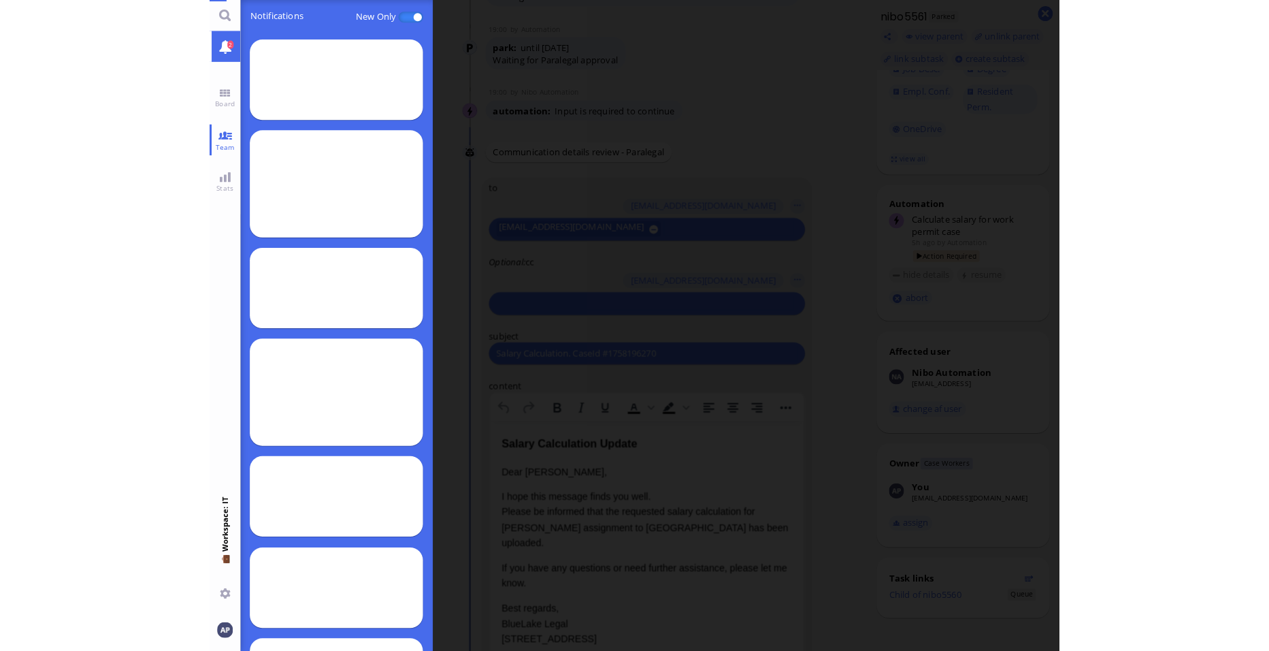
scroll to position [7, 7]
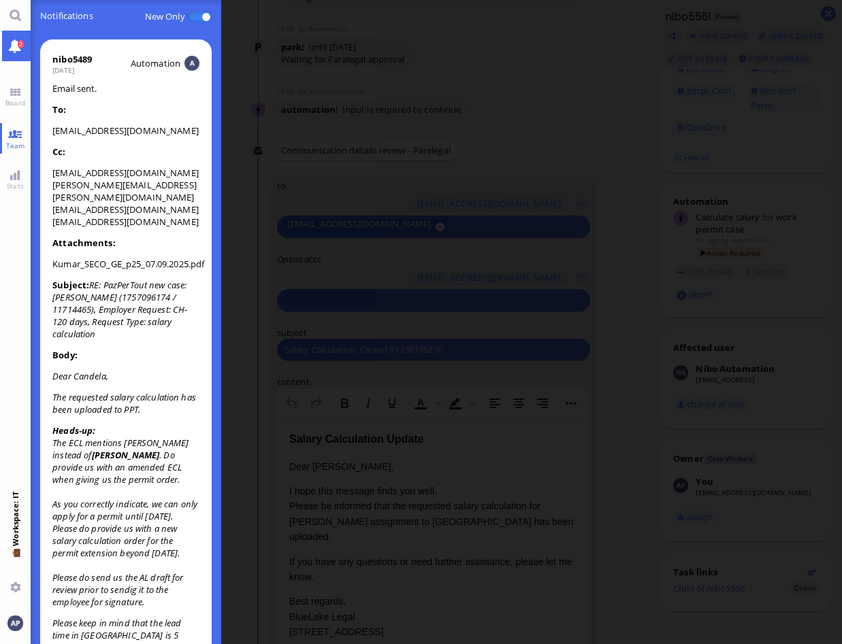
click at [199, 16] on span at bounding box center [199, 17] width 24 height 11
click at [18, 143] on span "Team" at bounding box center [16, 146] width 26 height 10
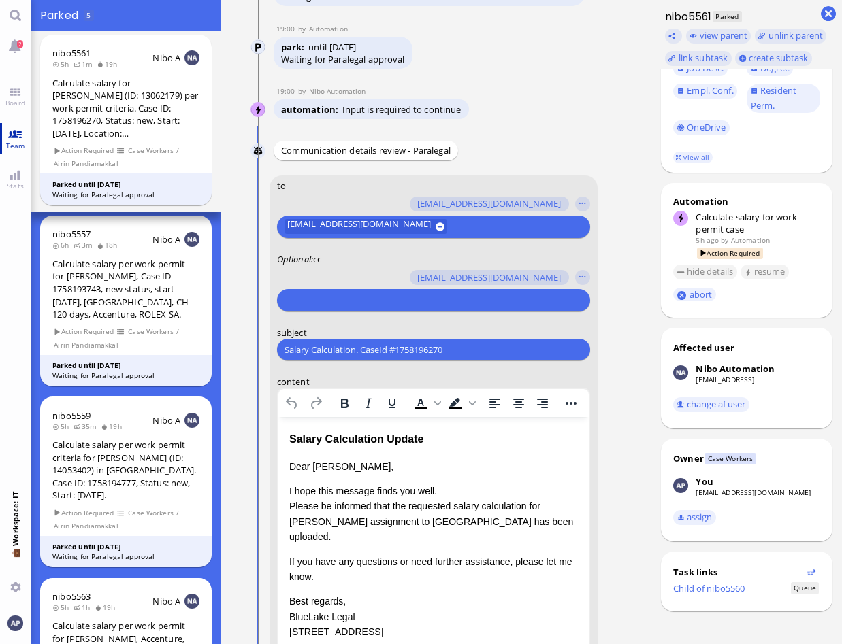
click at [18, 143] on span "Team" at bounding box center [16, 146] width 26 height 10
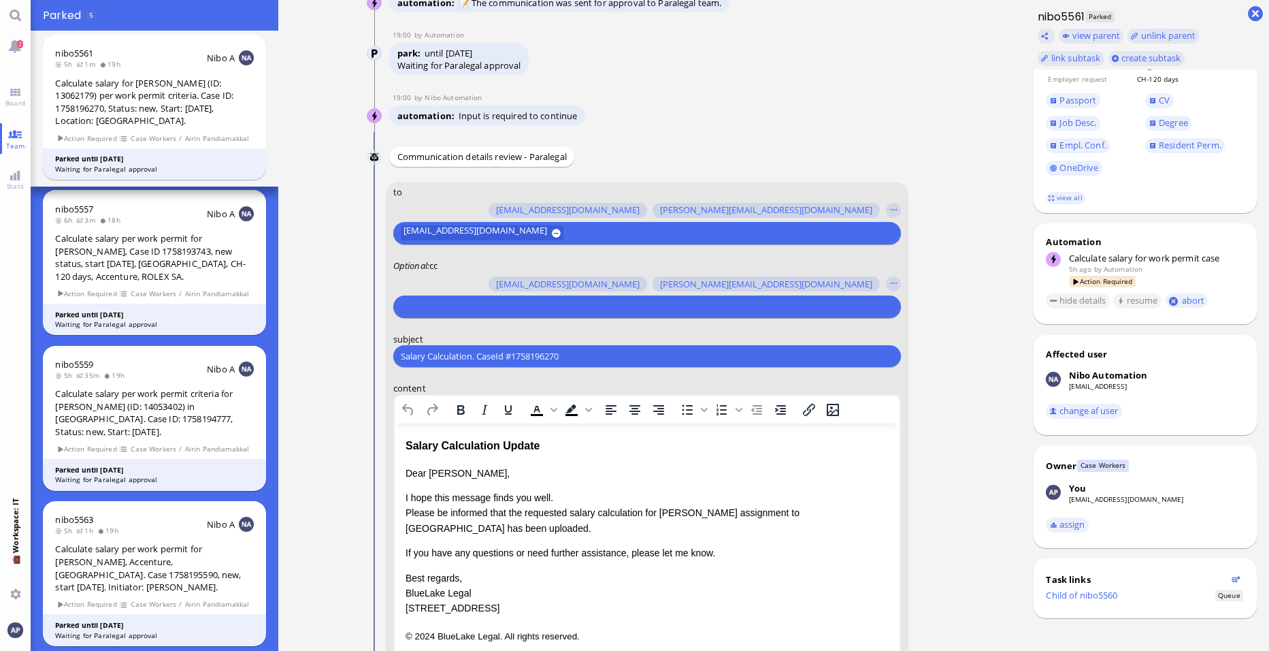
scroll to position [-254, 0]
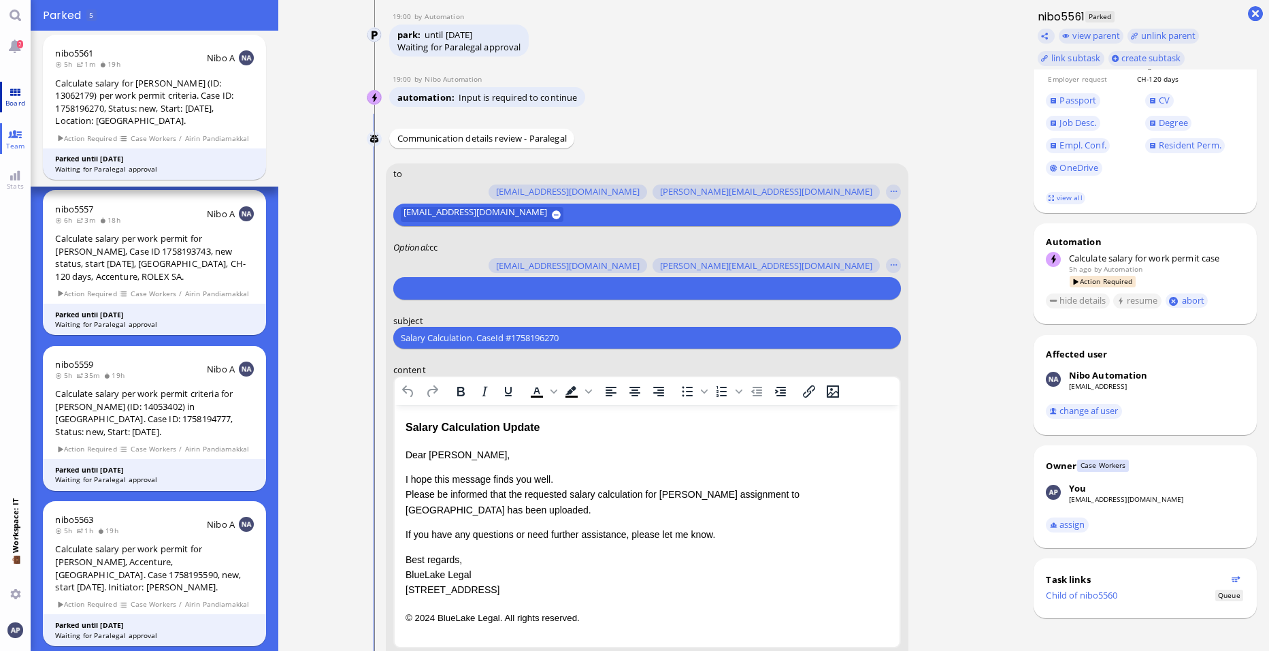
click at [27, 93] on link "Board" at bounding box center [15, 97] width 31 height 31
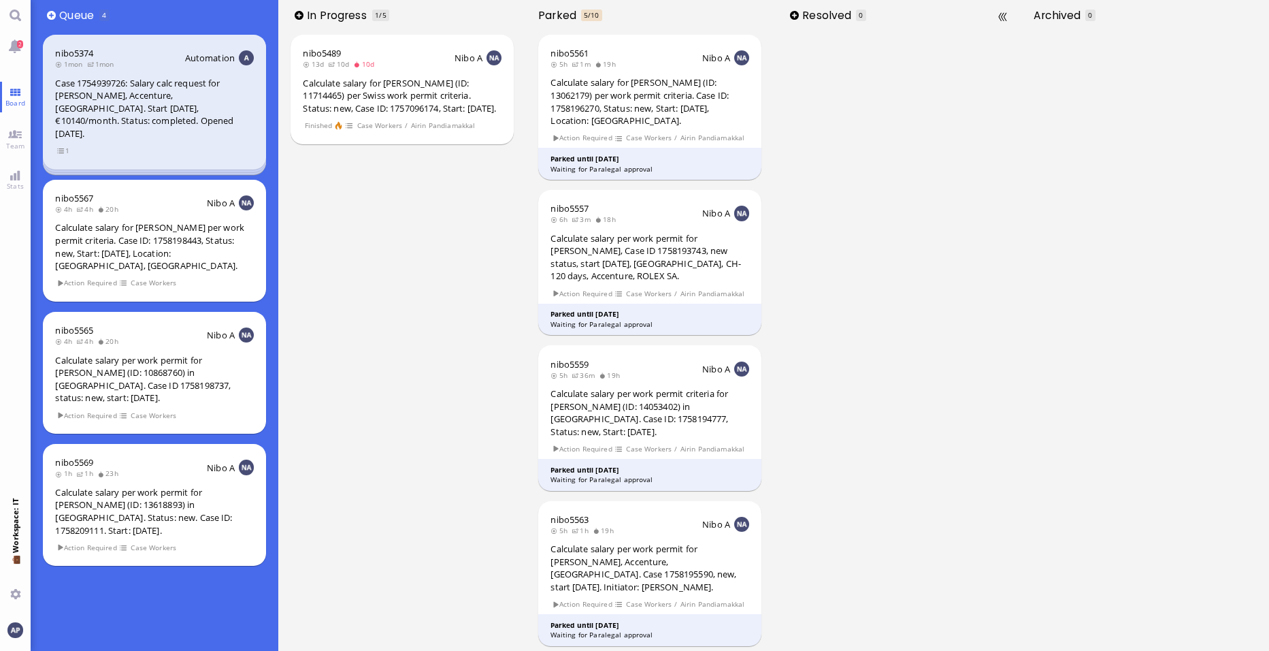
click at [614, 378] on div at bounding box center [898, 341] width 248 height 620
